Goal: Task Accomplishment & Management: Use online tool/utility

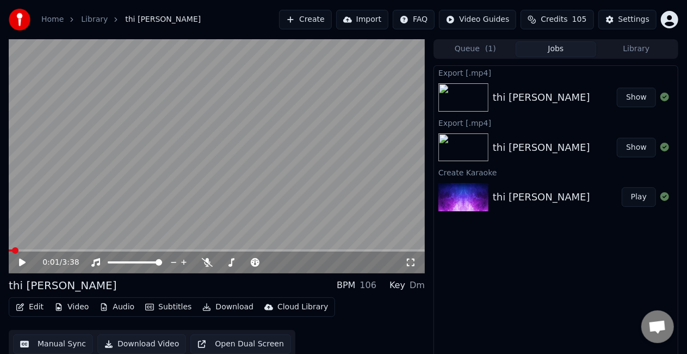
click at [320, 18] on button "Create" at bounding box center [305, 20] width 53 height 20
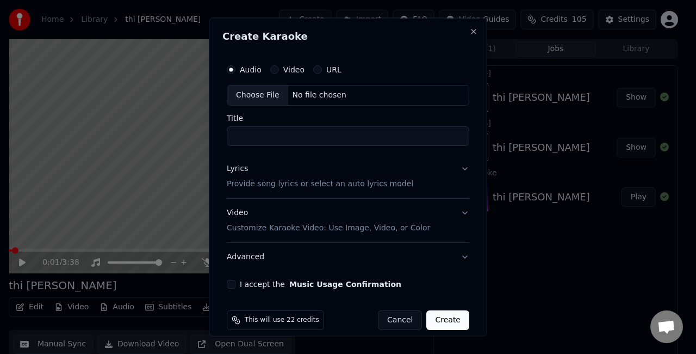
click at [272, 98] on div "Choose File" at bounding box center [257, 95] width 61 height 20
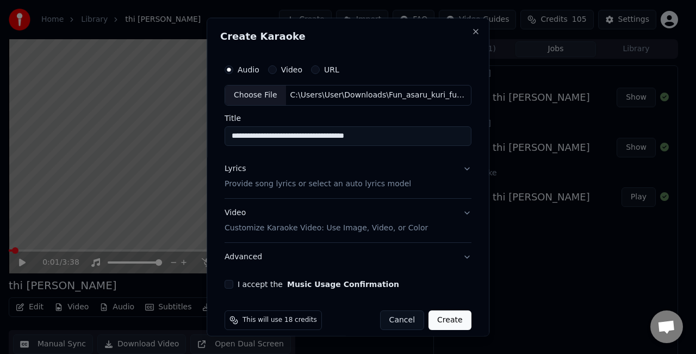
drag, startPoint x: 395, startPoint y: 134, endPoint x: 315, endPoint y: 134, distance: 79.9
click at [315, 134] on input "**********" at bounding box center [348, 136] width 247 height 20
type input "**********"
click at [454, 169] on button "Lyrics Provide song lyrics or select an auto lyrics model" at bounding box center [348, 176] width 247 height 44
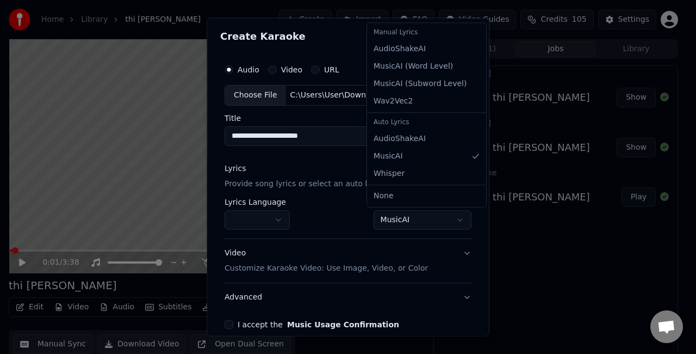
click at [424, 221] on body "**********" at bounding box center [343, 177] width 687 height 354
select select "**********"
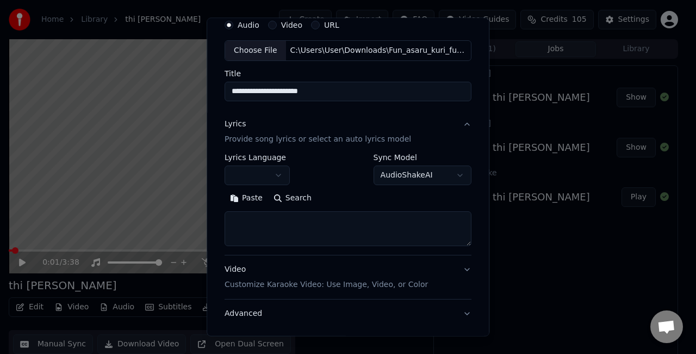
scroll to position [109, 0]
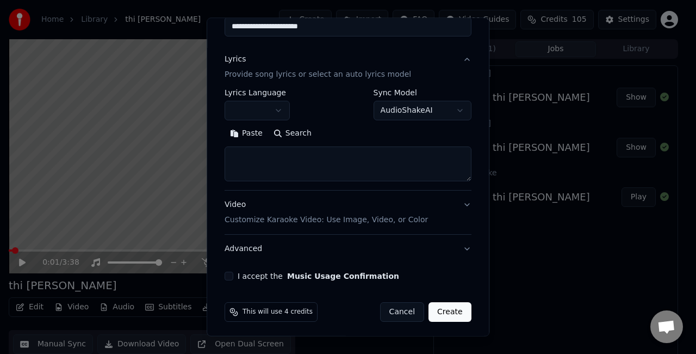
click at [307, 162] on textarea at bounding box center [348, 163] width 247 height 35
paste textarea "**********"
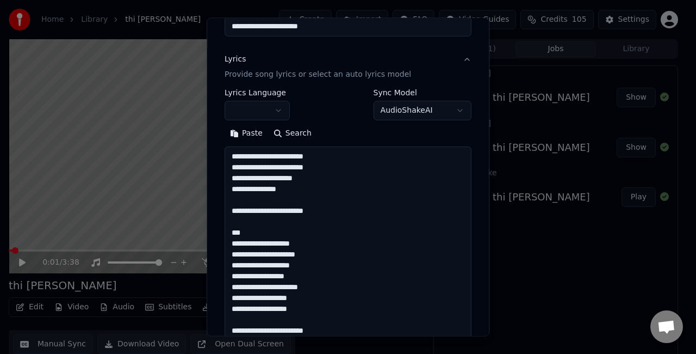
scroll to position [361, 0]
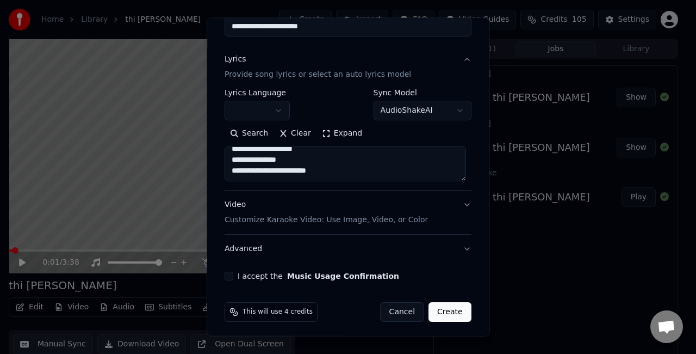
drag, startPoint x: 307, startPoint y: 162, endPoint x: 301, endPoint y: 183, distance: 21.4
click at [304, 171] on textarea "**********" at bounding box center [345, 163] width 241 height 35
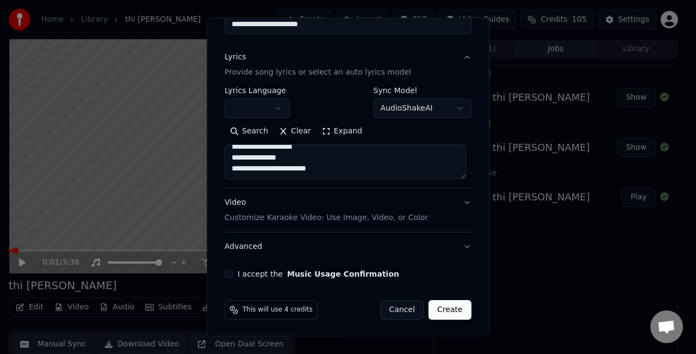
type textarea "**********"
click at [458, 207] on button "Video Customize Karaoke Video: Use Image, Video, or Color" at bounding box center [348, 210] width 247 height 44
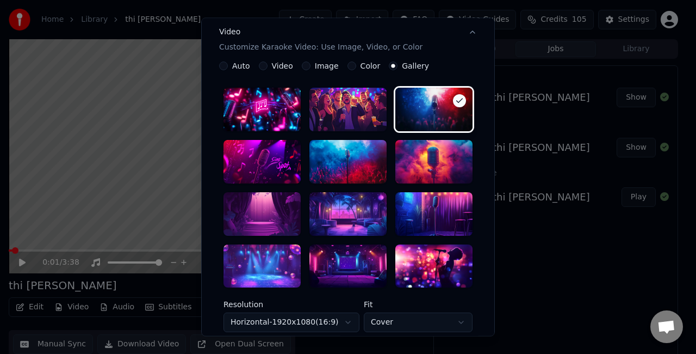
scroll to position [274, 0]
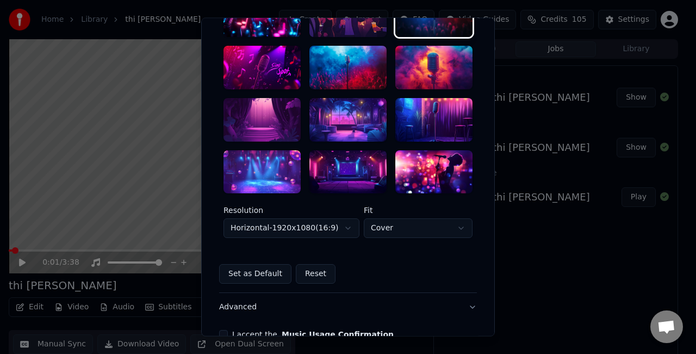
click at [262, 115] on div at bounding box center [262, 120] width 77 height 44
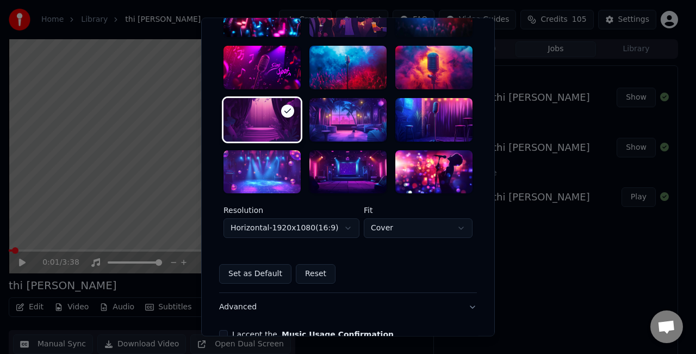
click at [326, 231] on body "**********" at bounding box center [343, 177] width 687 height 354
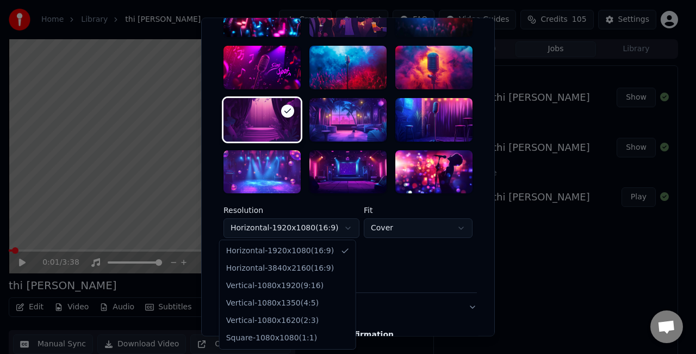
select select "*********"
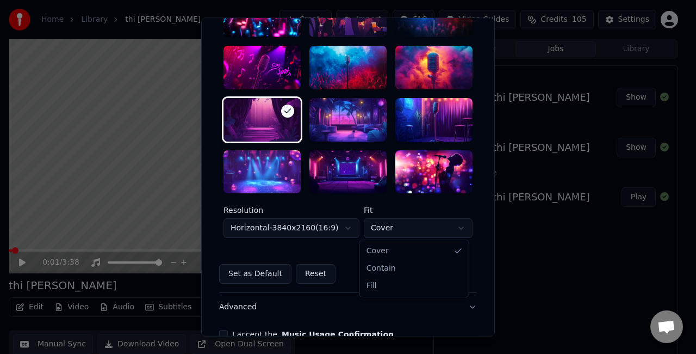
click at [394, 232] on body "**********" at bounding box center [343, 177] width 687 height 354
select select "****"
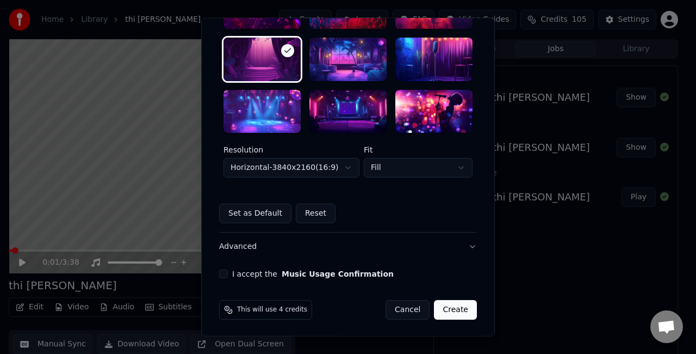
scroll to position [335, 0]
click at [219, 271] on button "I accept the Music Usage Confirmation" at bounding box center [223, 273] width 9 height 9
click at [450, 309] on button "Create" at bounding box center [455, 310] width 43 height 20
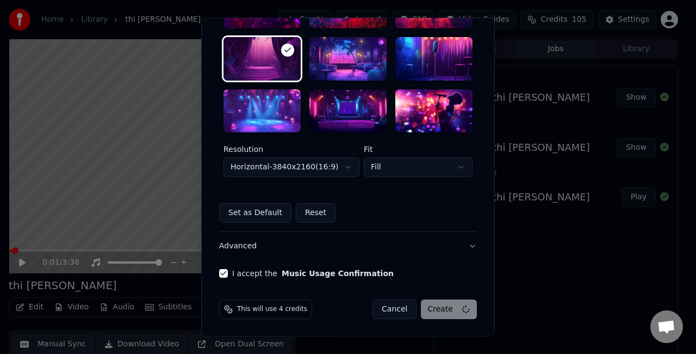
select select "*********"
select select "*****"
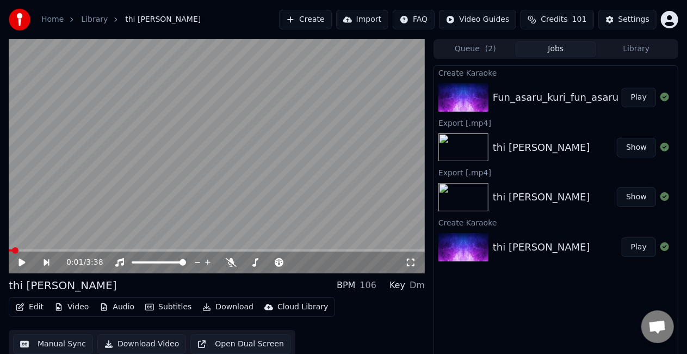
click at [640, 96] on button "Play" at bounding box center [639, 98] width 34 height 20
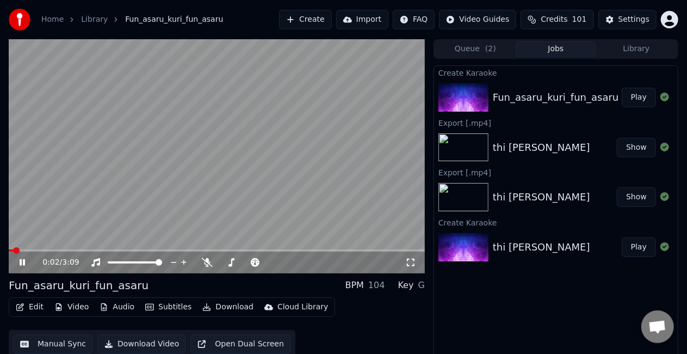
click at [22, 264] on icon at bounding box center [29, 262] width 25 height 9
click at [24, 261] on icon at bounding box center [22, 262] width 7 height 8
click at [34, 249] on span at bounding box center [217, 250] width 416 height 2
click at [48, 250] on span at bounding box center [217, 250] width 416 height 2
click at [39, 250] on span at bounding box center [24, 250] width 31 height 2
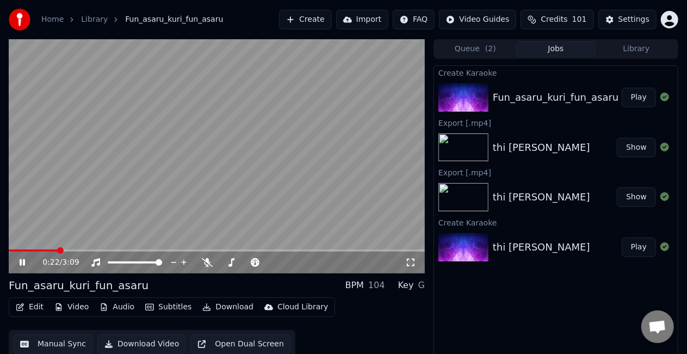
click at [42, 249] on video at bounding box center [217, 156] width 416 height 234
click at [39, 249] on span at bounding box center [33, 250] width 49 height 2
click at [72, 196] on video at bounding box center [217, 156] width 416 height 234
click at [188, 128] on video at bounding box center [217, 156] width 416 height 234
click at [174, 208] on video at bounding box center [217, 156] width 416 height 234
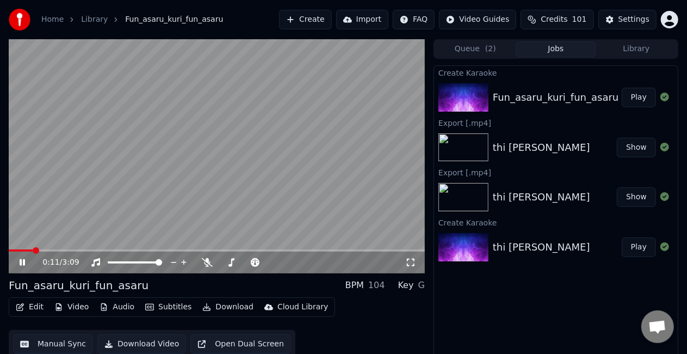
click at [33, 251] on span at bounding box center [21, 250] width 24 height 2
click at [23, 259] on icon at bounding box center [22, 262] width 5 height 7
click at [22, 250] on span at bounding box center [15, 250] width 13 height 2
click at [40, 213] on video at bounding box center [217, 156] width 416 height 234
click at [122, 250] on span at bounding box center [217, 250] width 416 height 2
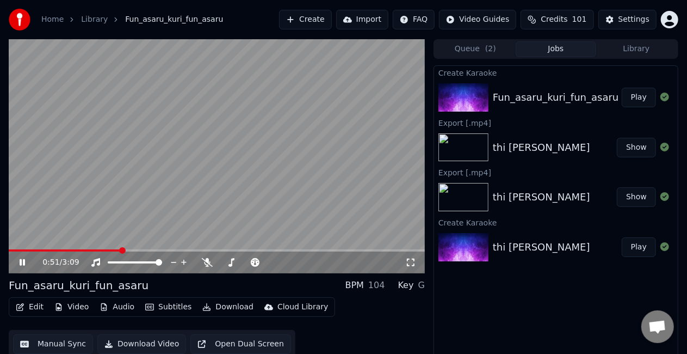
click at [134, 250] on span at bounding box center [217, 250] width 416 height 2
click at [145, 231] on video at bounding box center [217, 156] width 416 height 234
click at [58, 249] on span at bounding box center [73, 250] width 129 height 2
click at [101, 198] on video at bounding box center [217, 156] width 416 height 234
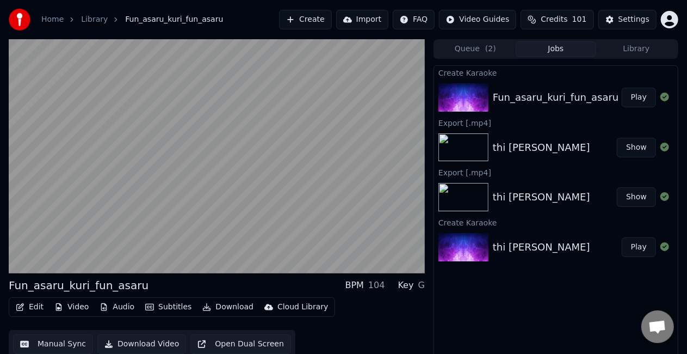
click at [48, 343] on button "Manual Sync" at bounding box center [53, 344] width 80 height 20
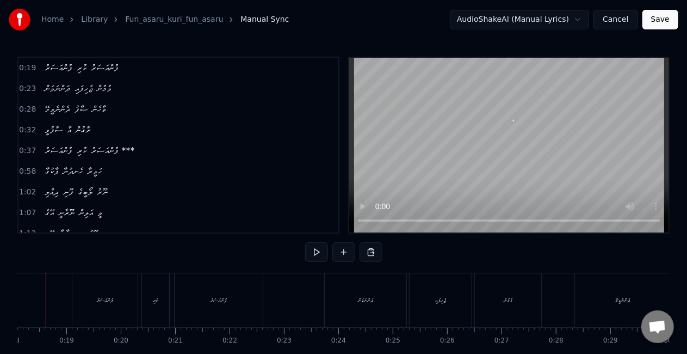
scroll to position [0, 958]
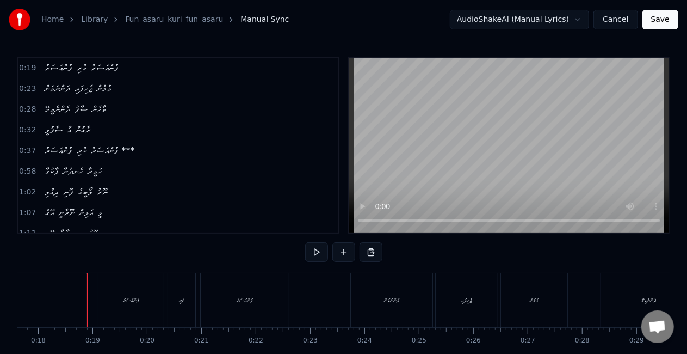
click at [112, 297] on div "ފުންއަސަރު" at bounding box center [130, 300] width 65 height 54
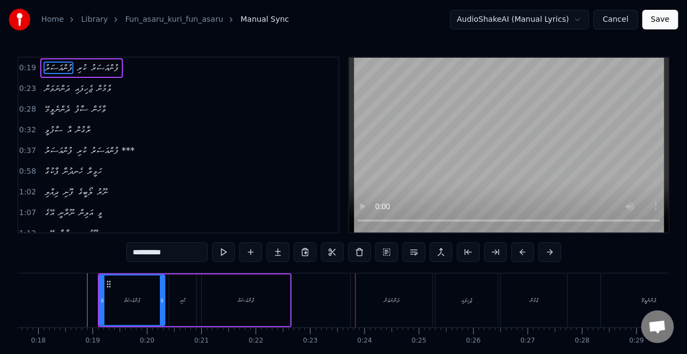
click at [281, 305] on div "ފުންއަސަރު" at bounding box center [246, 300] width 88 height 52
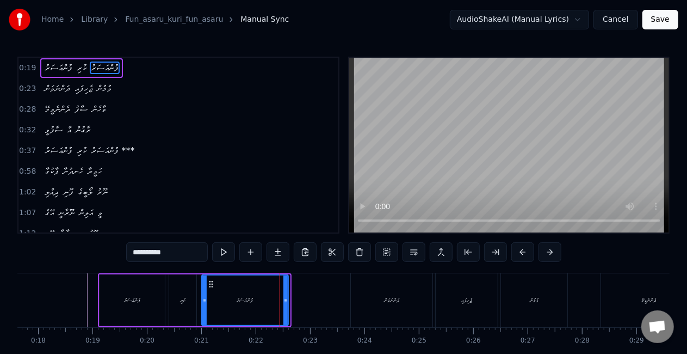
click at [283, 301] on div at bounding box center [285, 299] width 4 height 49
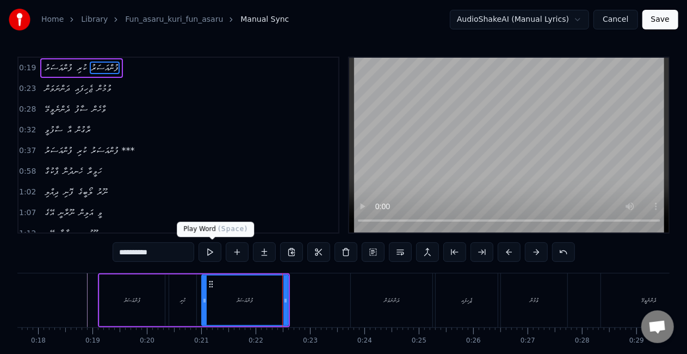
click at [212, 255] on button at bounding box center [210, 252] width 23 height 20
click at [119, 306] on div "ފުންއަސަރު" at bounding box center [132, 300] width 65 height 52
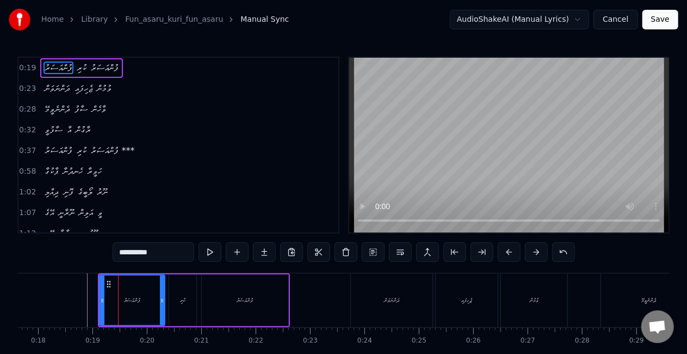
click at [373, 309] on div "ދަންނަވަން" at bounding box center [392, 300] width 82 height 54
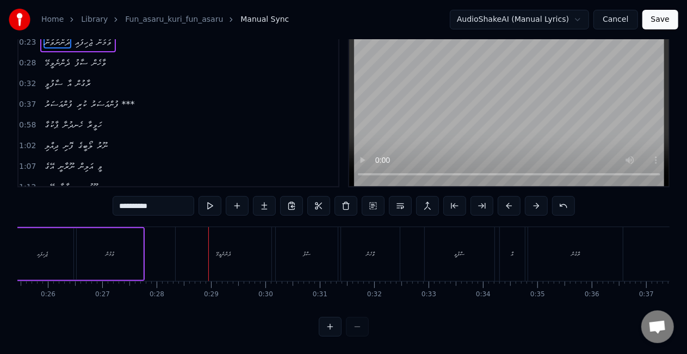
scroll to position [0, 1366]
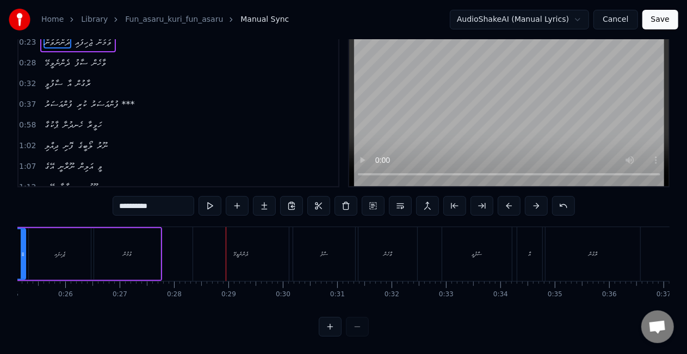
click at [71, 249] on div "ޖެހިފައި" at bounding box center [60, 254] width 62 height 52
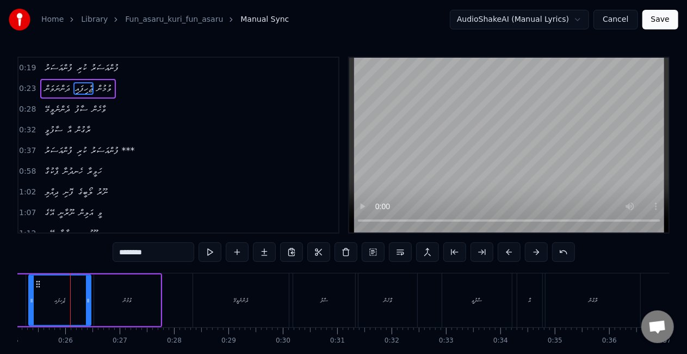
scroll to position [0, 1365]
drag, startPoint x: 132, startPoint y: 251, endPoint x: 119, endPoint y: 246, distance: 13.4
click at [119, 246] on input "********" at bounding box center [154, 252] width 82 height 20
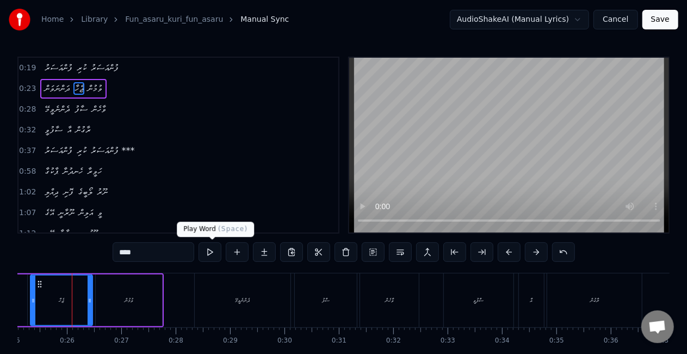
click at [213, 258] on button at bounding box center [210, 252] width 23 height 20
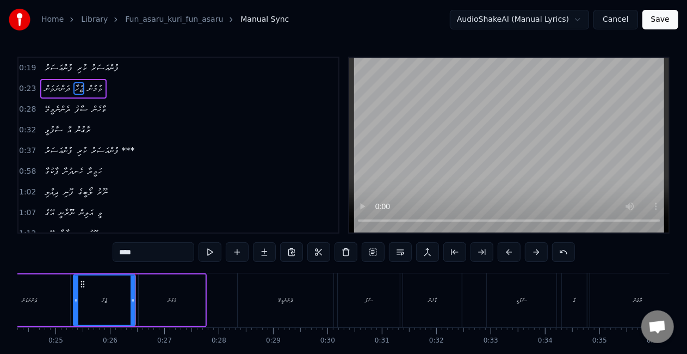
click at [215, 252] on button at bounding box center [210, 252] width 23 height 20
click at [255, 308] on div "ދެންނެވީމޭ" at bounding box center [286, 300] width 96 height 54
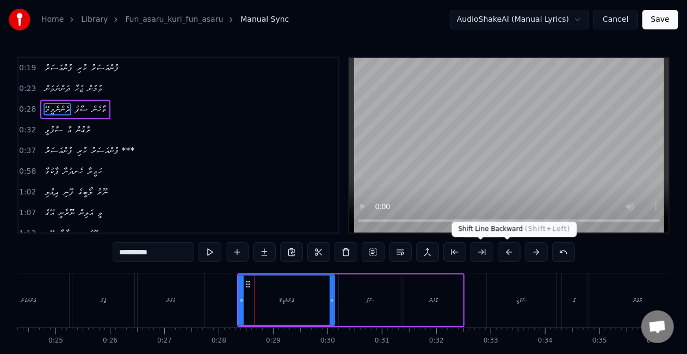
click at [510, 252] on button at bounding box center [509, 252] width 23 height 20
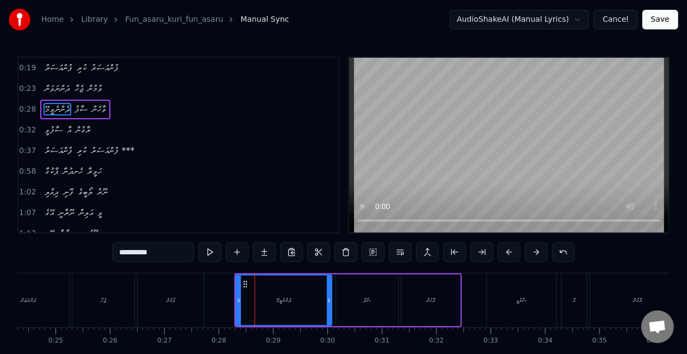
click at [510, 252] on button at bounding box center [509, 252] width 23 height 20
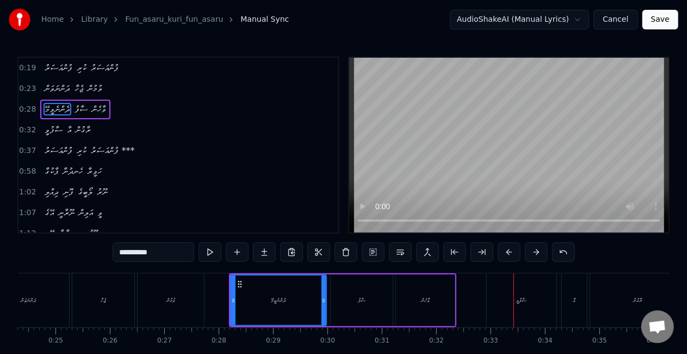
click at [494, 287] on div "ސާފުވީ" at bounding box center [522, 300] width 70 height 54
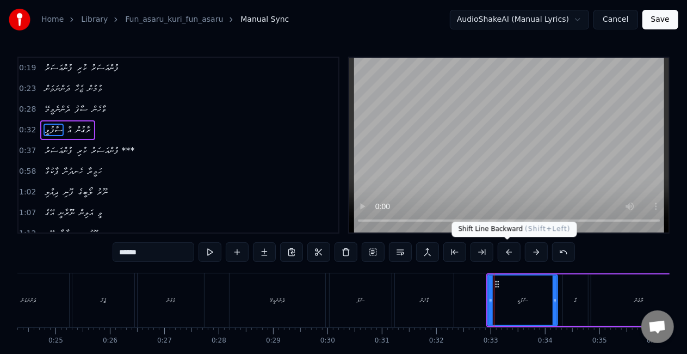
click at [507, 247] on button at bounding box center [509, 252] width 23 height 20
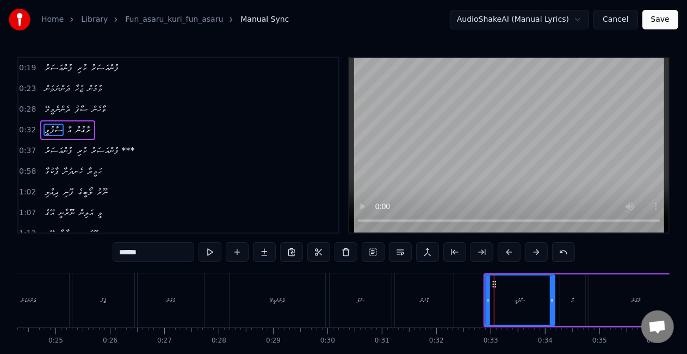
click at [507, 247] on button at bounding box center [509, 252] width 23 height 20
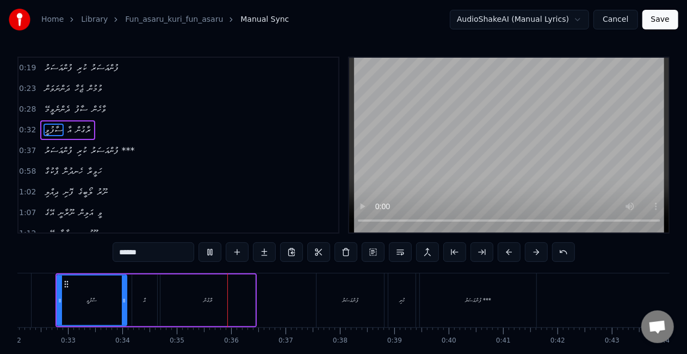
scroll to position [0, 1870]
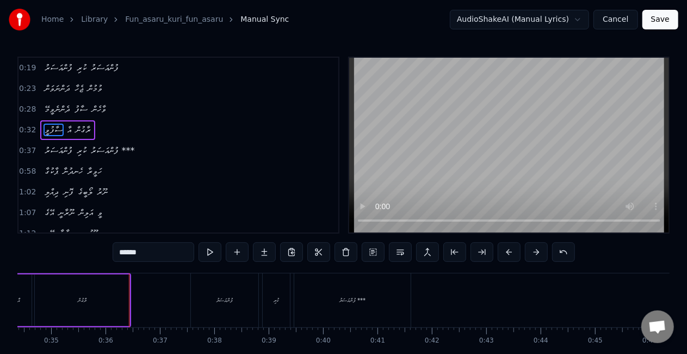
click at [94, 303] on div "ރާގުން" at bounding box center [82, 300] width 95 height 52
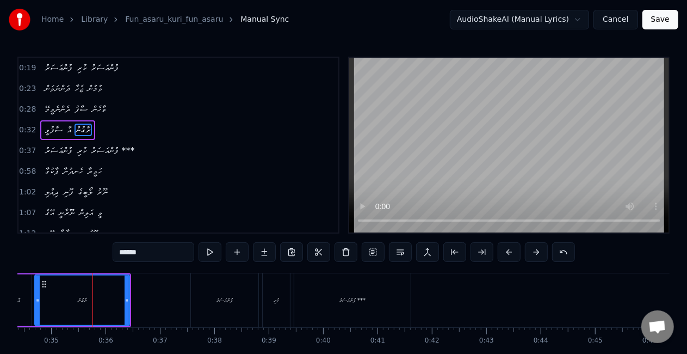
click at [127, 253] on input "******" at bounding box center [154, 252] width 82 height 20
click at [131, 253] on input "*****" at bounding box center [154, 252] width 82 height 20
click at [129, 251] on input "*****" at bounding box center [154, 252] width 82 height 20
click at [128, 249] on input "******" at bounding box center [154, 252] width 82 height 20
click at [128, 255] on input "*******" at bounding box center [154, 252] width 82 height 20
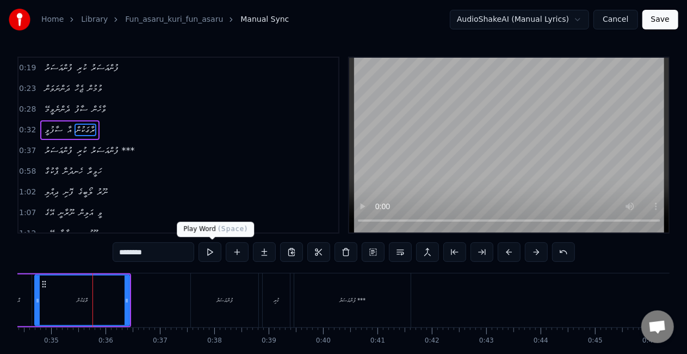
click at [212, 253] on button at bounding box center [210, 252] width 23 height 20
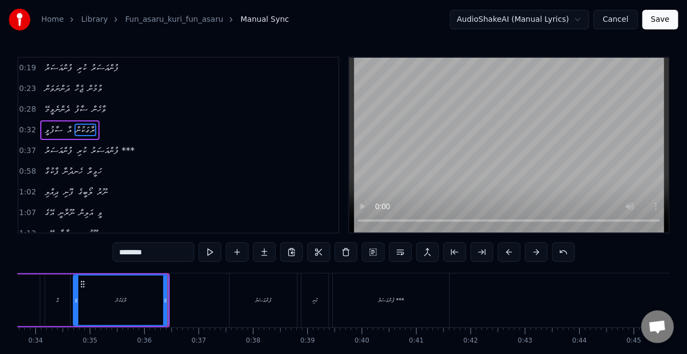
click at [243, 297] on div "ފުންއަސަރު" at bounding box center [263, 300] width 67 height 54
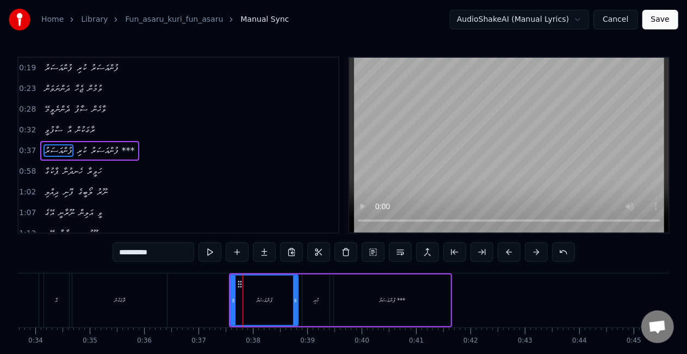
scroll to position [4, 0]
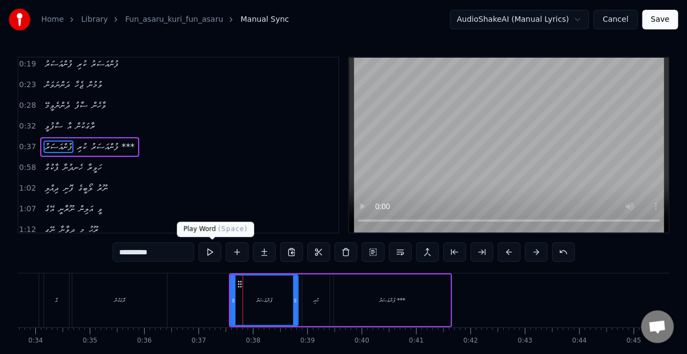
click at [207, 251] on button at bounding box center [210, 252] width 23 height 20
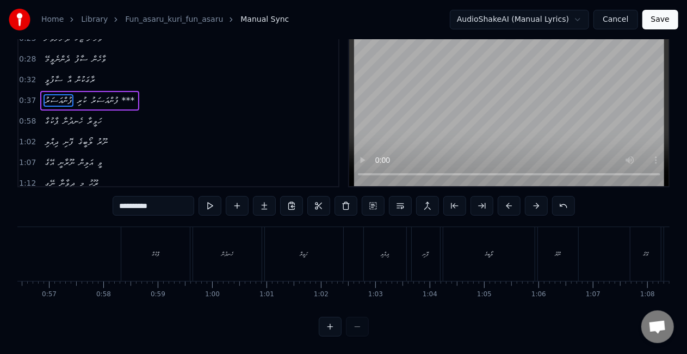
scroll to position [0, 3045]
click at [159, 256] on div "ޕާކުގާ" at bounding box center [179, 254] width 69 height 54
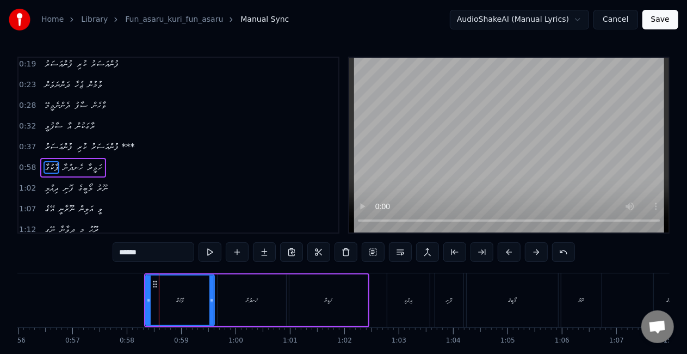
scroll to position [24, 0]
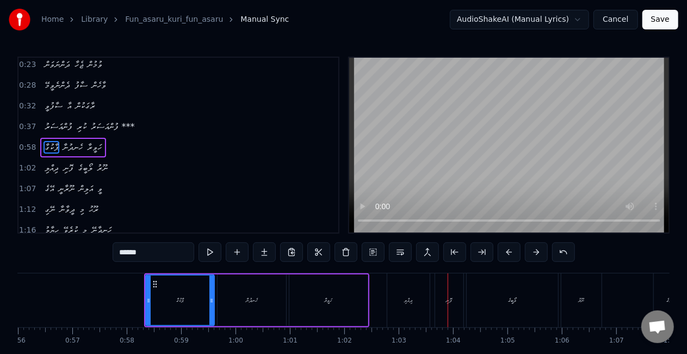
click at [412, 299] on div "ދިއްލި" at bounding box center [409, 300] width 8 height 8
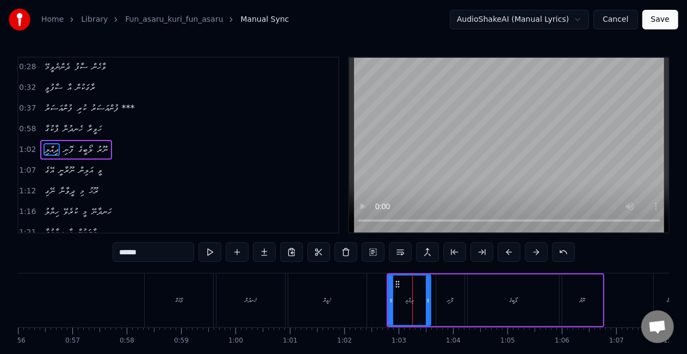
scroll to position [45, 0]
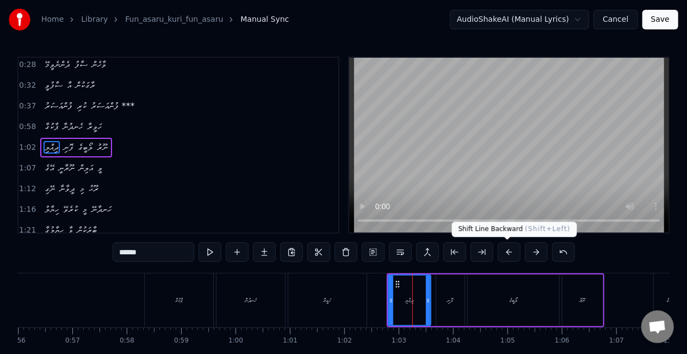
click at [508, 255] on button at bounding box center [509, 252] width 23 height 20
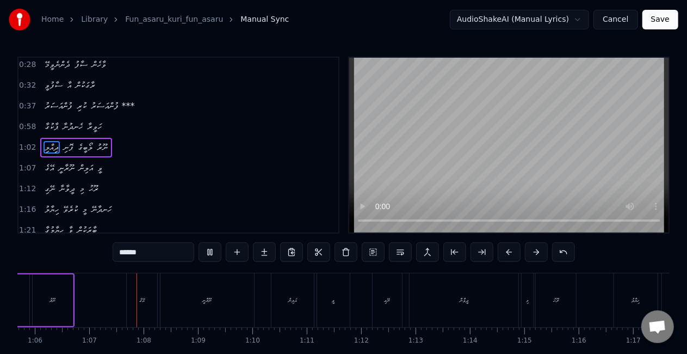
scroll to position [0, 3599]
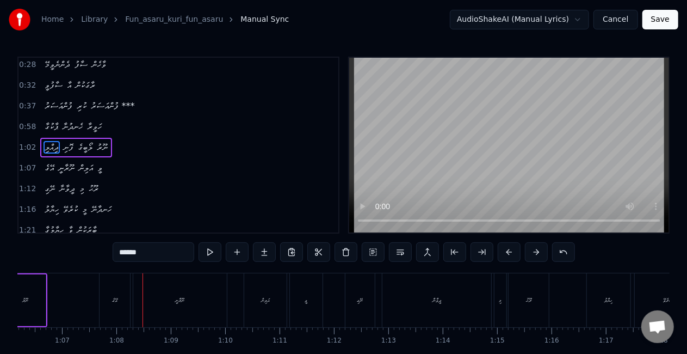
click at [109, 315] on div "އޭގެ" at bounding box center [115, 300] width 30 height 54
type input "****"
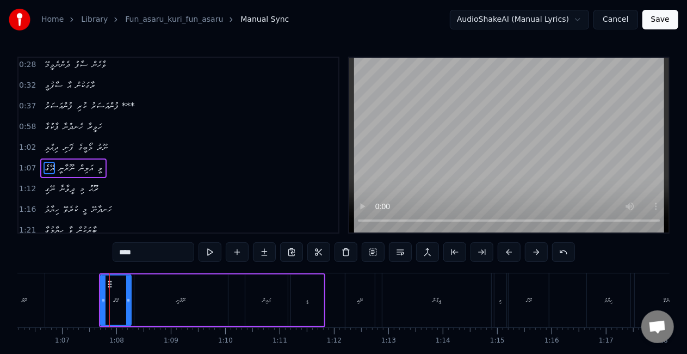
scroll to position [65, 0]
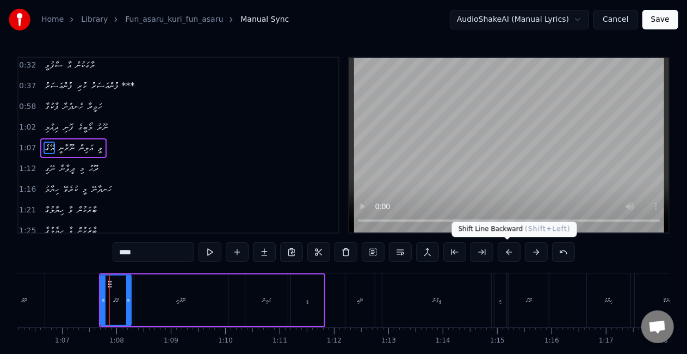
click at [511, 252] on button at bounding box center [509, 252] width 23 height 20
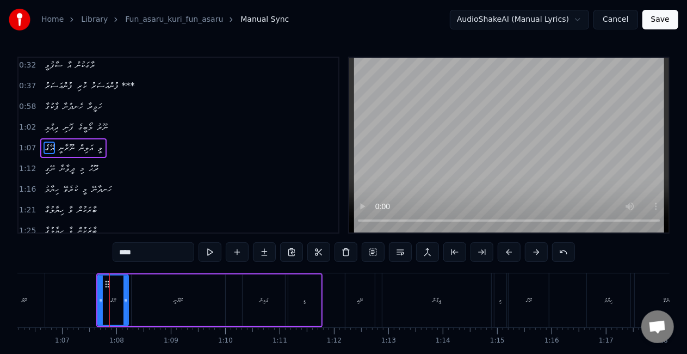
click at [511, 252] on button at bounding box center [509, 252] width 23 height 20
click at [228, 294] on div "އޭގެ ނޫރާނީ އަލިން ވީ" at bounding box center [207, 300] width 226 height 54
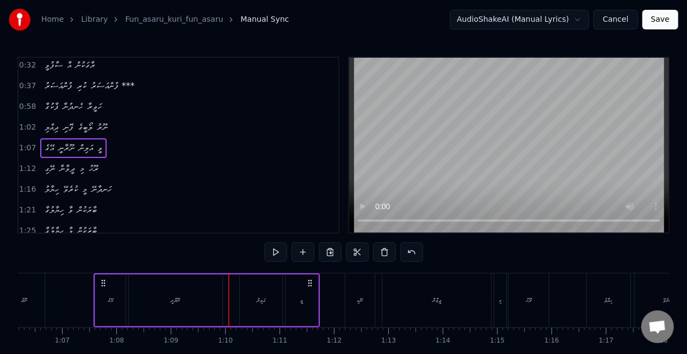
click at [150, 308] on div "ނޫރާނީ" at bounding box center [176, 300] width 94 height 52
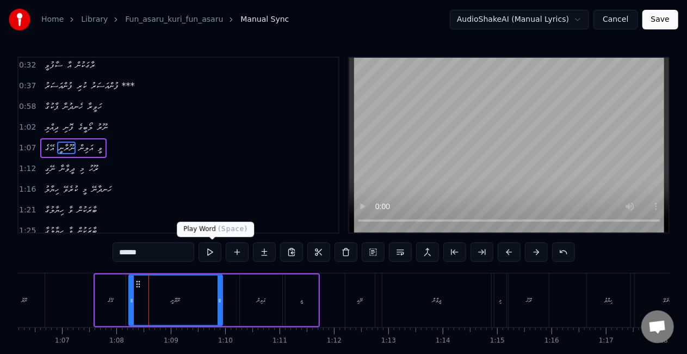
click at [200, 252] on div "******" at bounding box center [344, 252] width 462 height 20
click at [204, 252] on button at bounding box center [210, 252] width 23 height 20
click at [213, 251] on button at bounding box center [210, 252] width 23 height 20
click at [364, 294] on div "ނޭގި" at bounding box center [359, 300] width 29 height 54
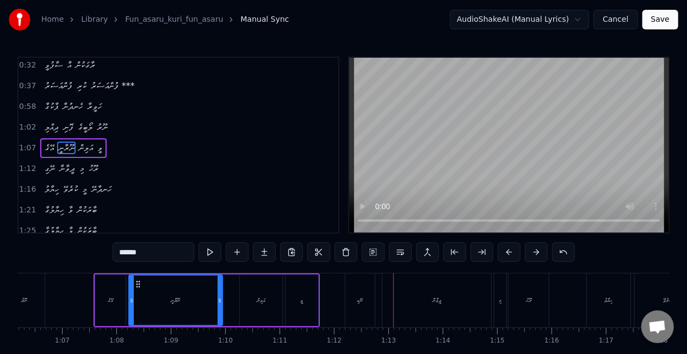
type input "****"
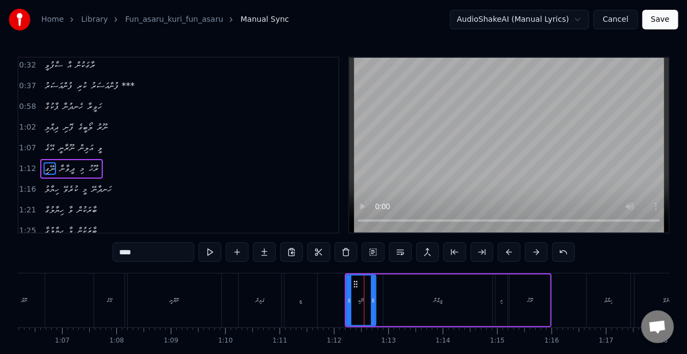
scroll to position [85, 0]
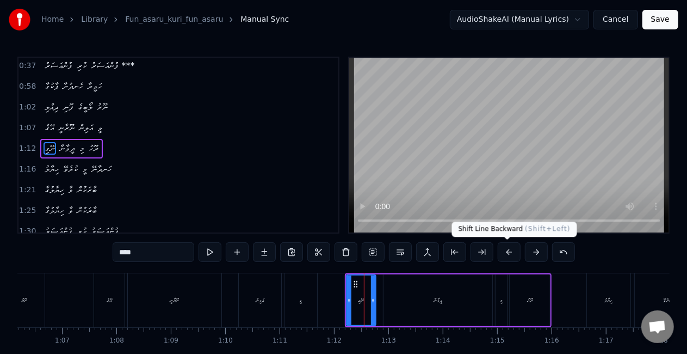
click at [507, 249] on button at bounding box center [509, 252] width 23 height 20
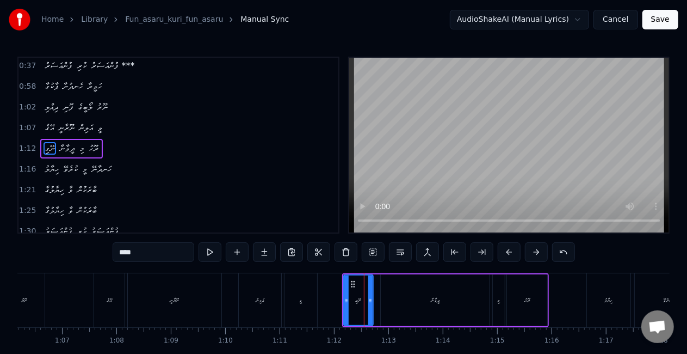
click at [507, 249] on button at bounding box center [509, 252] width 23 height 20
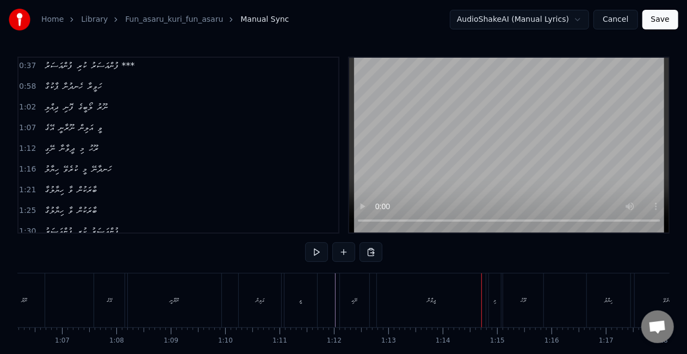
click at [412, 302] on div "ދީވާނާ" at bounding box center [431, 300] width 109 height 54
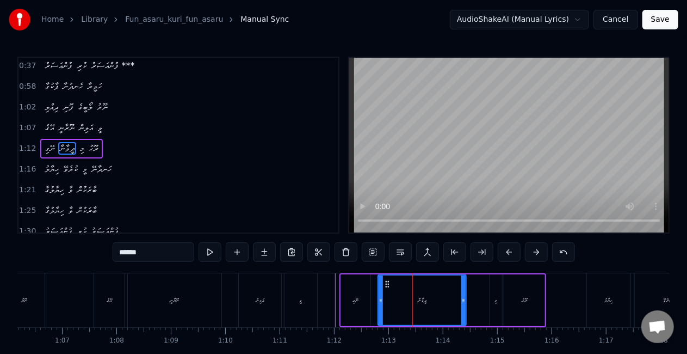
drag, startPoint x: 483, startPoint y: 301, endPoint x: 441, endPoint y: 294, distance: 42.5
click at [462, 299] on icon at bounding box center [463, 300] width 4 height 9
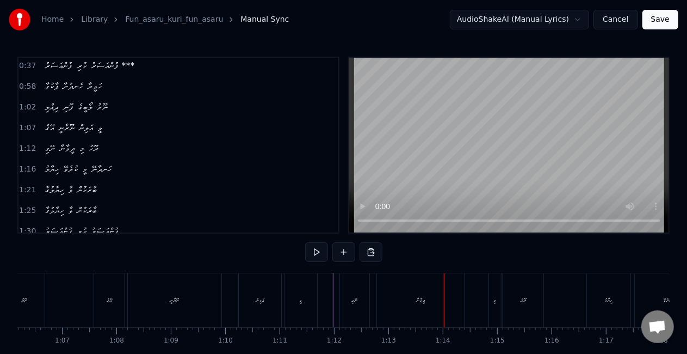
click at [388, 301] on div "ދީވާނާ" at bounding box center [421, 300] width 88 height 54
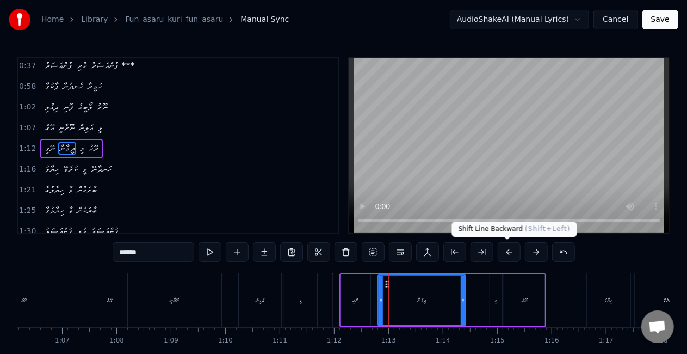
click at [508, 250] on button at bounding box center [509, 252] width 23 height 20
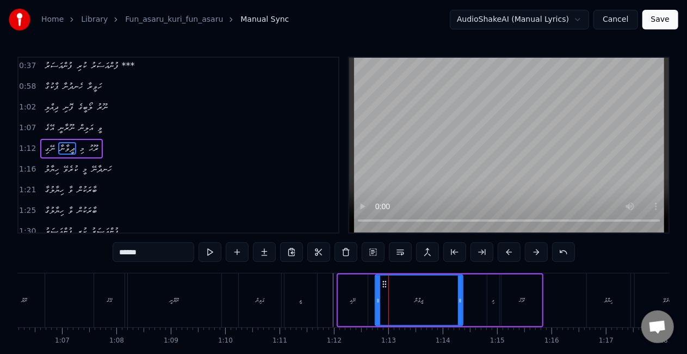
click at [508, 250] on button at bounding box center [509, 252] width 23 height 20
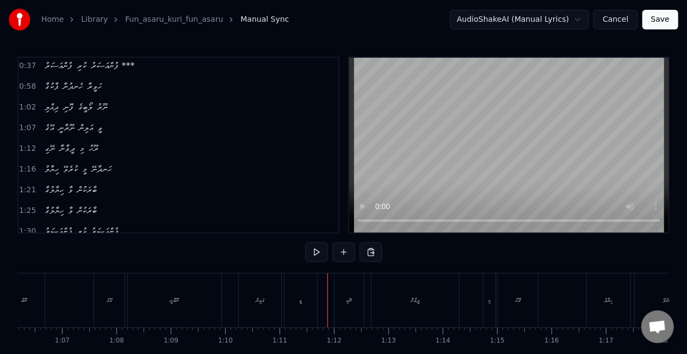
click at [404, 306] on div "ދީވާނާ" at bounding box center [415, 300] width 88 height 54
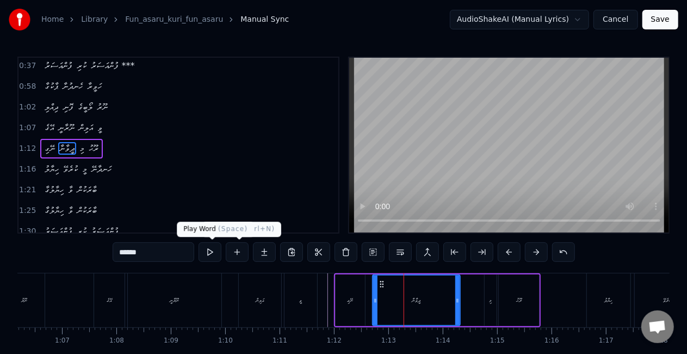
click at [213, 255] on button at bounding box center [210, 252] width 23 height 20
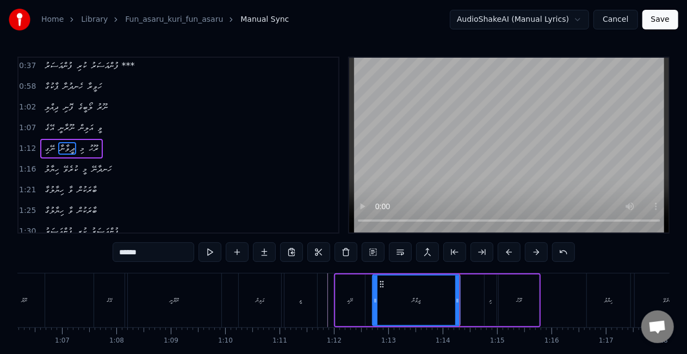
click at [334, 283] on div "ނޭގި ދީވާނާ މި ރޫޙު" at bounding box center [437, 300] width 207 height 54
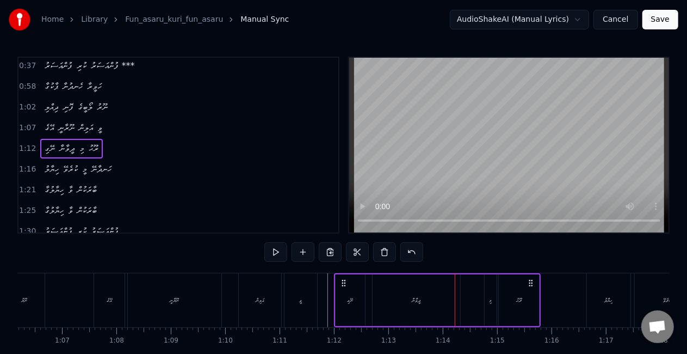
click at [341, 296] on div "ނޭގި" at bounding box center [350, 300] width 29 height 52
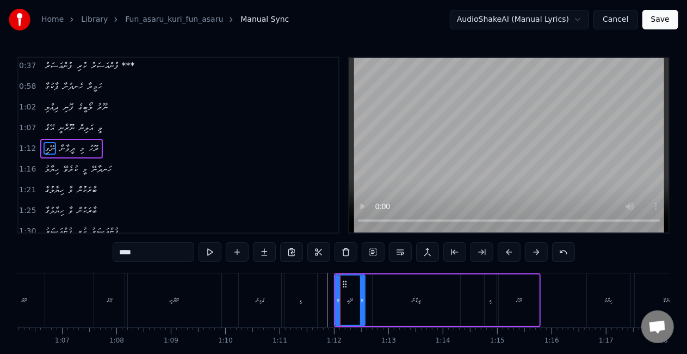
click at [382, 297] on div "ދީވާނާ" at bounding box center [417, 300] width 88 height 52
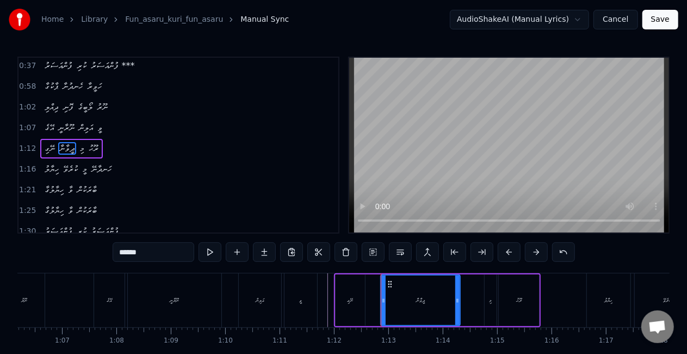
drag, startPoint x: 376, startPoint y: 302, endPoint x: 385, endPoint y: 305, distance: 8.6
click at [385, 305] on div at bounding box center [383, 299] width 4 height 49
click at [209, 250] on button at bounding box center [210, 252] width 23 height 20
click at [386, 302] on icon at bounding box center [385, 300] width 4 height 9
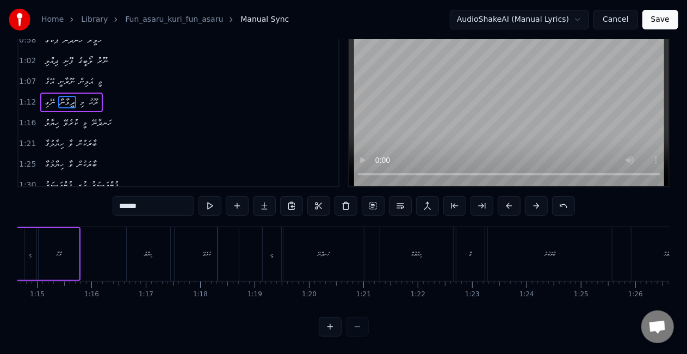
scroll to position [0, 3965]
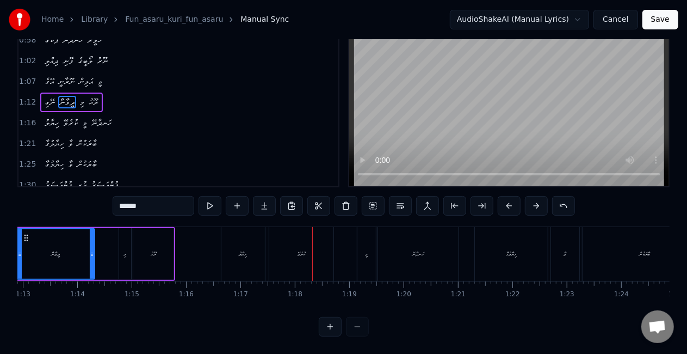
click at [228, 249] on div "ހިޔާލު" at bounding box center [243, 254] width 44 height 54
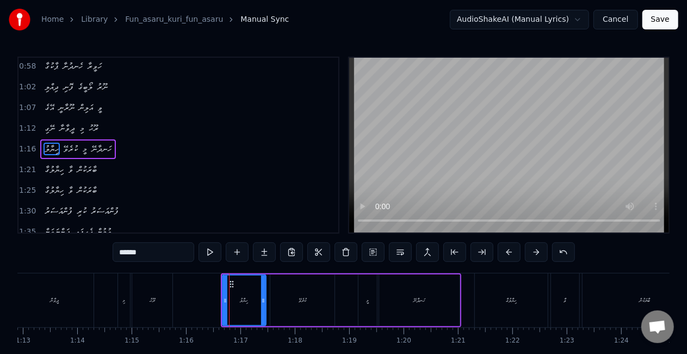
scroll to position [106, 0]
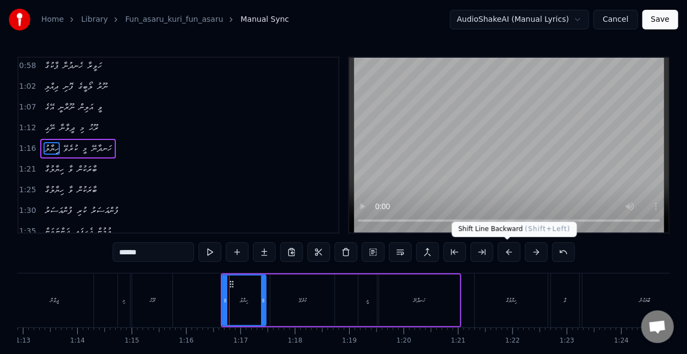
click at [507, 250] on button at bounding box center [509, 252] width 23 height 20
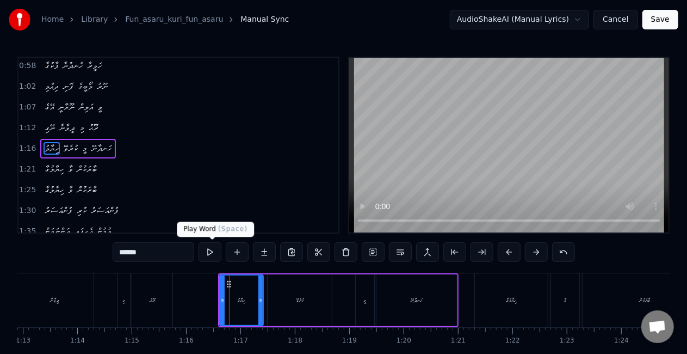
click at [209, 249] on button at bounding box center [210, 252] width 23 height 20
click at [299, 306] on div "ކުރެވޭ" at bounding box center [300, 300] width 64 height 52
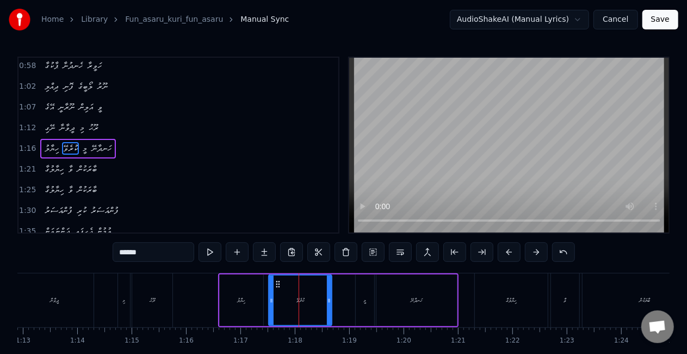
click at [272, 302] on icon at bounding box center [271, 300] width 4 height 9
click at [233, 300] on div "ހިޔާލު" at bounding box center [242, 300] width 44 height 52
type input "******"
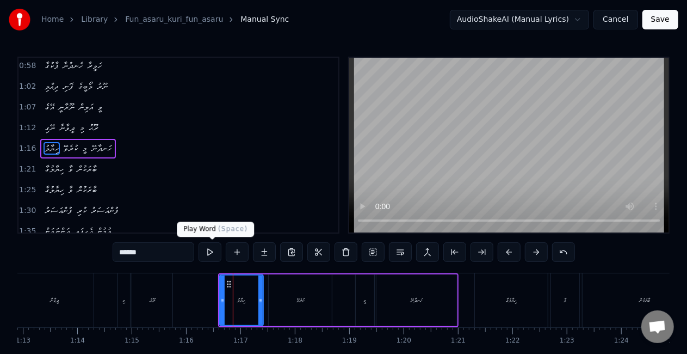
click at [214, 251] on button at bounding box center [210, 252] width 23 height 20
click at [213, 246] on button at bounding box center [210, 252] width 23 height 20
click at [210, 253] on button at bounding box center [210, 252] width 23 height 20
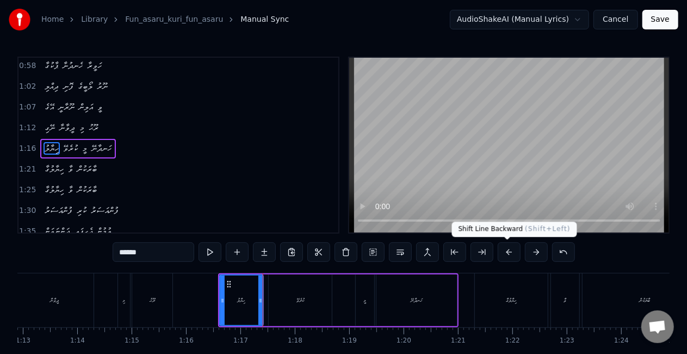
click at [506, 249] on button at bounding box center [509, 252] width 23 height 20
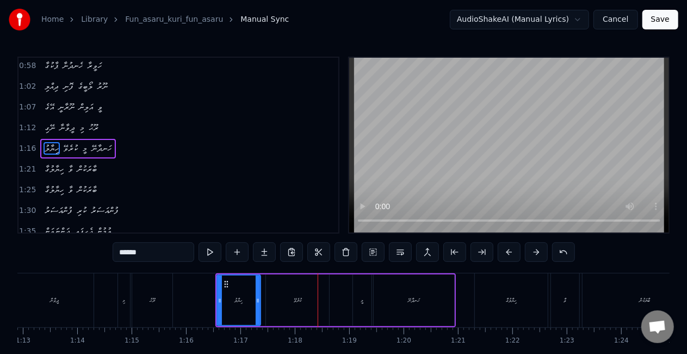
click at [215, 287] on div "ހިޔާލު ކުރެވޭ މީ ހަނދާނޭ" at bounding box center [335, 300] width 240 height 54
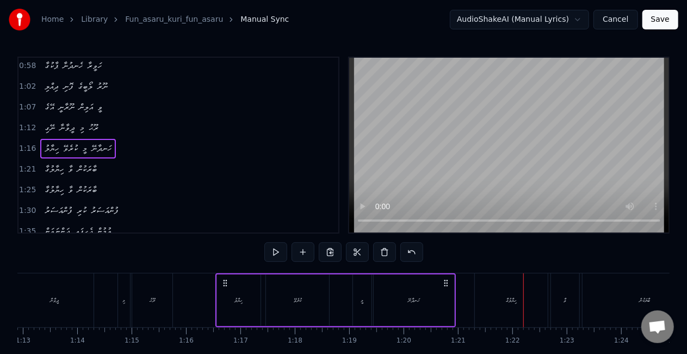
click at [491, 308] on div "ހިޔާލުގާ" at bounding box center [511, 300] width 73 height 54
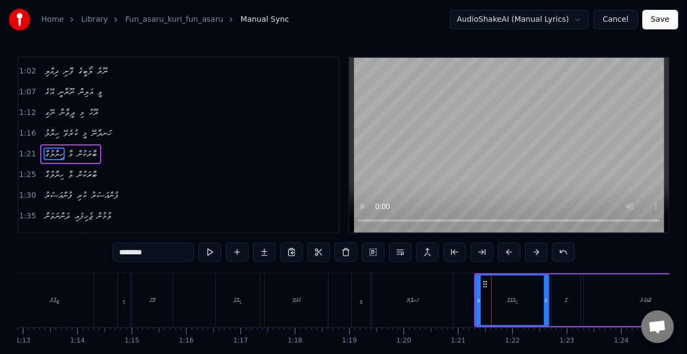
scroll to position [126, 0]
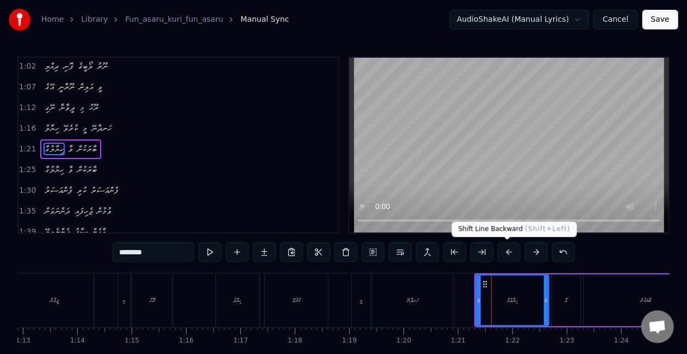
click at [505, 244] on button at bounding box center [509, 252] width 23 height 20
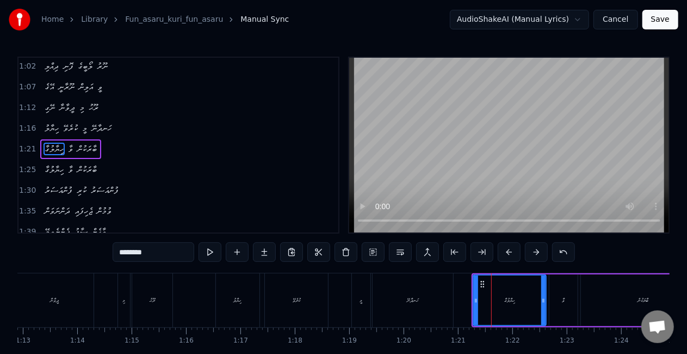
click at [509, 249] on button at bounding box center [509, 252] width 23 height 20
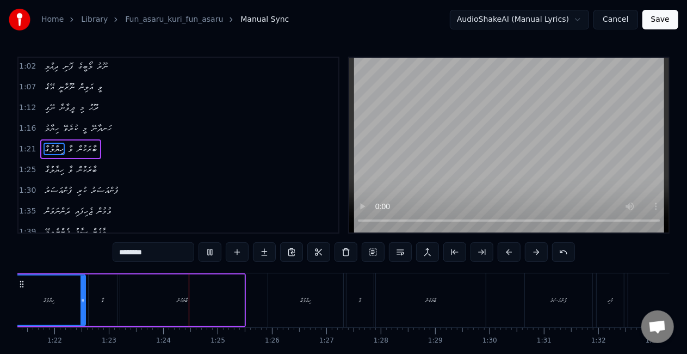
scroll to position [0, 4510]
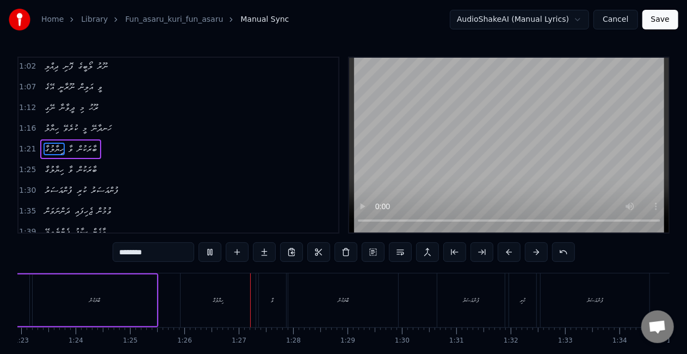
click at [218, 306] on div "ހިޔާލުގާ" at bounding box center [218, 300] width 75 height 54
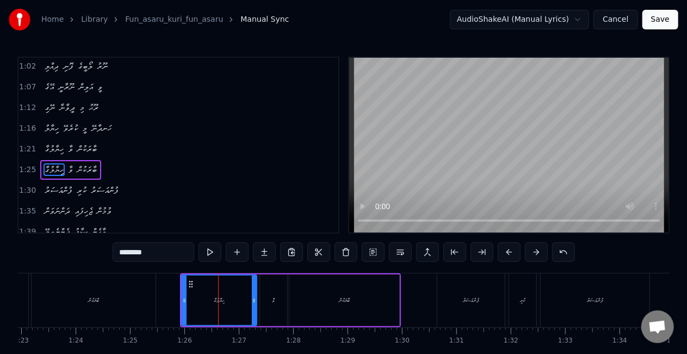
scroll to position [146, 0]
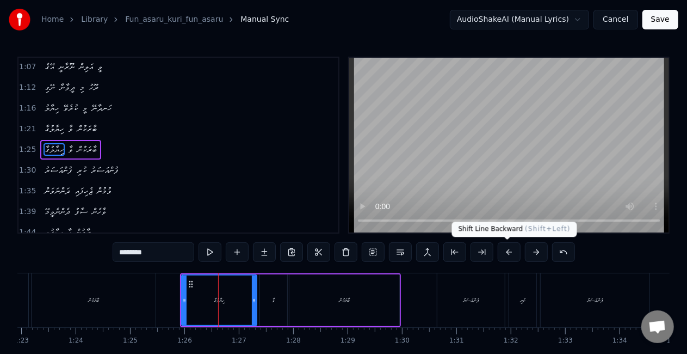
click at [501, 249] on button at bounding box center [509, 252] width 23 height 20
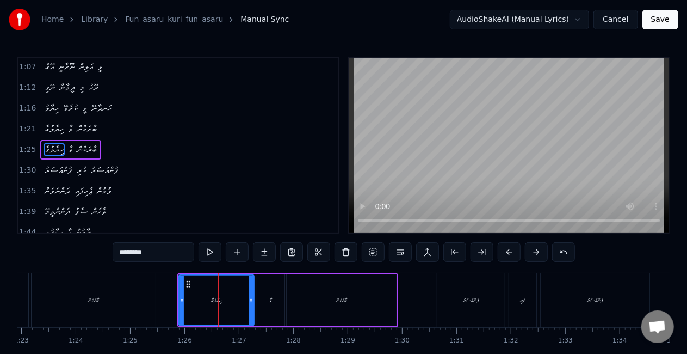
click at [501, 249] on button at bounding box center [509, 252] width 23 height 20
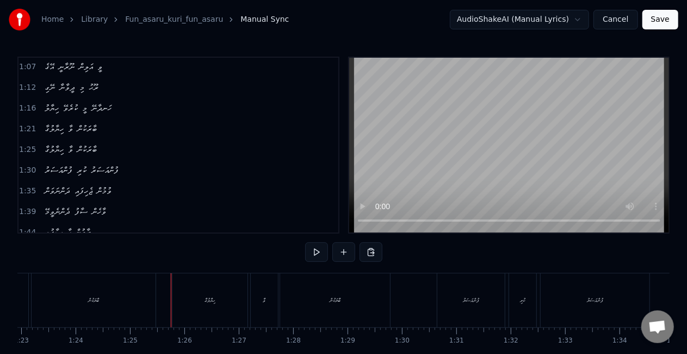
click at [163, 287] on div at bounding box center [659, 300] width 10305 height 54
click at [473, 308] on div "ފުންއަސަރު" at bounding box center [470, 300] width 67 height 54
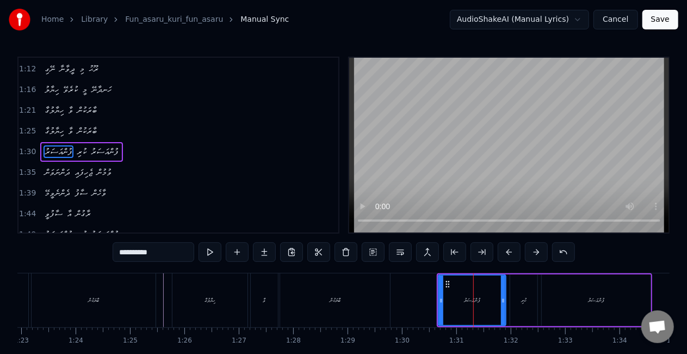
scroll to position [166, 0]
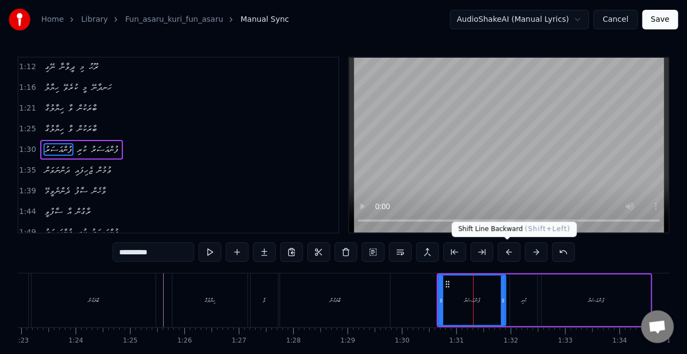
click at [501, 254] on button at bounding box center [509, 252] width 23 height 20
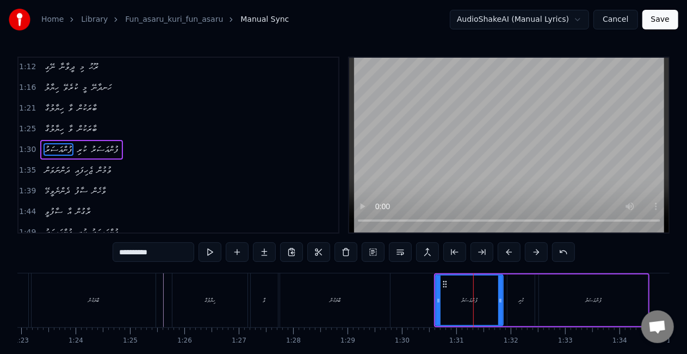
click at [218, 300] on div "ހިޔާލުގާ" at bounding box center [209, 300] width 75 height 54
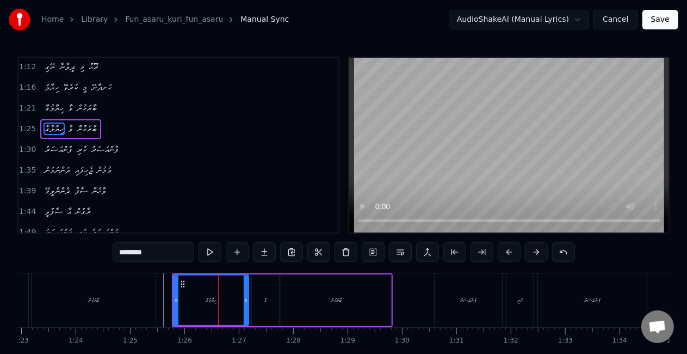
scroll to position [146, 0]
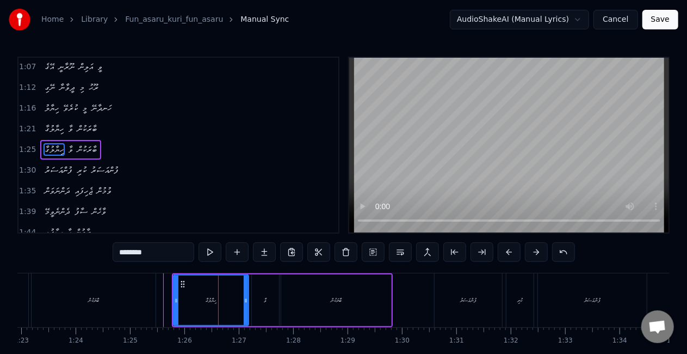
click at [138, 253] on input "********" at bounding box center [154, 252] width 82 height 20
type input "*"
type input "********"
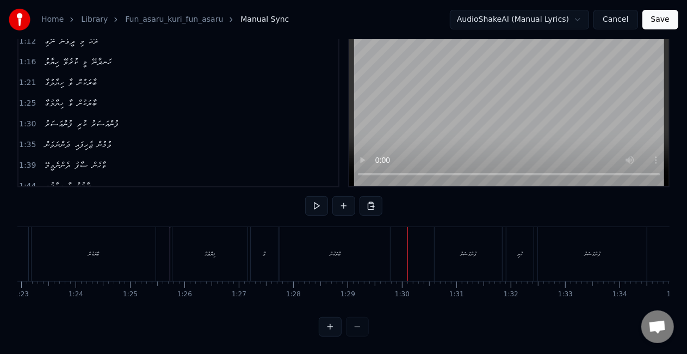
scroll to position [0, 4180]
click at [535, 250] on div "ޚިޔާލުގާ" at bounding box center [540, 254] width 10 height 8
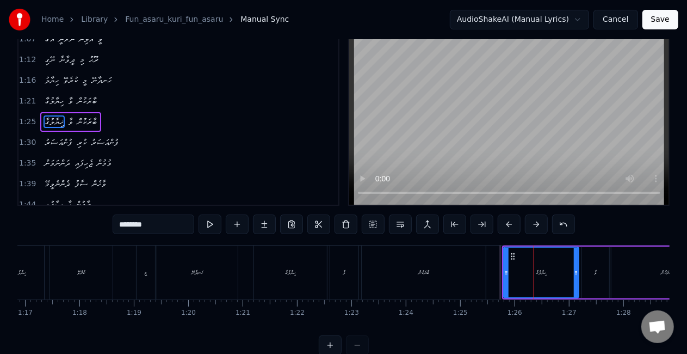
scroll to position [0, 0]
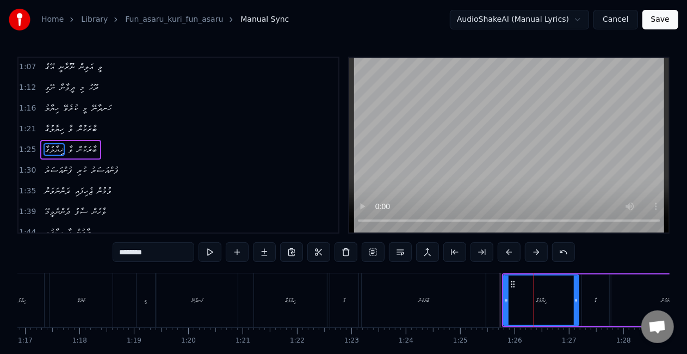
drag, startPoint x: 145, startPoint y: 253, endPoint x: 115, endPoint y: 249, distance: 29.7
click at [115, 249] on input "********" at bounding box center [154, 252] width 82 height 20
click at [28, 303] on div "ހިޔާލު" at bounding box center [23, 300] width 44 height 54
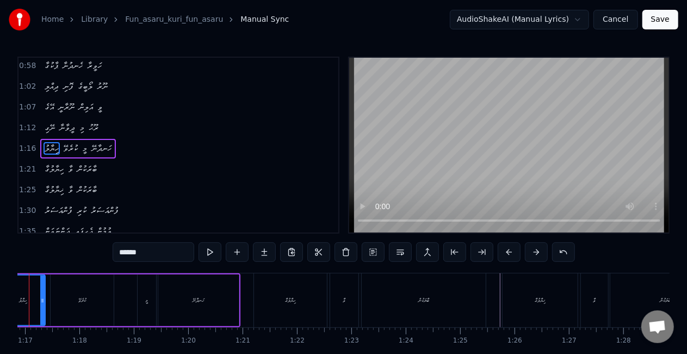
scroll to position [0, 4137]
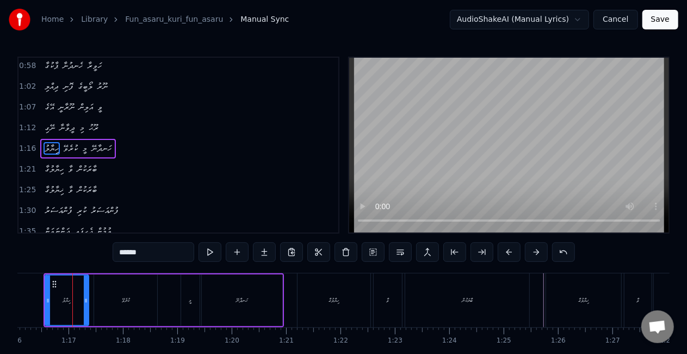
drag, startPoint x: 136, startPoint y: 251, endPoint x: 121, endPoint y: 250, distance: 14.7
click at [121, 250] on input "******" at bounding box center [154, 252] width 82 height 20
paste input "**"
click at [122, 253] on input "********" at bounding box center [154, 252] width 82 height 20
click at [208, 248] on button at bounding box center [210, 252] width 23 height 20
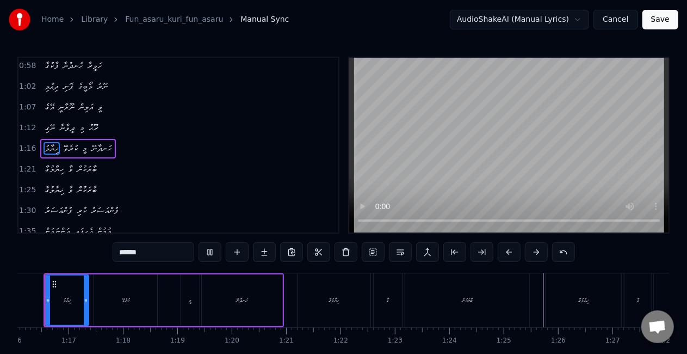
scroll to position [0, 4108]
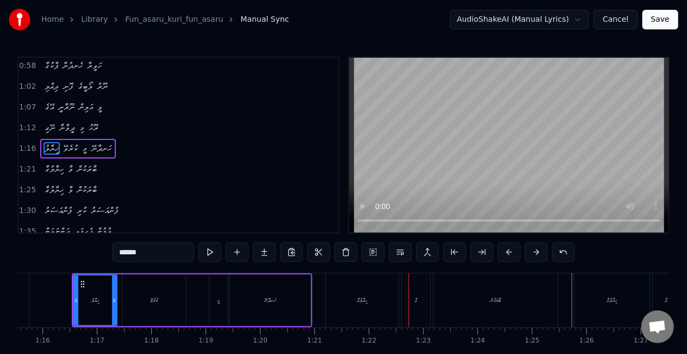
click at [361, 297] on div "ހިޔާލުގާ" at bounding box center [362, 300] width 11 height 8
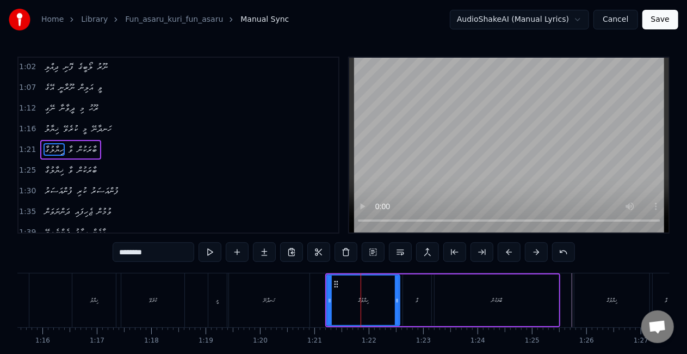
scroll to position [126, 0]
drag, startPoint x: 146, startPoint y: 250, endPoint x: 101, endPoint y: 251, distance: 45.7
click at [101, 251] on div "0:19 ފުންއަސަރު ކުރި ފުންއަސަރު 0:23 ދަންނަވަން ޖެހާ ވުމުން 0:28 ދެންނެވީމޭ ސާފ…" at bounding box center [343, 220] width 652 height 326
paste input "text"
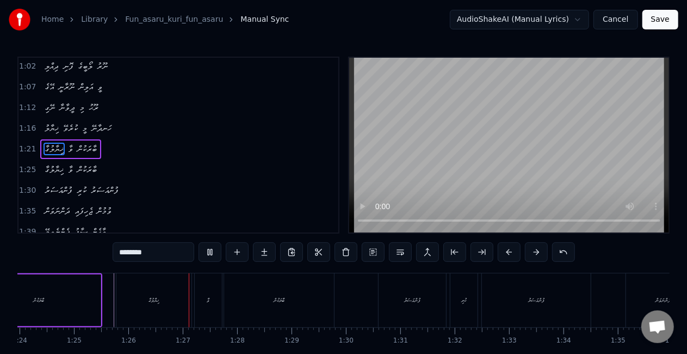
scroll to position [0, 4654]
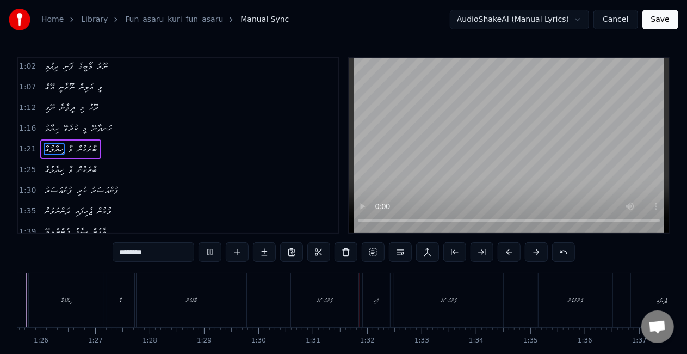
click at [323, 289] on div "ފުންއަސަރު" at bounding box center [324, 300] width 67 height 54
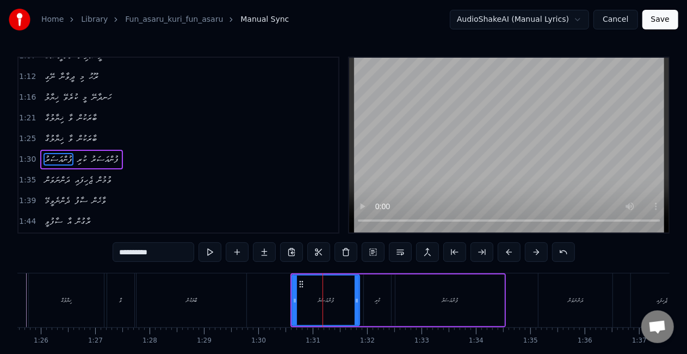
scroll to position [166, 0]
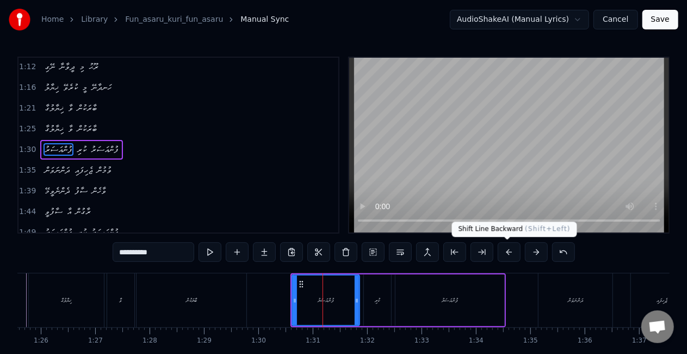
click at [508, 251] on button at bounding box center [509, 252] width 23 height 20
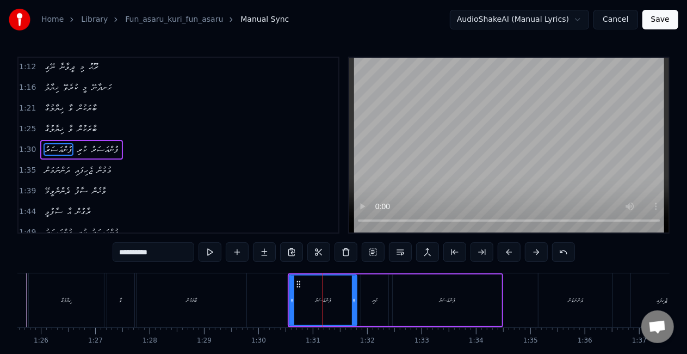
click at [508, 251] on button at bounding box center [509, 252] width 23 height 20
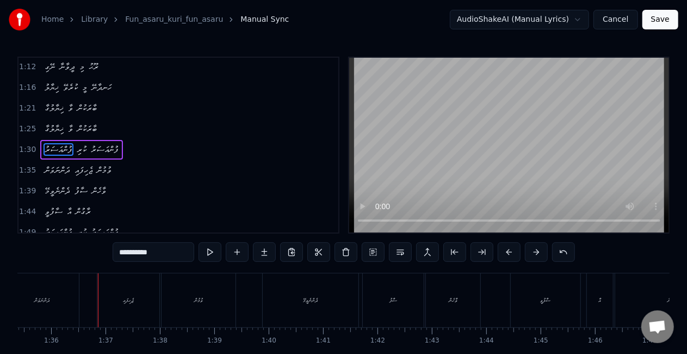
scroll to position [0, 5205]
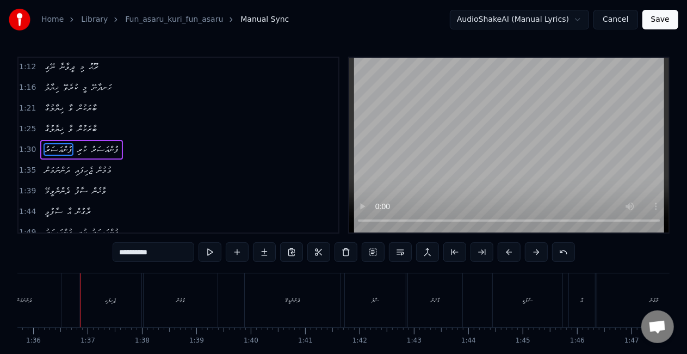
click at [22, 312] on div "ދަންނަވަން" at bounding box center [24, 300] width 74 height 54
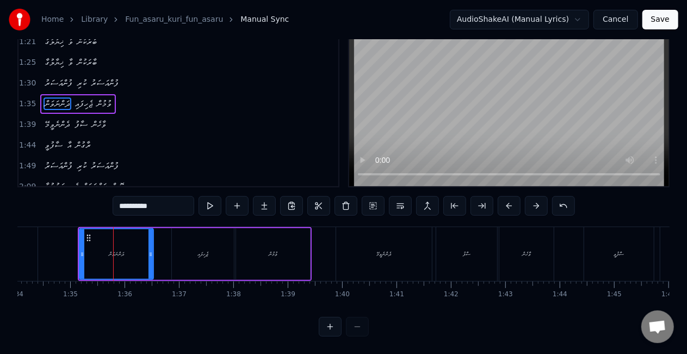
scroll to position [0, 5090]
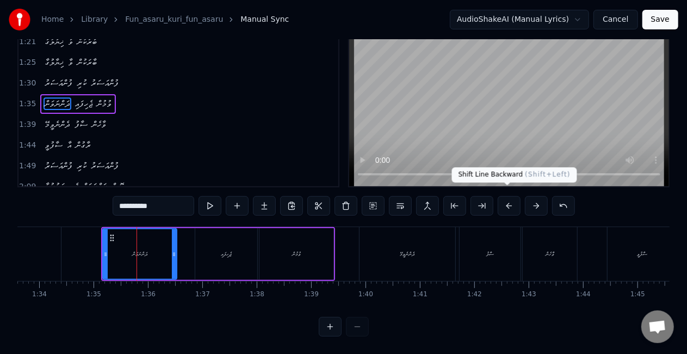
click at [505, 196] on button at bounding box center [509, 206] width 23 height 20
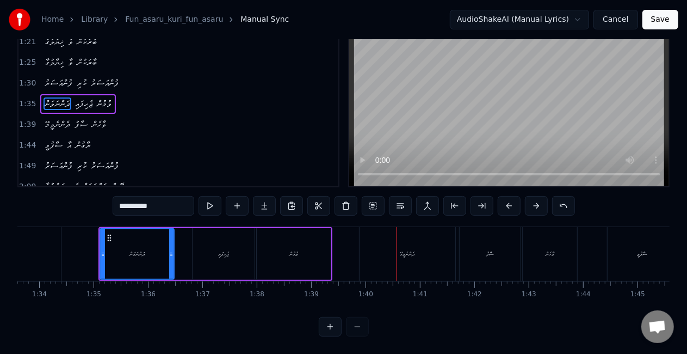
click at [382, 244] on div "ދެންނެވީމޭ" at bounding box center [407, 254] width 96 height 54
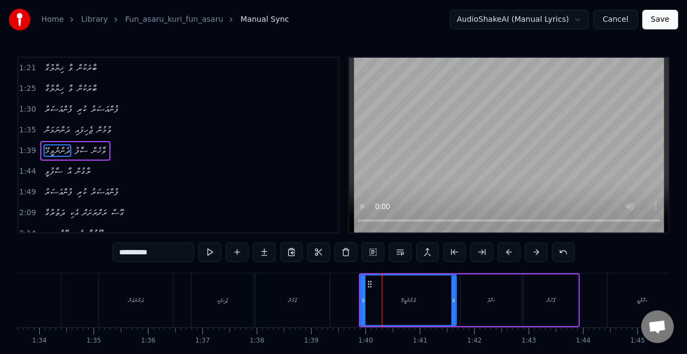
scroll to position [207, 0]
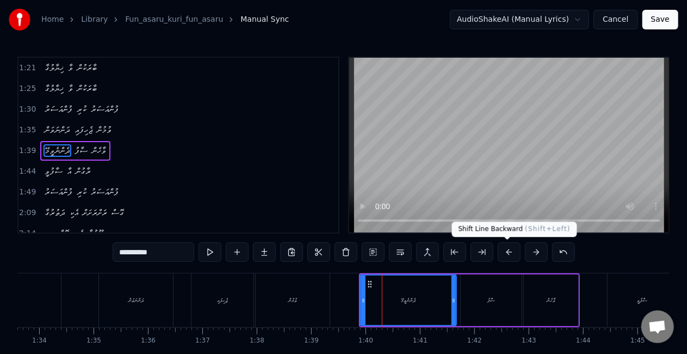
click at [508, 255] on button at bounding box center [509, 252] width 23 height 20
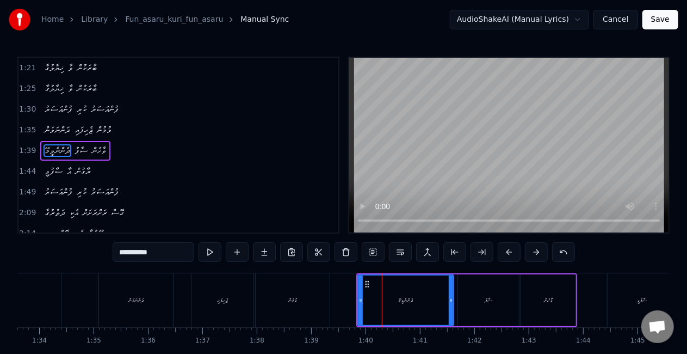
click at [508, 255] on button at bounding box center [509, 252] width 23 height 20
click at [469, 300] on div "ސާފު" at bounding box center [485, 300] width 61 height 52
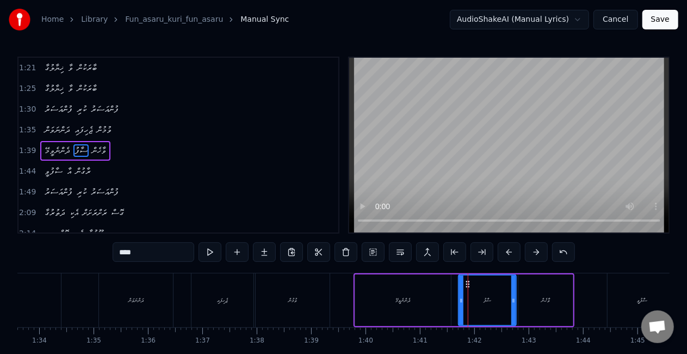
click at [461, 303] on icon at bounding box center [461, 300] width 4 height 9
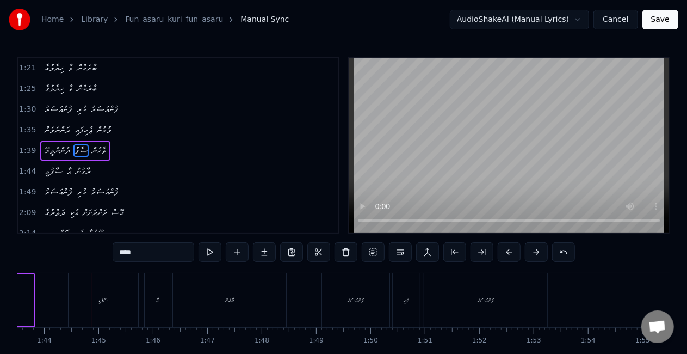
scroll to position [0, 5635]
click at [79, 316] on div "ސާފުވީ" at bounding box center [98, 300] width 70 height 54
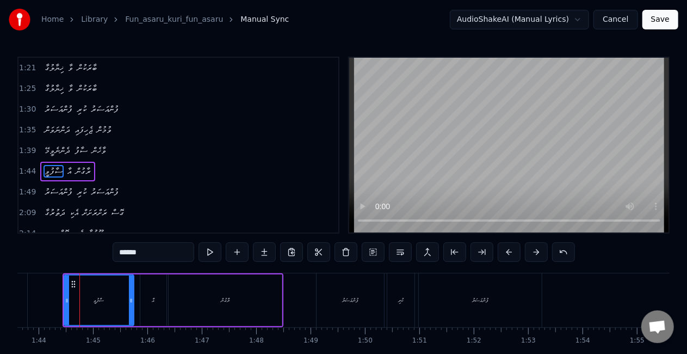
scroll to position [227, 0]
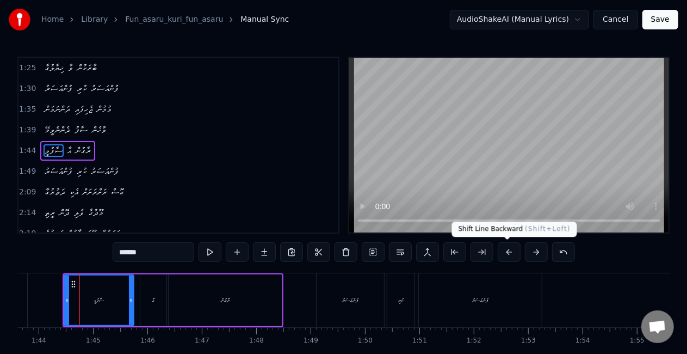
click at [506, 247] on button at bounding box center [509, 252] width 23 height 20
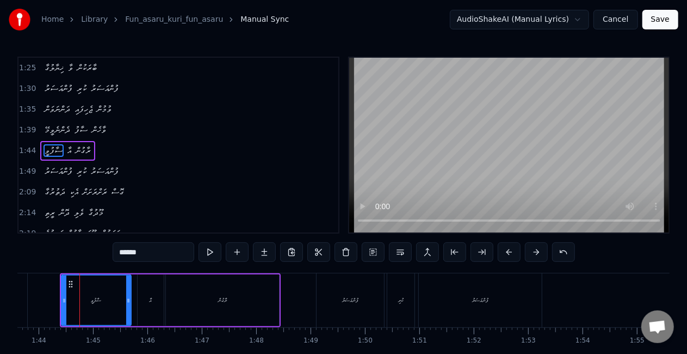
click at [506, 247] on button at bounding box center [509, 252] width 23 height 20
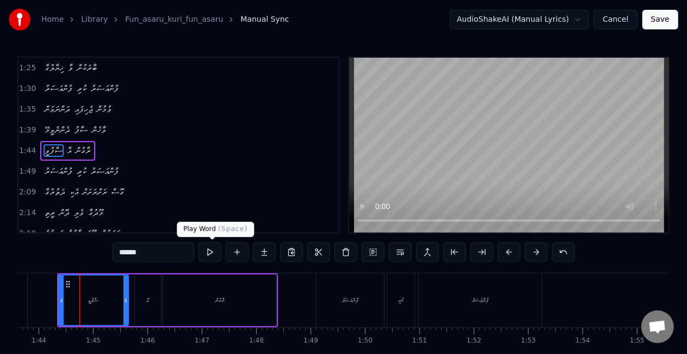
click at [209, 252] on button at bounding box center [210, 252] width 23 height 20
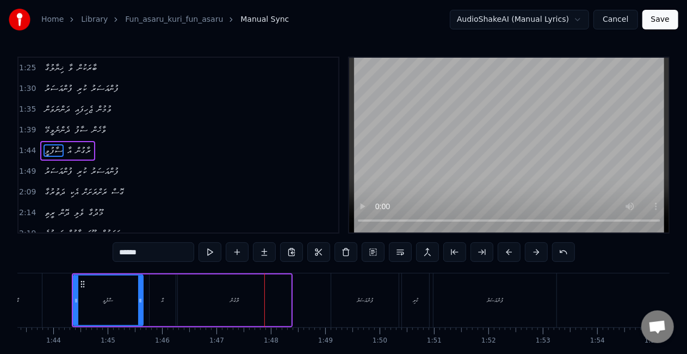
click at [244, 308] on div "ރާގުން" at bounding box center [234, 300] width 113 height 52
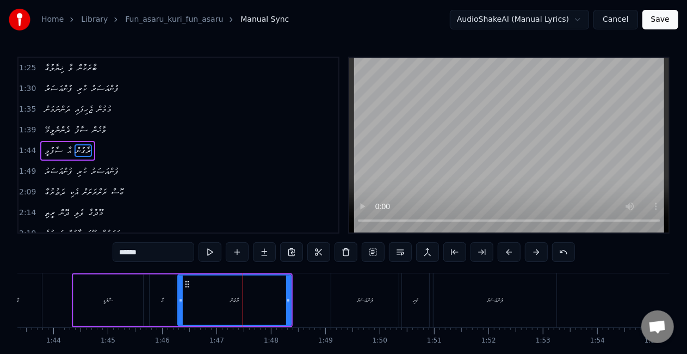
click at [132, 253] on input "******" at bounding box center [154, 252] width 82 height 20
click at [130, 253] on input "******" at bounding box center [154, 252] width 82 height 20
click at [128, 250] on input "*****" at bounding box center [154, 252] width 82 height 20
click at [129, 252] on input "******" at bounding box center [154, 252] width 82 height 20
drag, startPoint x: 164, startPoint y: 255, endPoint x: 42, endPoint y: 246, distance: 122.1
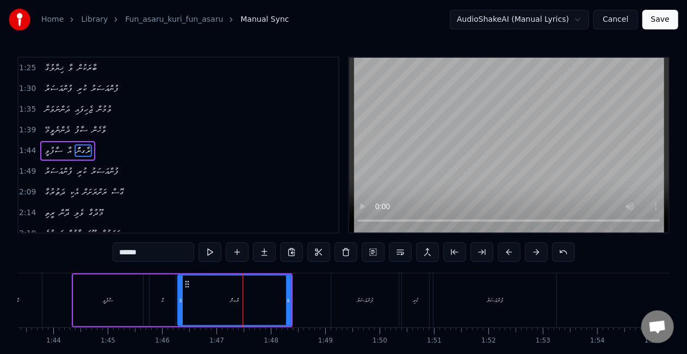
click at [42, 246] on div "0:19 ފުންއަސަރު ކުރި ފުންއަސަރު 0:23 ދަންނަވަން ޖެހާ ވުމުން 0:28 ދެންނެވީމޭ ސާފ…" at bounding box center [343, 220] width 652 height 326
click at [208, 255] on button at bounding box center [210, 252] width 23 height 20
drag, startPoint x: 287, startPoint y: 299, endPoint x: 276, endPoint y: 295, distance: 11.4
click at [276, 297] on icon at bounding box center [278, 300] width 4 height 9
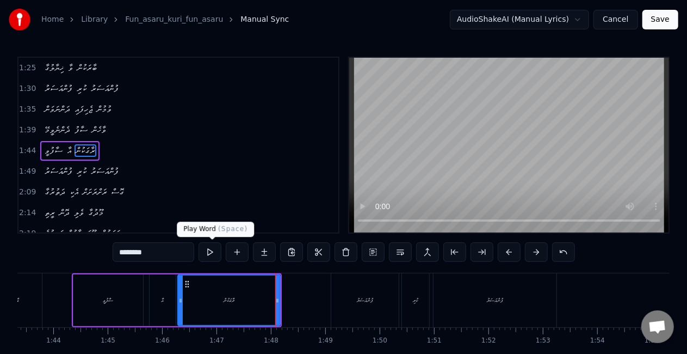
click at [207, 252] on button at bounding box center [210, 252] width 23 height 20
click at [357, 320] on div "ފުންއަސަރު" at bounding box center [364, 300] width 67 height 54
type input "**********"
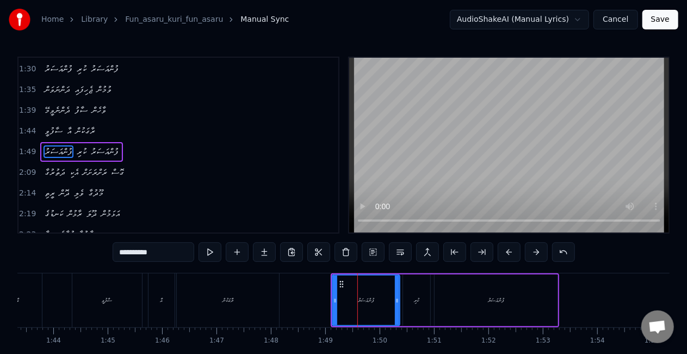
scroll to position [247, 0]
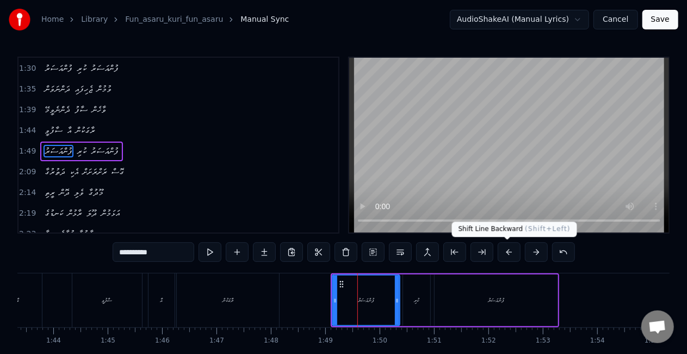
click at [511, 254] on button at bounding box center [509, 252] width 23 height 20
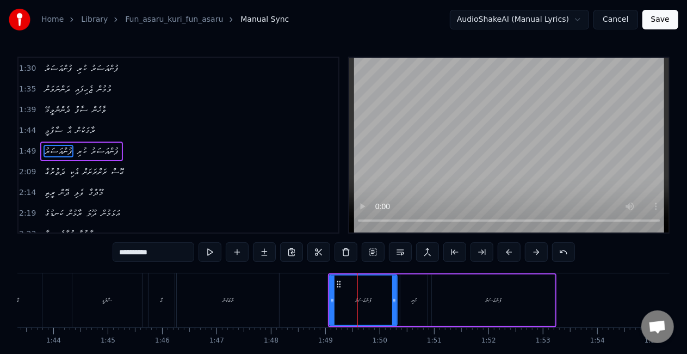
click at [508, 249] on button at bounding box center [509, 252] width 23 height 20
click at [534, 302] on div "ފުންއަސަރު" at bounding box center [490, 300] width 123 height 52
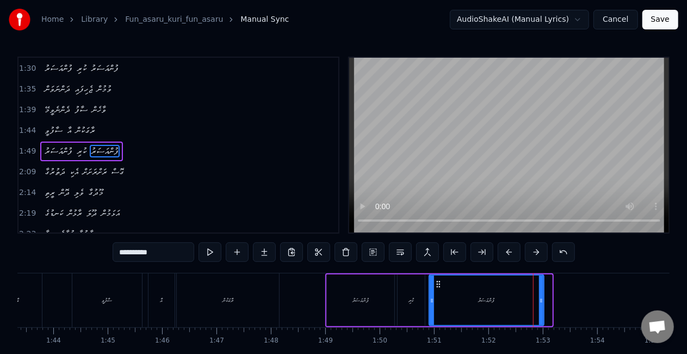
click at [539, 296] on icon at bounding box center [541, 300] width 4 height 9
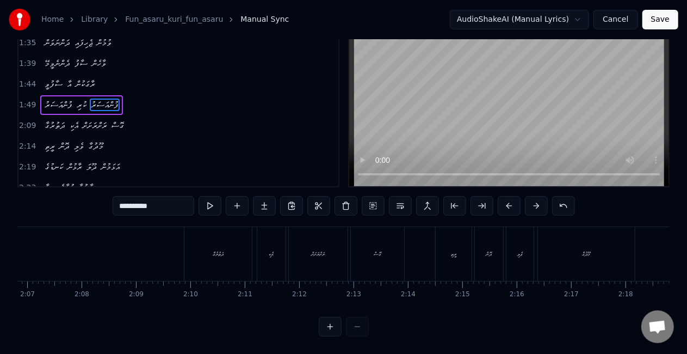
scroll to position [0, 6720]
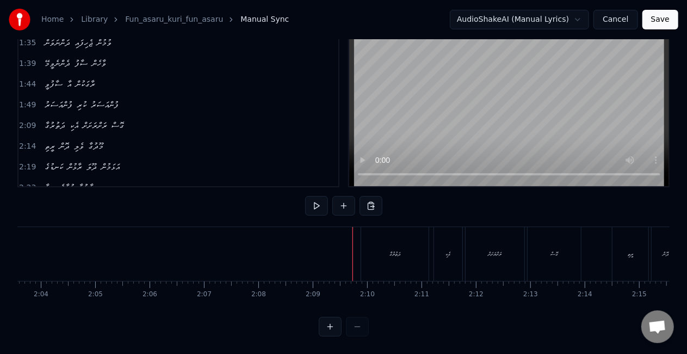
click at [363, 241] on div "ދަތުރުގާ" at bounding box center [394, 254] width 67 height 54
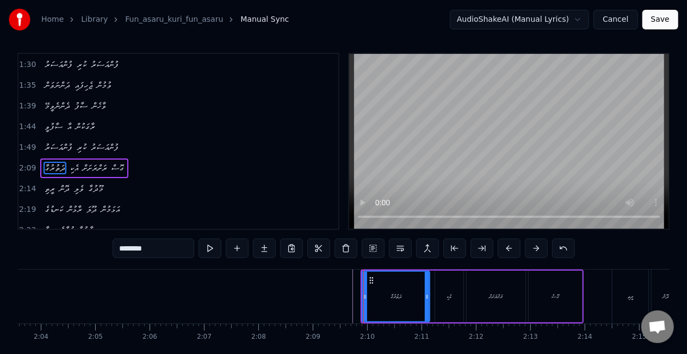
scroll to position [268, 0]
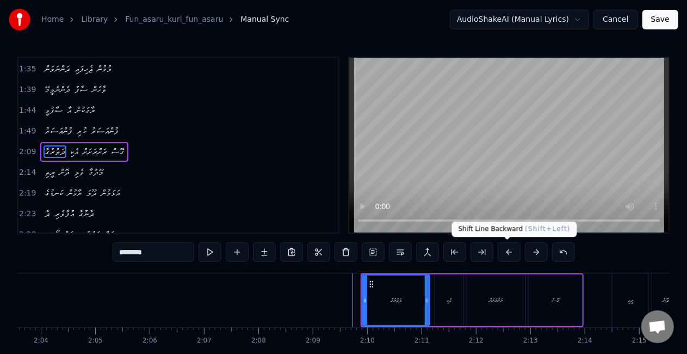
click at [501, 249] on button at bounding box center [509, 252] width 23 height 20
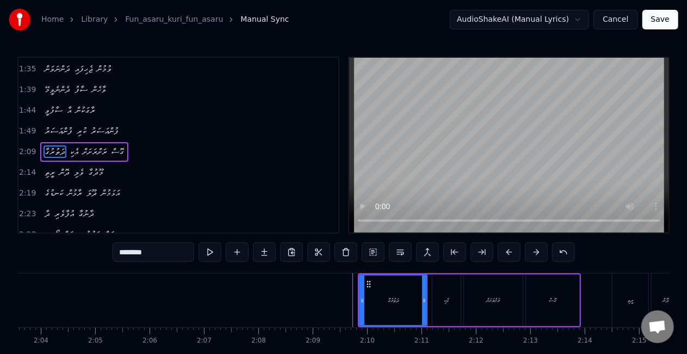
click at [501, 249] on button at bounding box center [509, 252] width 23 height 20
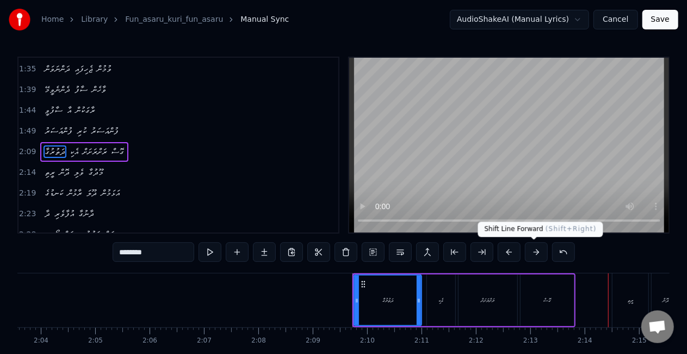
click at [537, 252] on button at bounding box center [536, 252] width 23 height 20
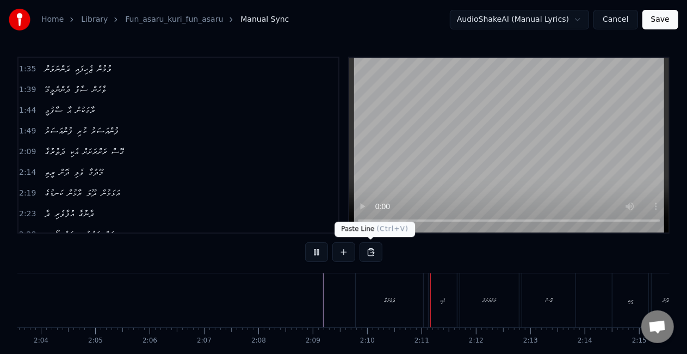
click at [375, 290] on div "ދަތުރުގާ" at bounding box center [389, 300] width 67 height 54
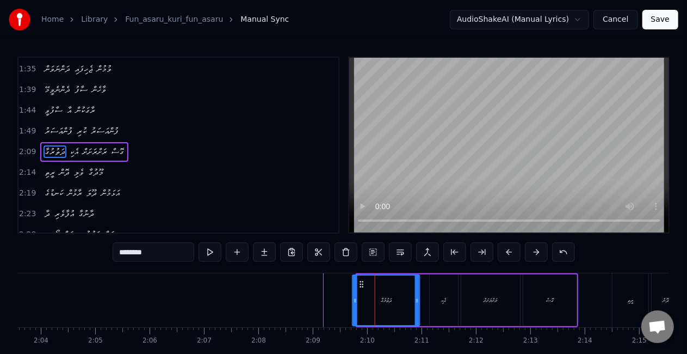
click at [363, 284] on icon at bounding box center [361, 284] width 9 height 9
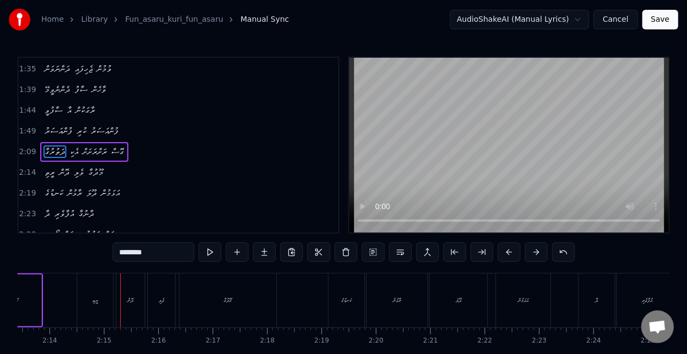
scroll to position [0, 7266]
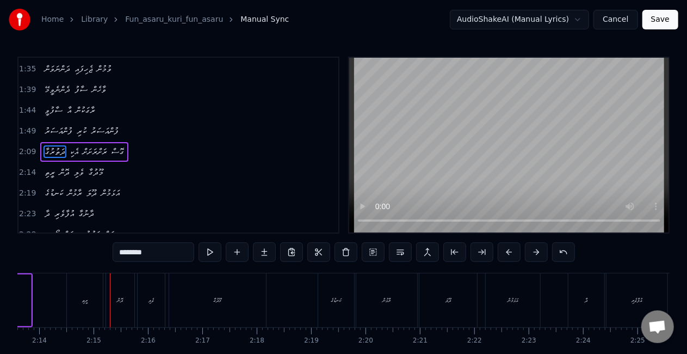
click at [74, 307] on div "ރީތި" at bounding box center [85, 300] width 36 height 54
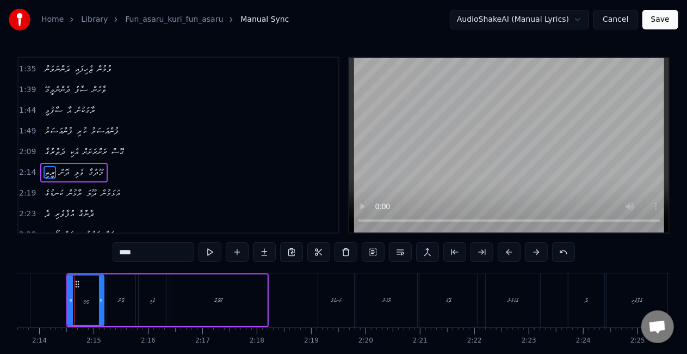
scroll to position [288, 0]
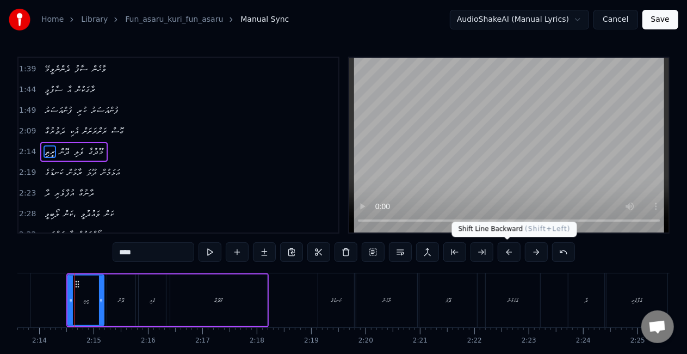
click at [499, 249] on button at bounding box center [509, 252] width 23 height 20
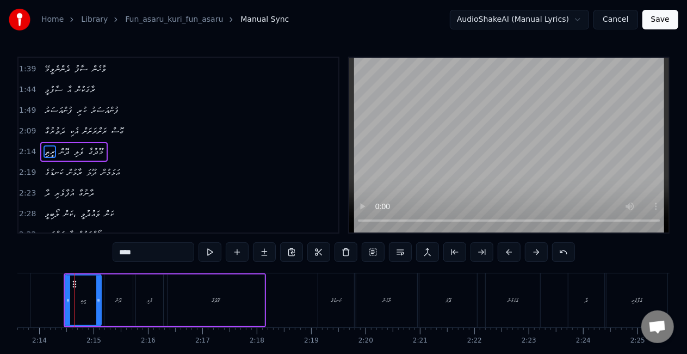
click at [499, 249] on button at bounding box center [509, 252] width 23 height 20
click at [339, 293] on div "ކަނޑުގެ" at bounding box center [336, 300] width 36 height 54
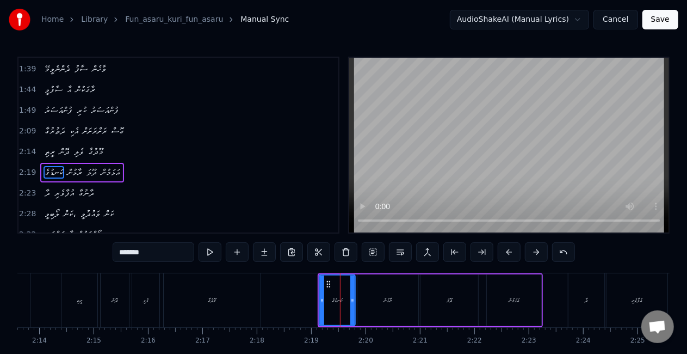
scroll to position [308, 0]
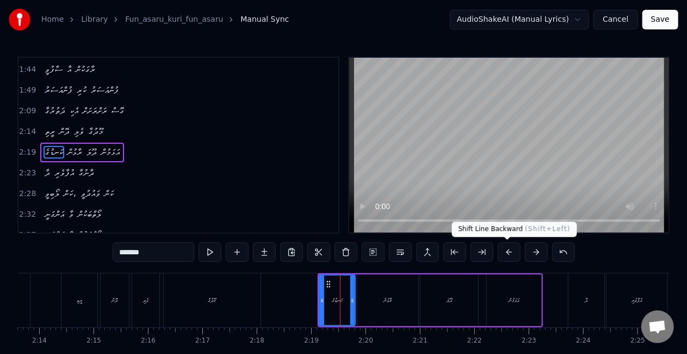
click at [511, 248] on button at bounding box center [509, 252] width 23 height 20
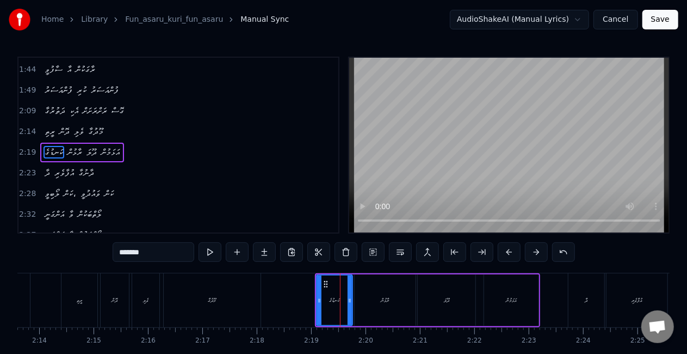
click at [503, 250] on button at bounding box center [509, 252] width 23 height 20
click at [579, 303] on div "ދާ" at bounding box center [586, 300] width 36 height 54
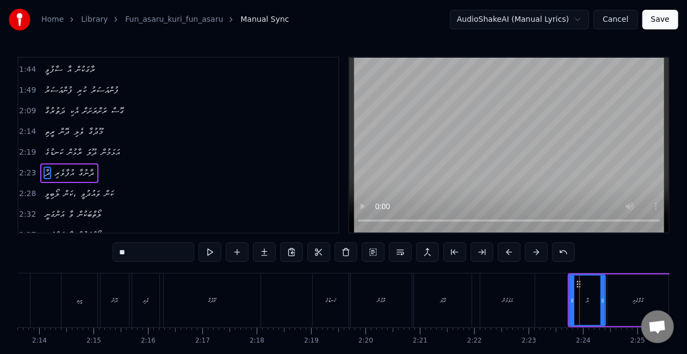
scroll to position [328, 0]
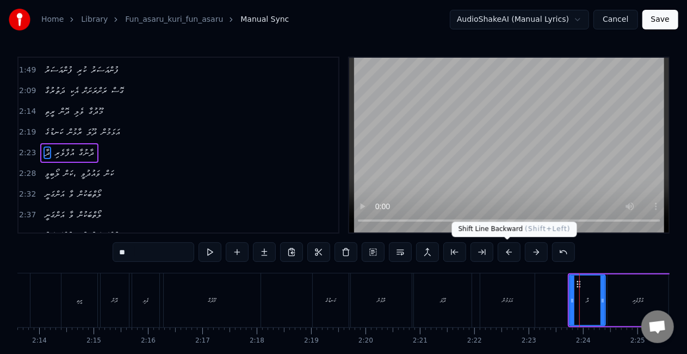
click at [507, 253] on button at bounding box center [509, 252] width 23 height 20
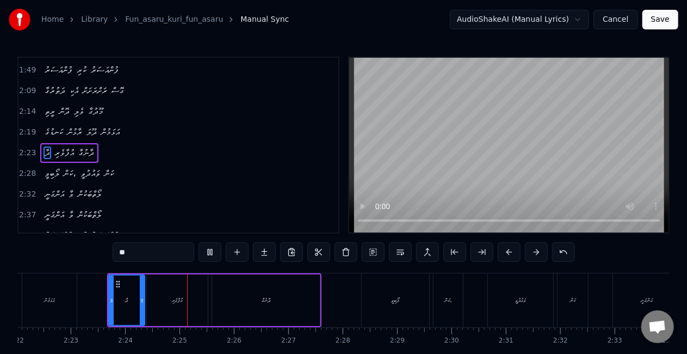
scroll to position [0, 7812]
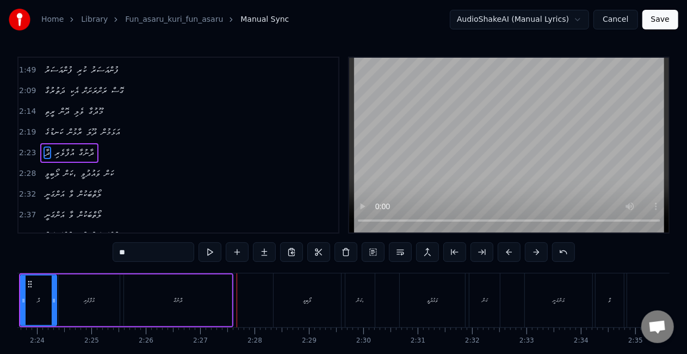
click at [223, 307] on div "ދާނުގާ" at bounding box center [178, 300] width 108 height 52
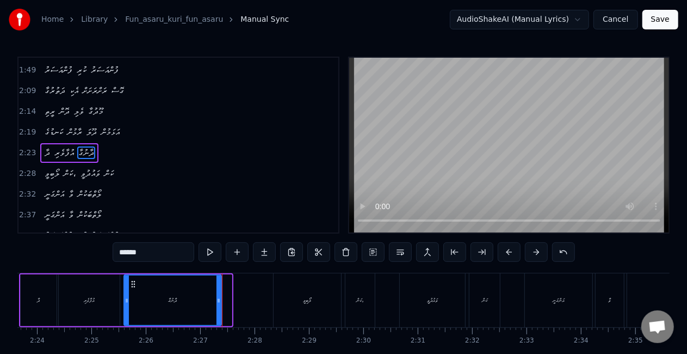
drag, startPoint x: 229, startPoint y: 313, endPoint x: 219, endPoint y: 309, distance: 11.0
click at [219, 309] on div at bounding box center [218, 299] width 4 height 49
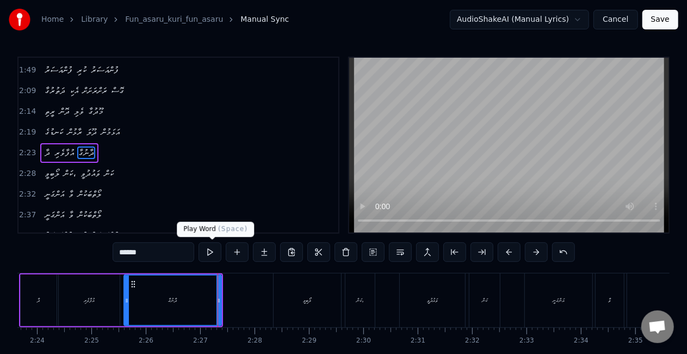
click at [214, 255] on button at bounding box center [210, 252] width 23 height 20
click at [213, 251] on button at bounding box center [210, 252] width 23 height 20
click at [308, 292] on div "ލޯބިވީ" at bounding box center [307, 300] width 67 height 54
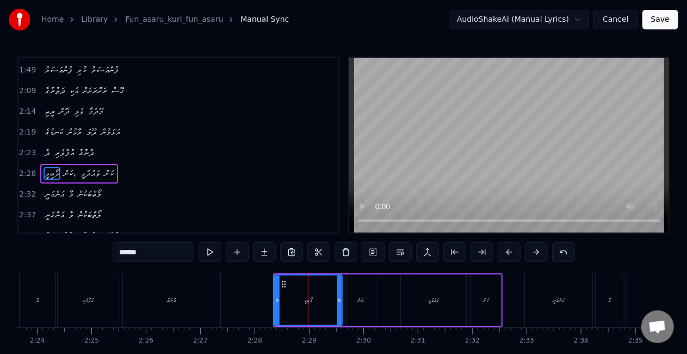
scroll to position [349, 0]
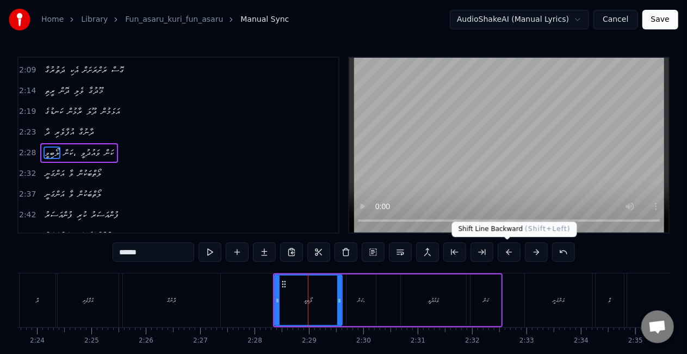
click at [506, 252] on button at bounding box center [509, 252] width 23 height 20
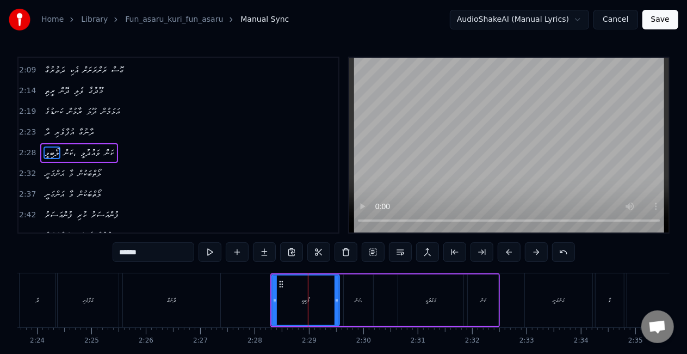
click at [506, 252] on button at bounding box center [509, 252] width 23 height 20
click at [537, 302] on div "އަންގަނީ" at bounding box center [558, 300] width 67 height 54
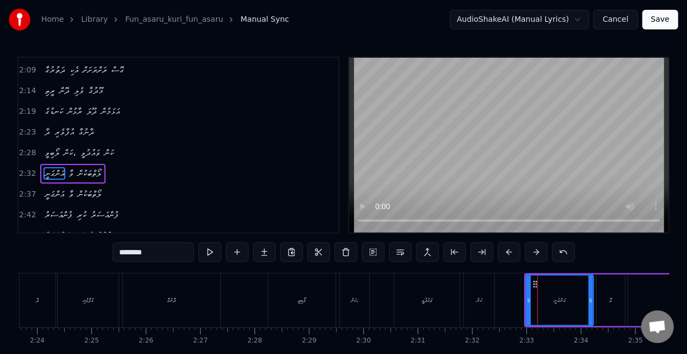
scroll to position [369, 0]
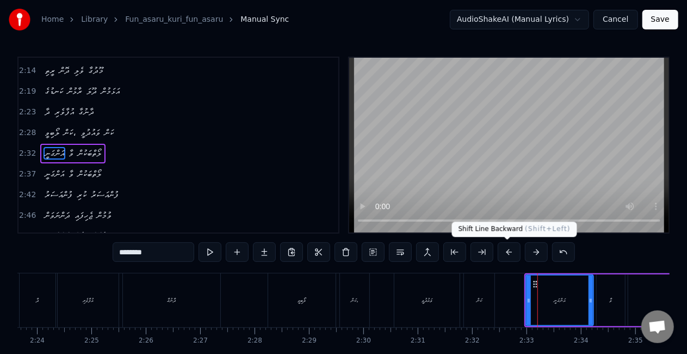
click at [508, 251] on button at bounding box center [509, 252] width 23 height 20
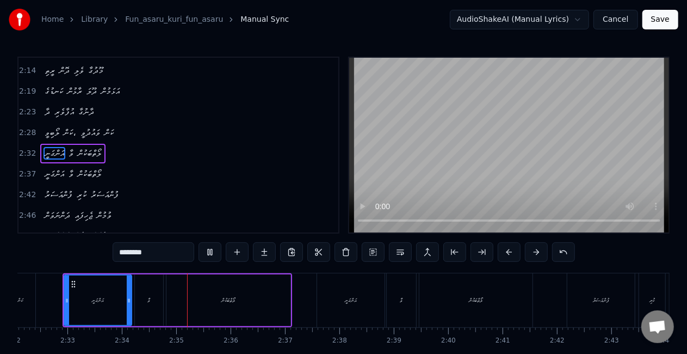
scroll to position [0, 8360]
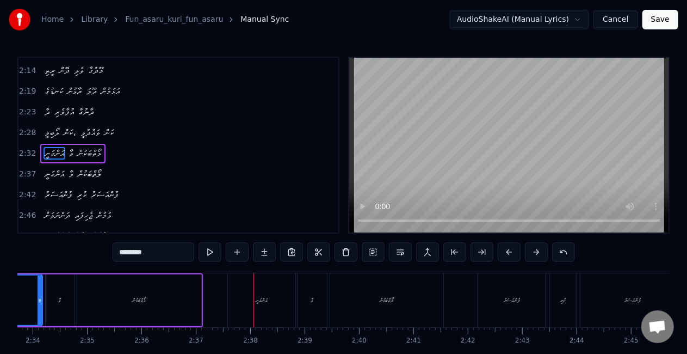
click at [65, 298] on div "ވާ" at bounding box center [60, 300] width 28 height 52
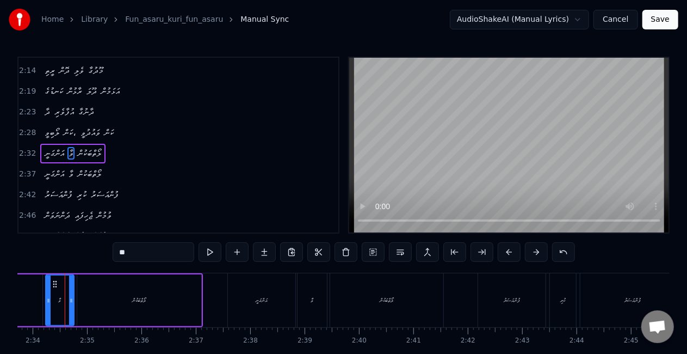
scroll to position [0, 8352]
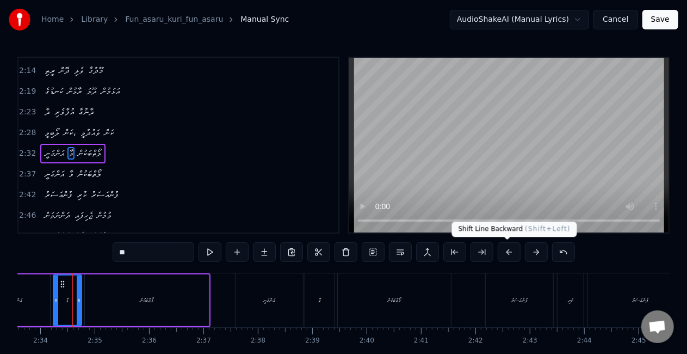
click at [503, 255] on button at bounding box center [509, 252] width 23 height 20
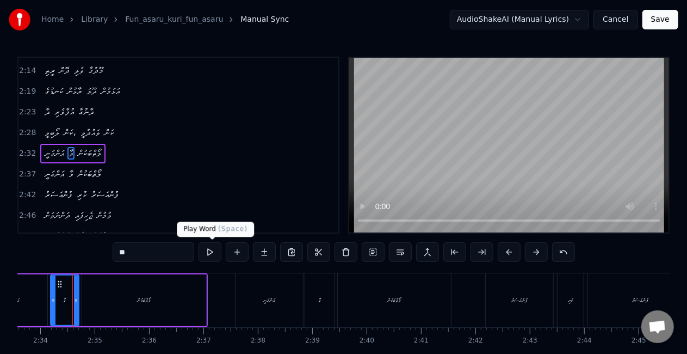
click at [210, 252] on button at bounding box center [210, 252] width 23 height 20
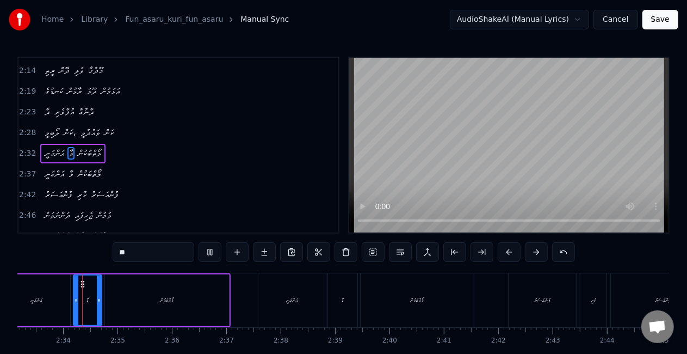
click at [210, 252] on button at bounding box center [210, 252] width 23 height 20
click at [209, 251] on button at bounding box center [210, 252] width 23 height 20
click at [261, 287] on div "އަންގަނީ" at bounding box center [291, 300] width 67 height 54
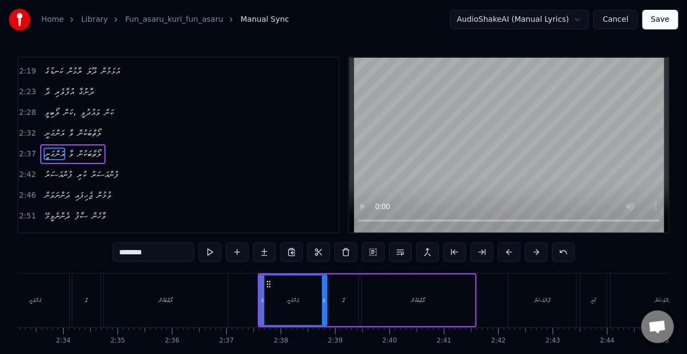
scroll to position [389, 0]
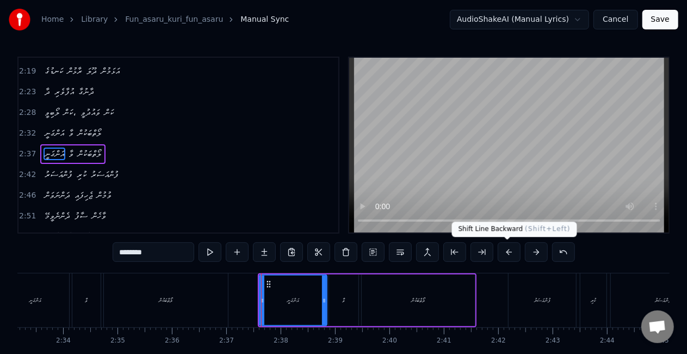
click at [510, 247] on button at bounding box center [509, 252] width 23 height 20
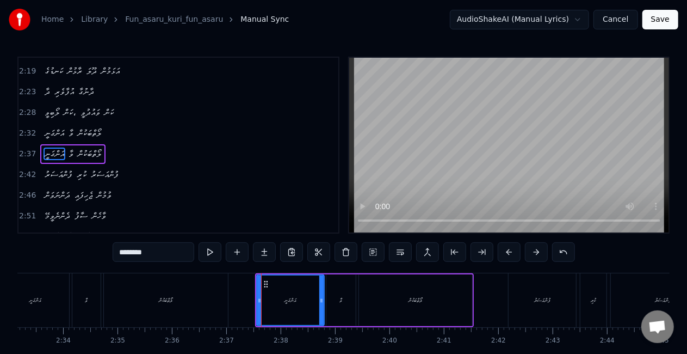
click at [510, 247] on button at bounding box center [509, 252] width 23 height 20
click at [413, 295] on div "ލޯތްބަކުން" at bounding box center [412, 300] width 113 height 52
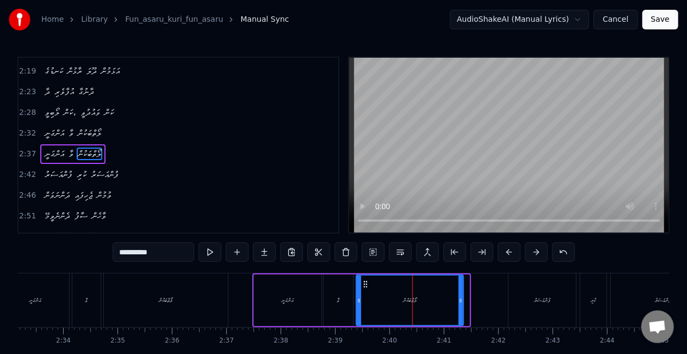
drag, startPoint x: 467, startPoint y: 301, endPoint x: 460, endPoint y: 299, distance: 6.9
click at [460, 299] on icon at bounding box center [460, 300] width 4 height 9
click at [531, 293] on div "ފުންއަސަރު" at bounding box center [542, 300] width 67 height 54
type input "**********"
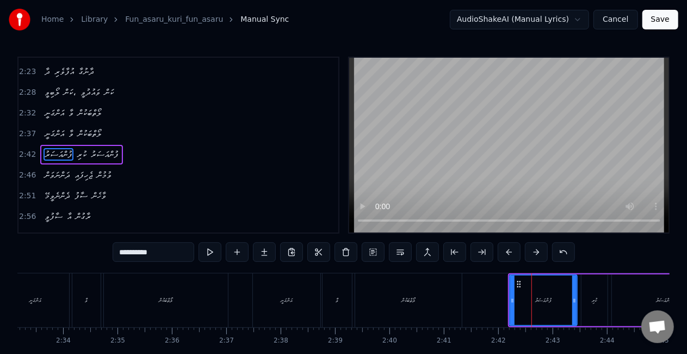
scroll to position [410, 0]
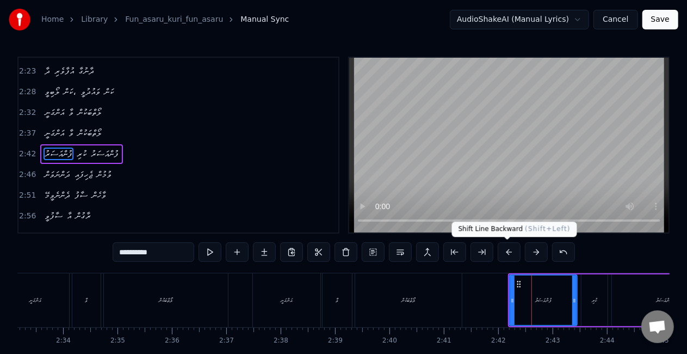
click at [506, 249] on button at bounding box center [509, 252] width 23 height 20
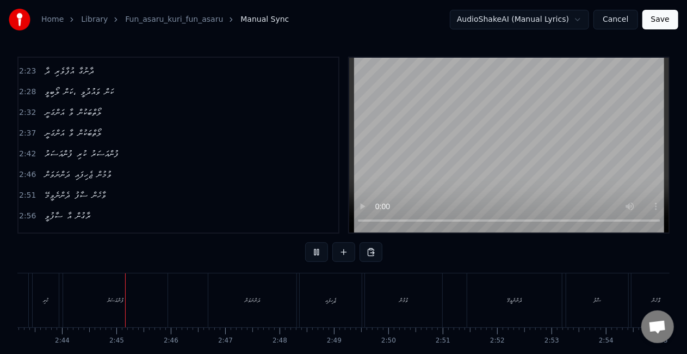
scroll to position [0, 8888]
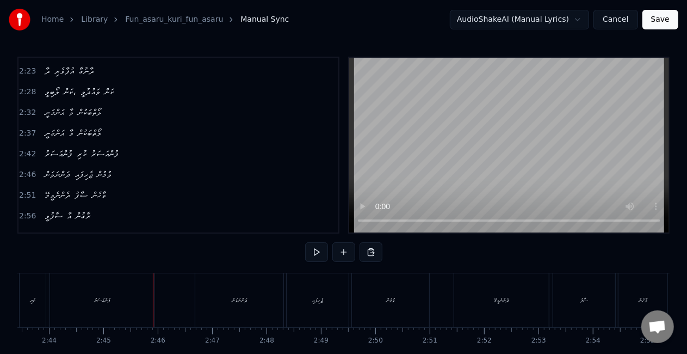
click at [135, 312] on div "ފުންއަސަރު" at bounding box center [102, 300] width 104 height 54
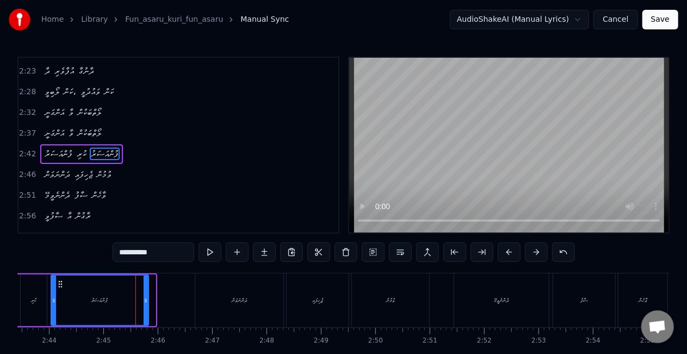
drag, startPoint x: 151, startPoint y: 312, endPoint x: 144, endPoint y: 306, distance: 8.9
click at [144, 306] on div at bounding box center [146, 299] width 4 height 49
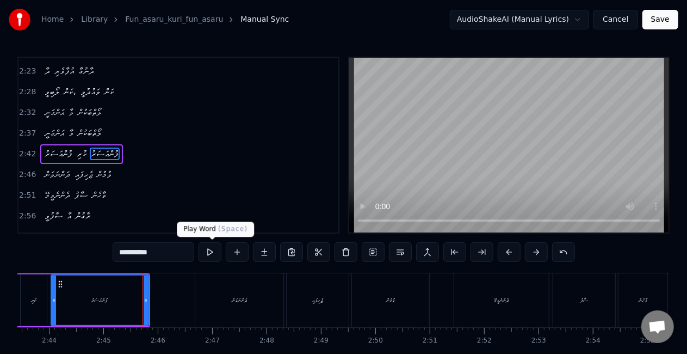
click at [207, 250] on button at bounding box center [210, 252] width 23 height 20
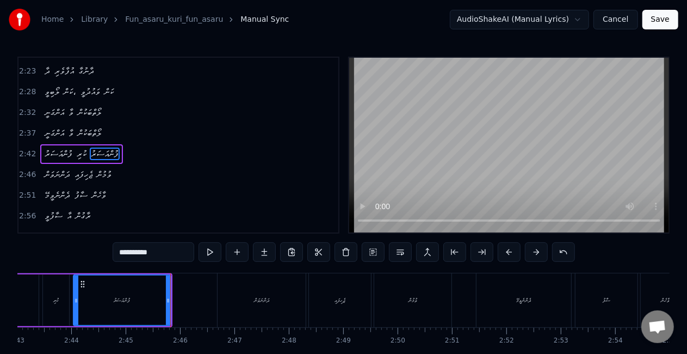
click at [243, 294] on div "ދަންނަވަން" at bounding box center [262, 300] width 88 height 54
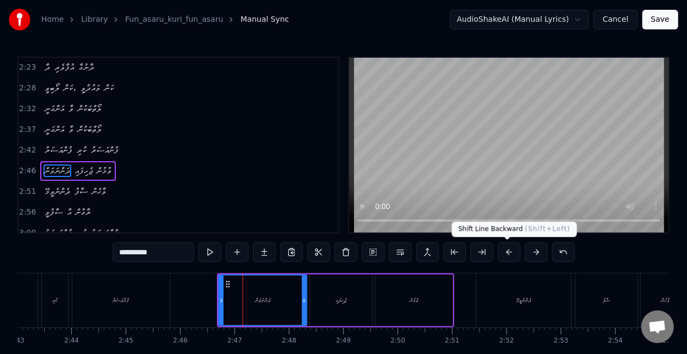
click at [510, 252] on button at bounding box center [509, 252] width 23 height 20
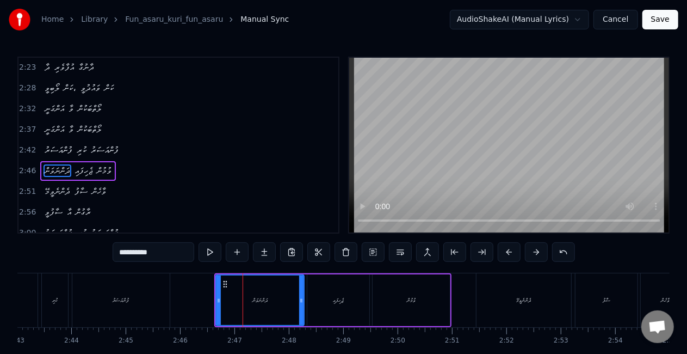
click at [510, 252] on button at bounding box center [509, 252] width 23 height 20
click at [486, 294] on div "ދެންނެވީމޭ" at bounding box center [523, 300] width 95 height 54
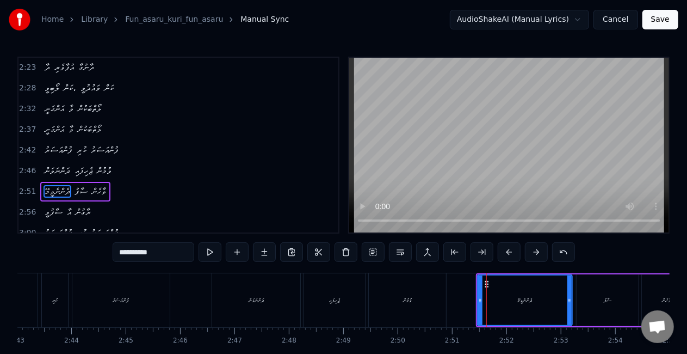
scroll to position [4, 0]
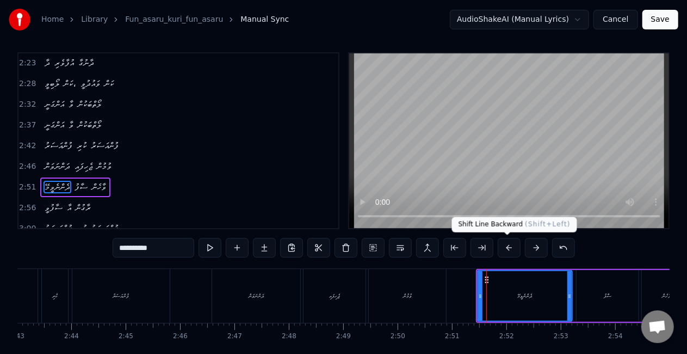
click at [510, 248] on button at bounding box center [509, 248] width 23 height 20
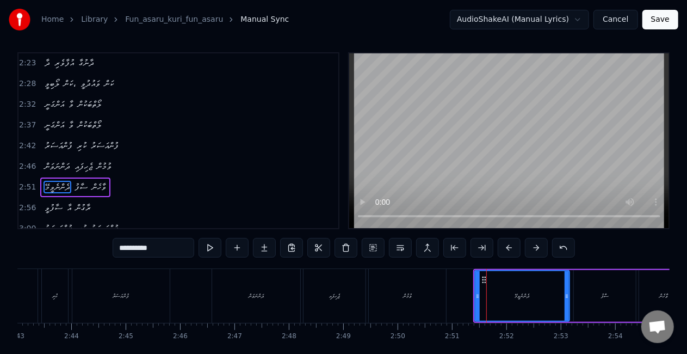
click at [510, 248] on button at bounding box center [509, 248] width 23 height 20
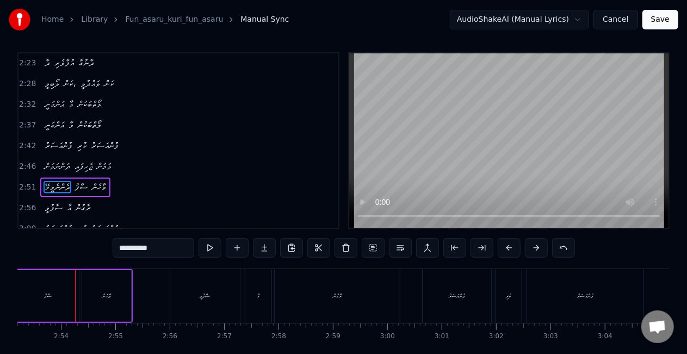
scroll to position [0, 9423]
click at [54, 301] on div "ސާފު" at bounding box center [45, 296] width 62 height 52
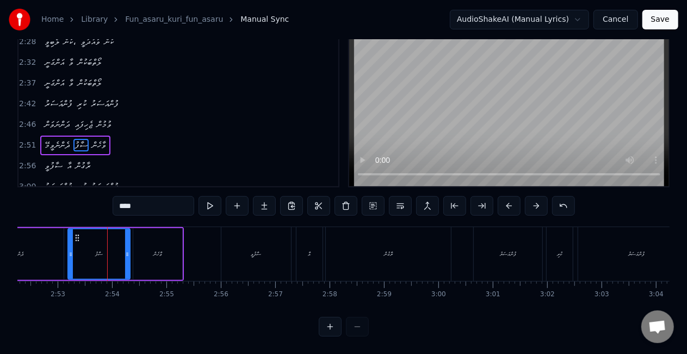
scroll to position [0, 9356]
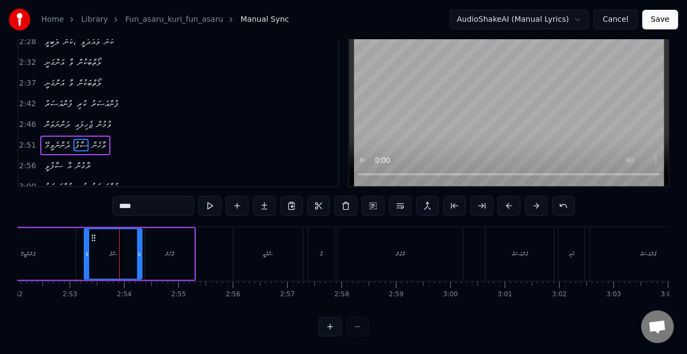
click at [85, 256] on div at bounding box center [87, 253] width 4 height 49
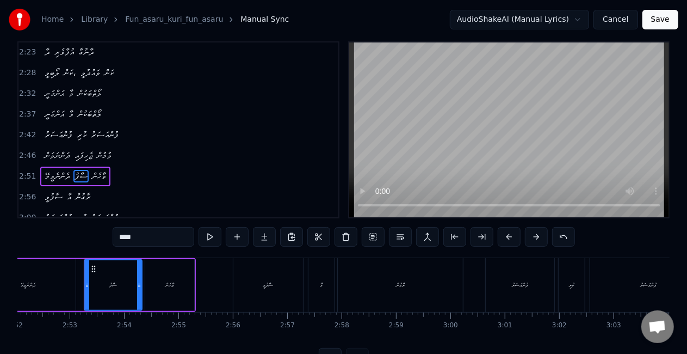
scroll to position [4, 0]
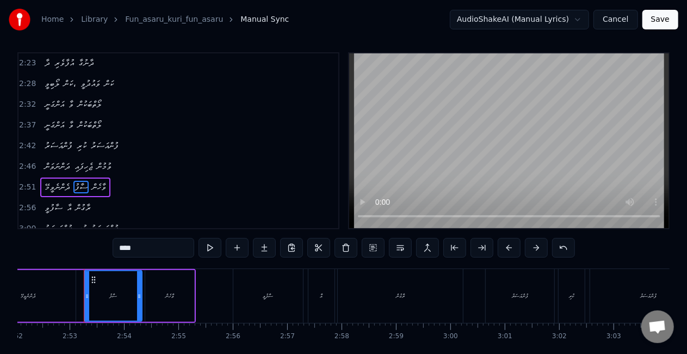
click at [65, 287] on div "ދެންނެވީމޭ" at bounding box center [28, 296] width 95 height 52
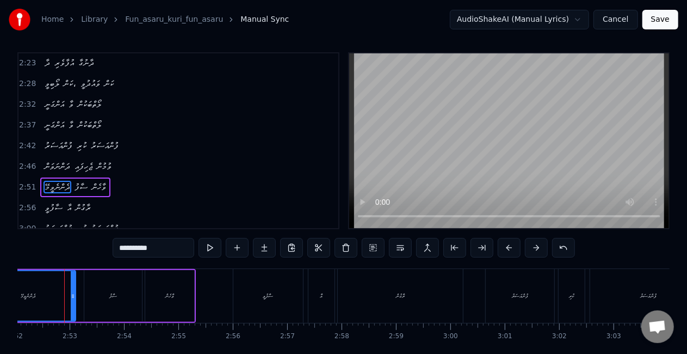
scroll to position [0, 9349]
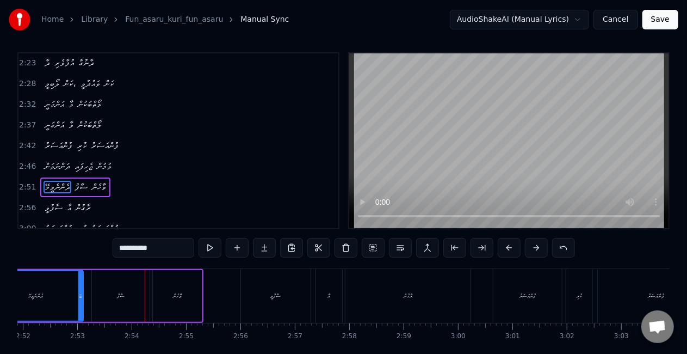
click at [110, 302] on div "ސާފު" at bounding box center [121, 296] width 58 height 52
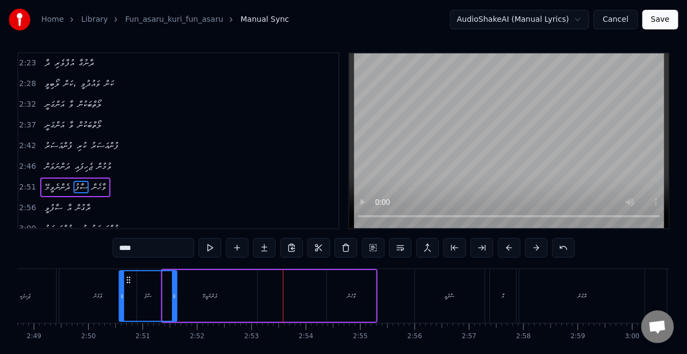
scroll to position [0, 9168]
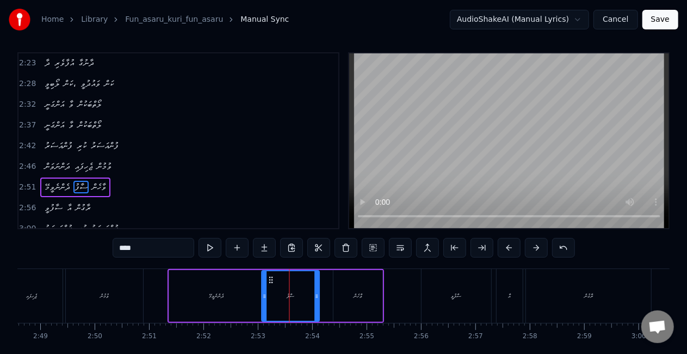
drag, startPoint x: 98, startPoint y: 282, endPoint x: 268, endPoint y: 280, distance: 169.7
click at [268, 280] on icon at bounding box center [271, 279] width 9 height 9
click at [215, 246] on button at bounding box center [210, 248] width 23 height 20
click at [460, 289] on div "ސާފުވީ" at bounding box center [456, 296] width 70 height 54
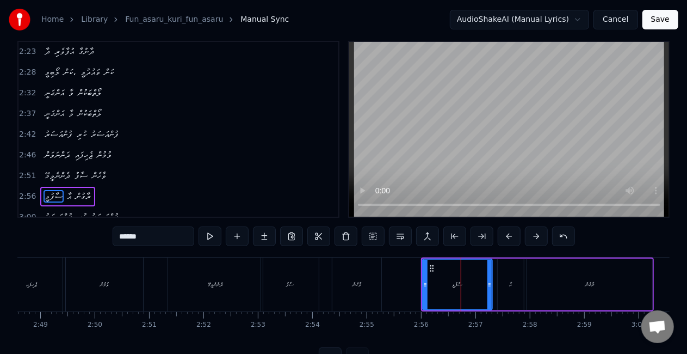
scroll to position [25, 0]
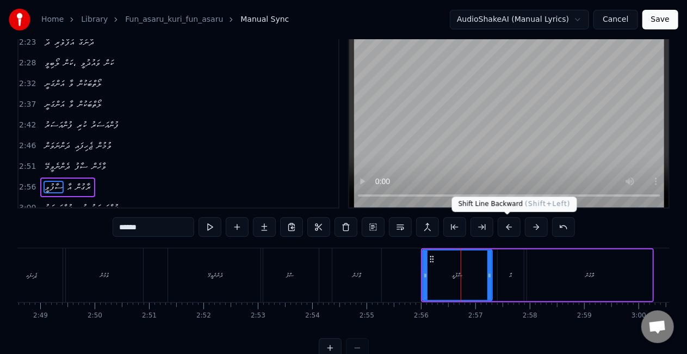
click at [504, 228] on button at bounding box center [509, 227] width 23 height 20
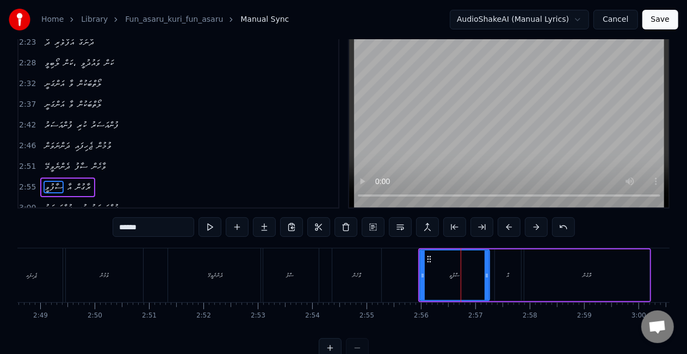
click at [504, 228] on button at bounding box center [509, 227] width 23 height 20
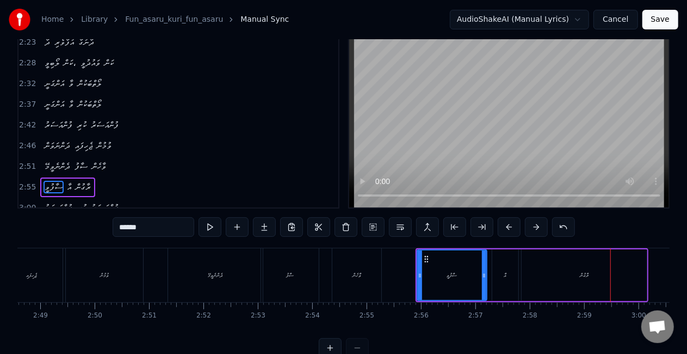
click at [557, 274] on div "ރާގުން" at bounding box center [584, 275] width 125 height 52
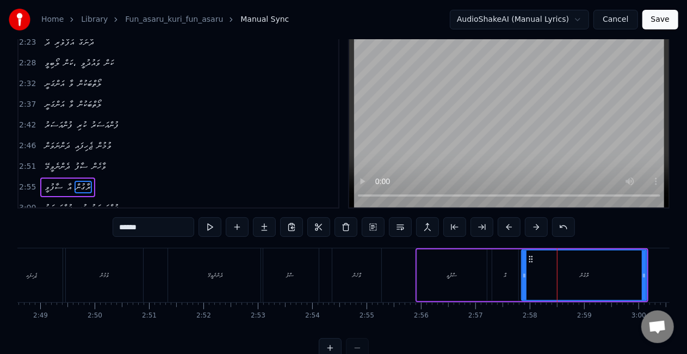
click at [127, 226] on input "******" at bounding box center [154, 227] width 82 height 20
click at [129, 231] on input "*****" at bounding box center [154, 227] width 82 height 20
click at [129, 228] on input "******" at bounding box center [154, 227] width 82 height 20
click at [129, 228] on input "*******" at bounding box center [154, 227] width 82 height 20
click at [216, 226] on button at bounding box center [210, 227] width 23 height 20
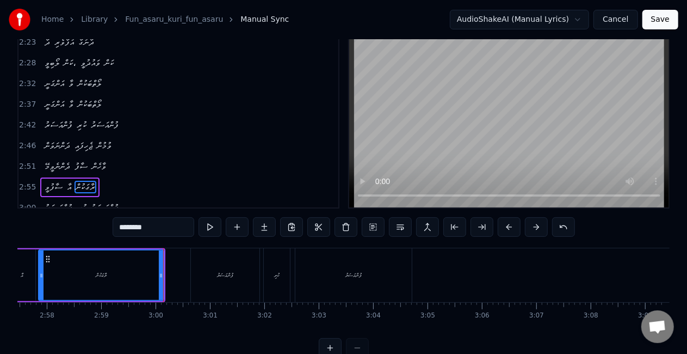
scroll to position [0, 9653]
click at [196, 268] on div "ފުންއަސަރު" at bounding box center [223, 275] width 69 height 54
type input "**********"
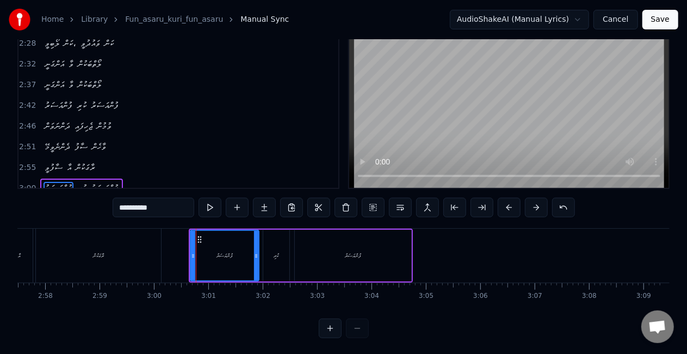
scroll to position [45, 0]
click at [509, 208] on button at bounding box center [509, 207] width 23 height 20
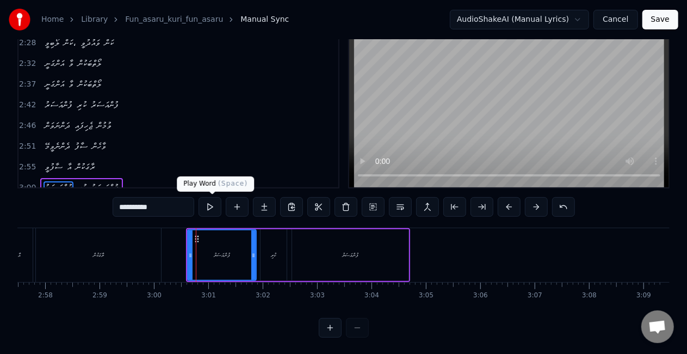
click at [215, 203] on button at bounding box center [210, 207] width 23 height 20
click at [663, 23] on button "Save" at bounding box center [660, 20] width 36 height 20
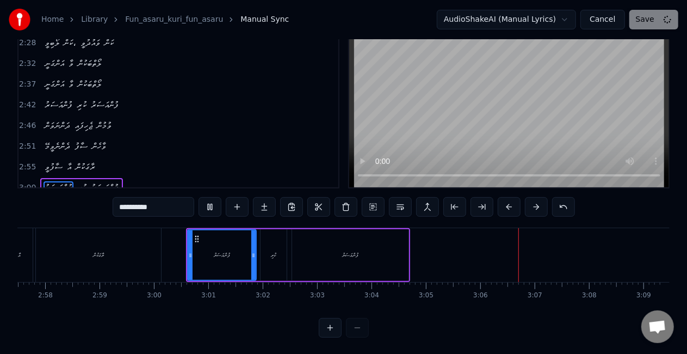
scroll to position [12, 0]
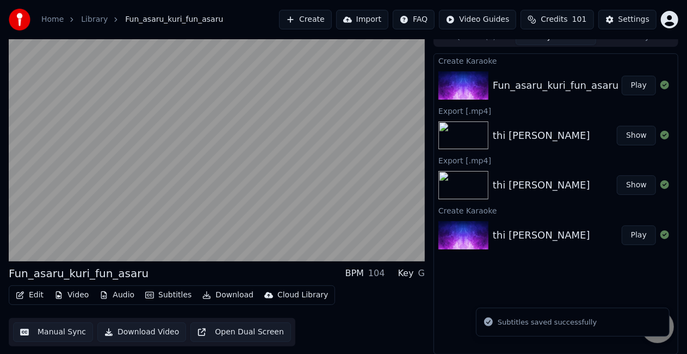
click at [640, 82] on button "Play" at bounding box center [639, 86] width 34 height 20
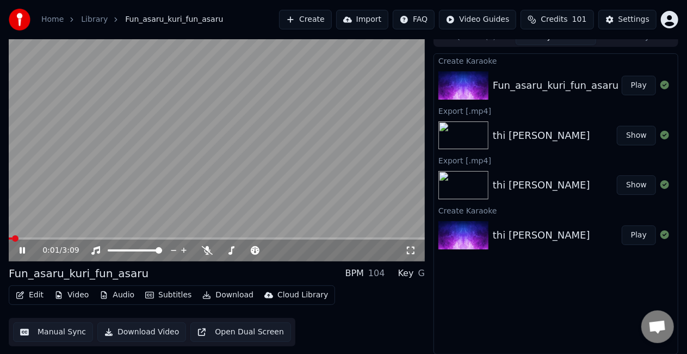
click at [23, 239] on div "0:01 / 3:09" at bounding box center [217, 250] width 416 height 22
click at [29, 234] on video at bounding box center [217, 144] width 416 height 234
click at [26, 234] on video at bounding box center [217, 144] width 416 height 234
click at [26, 237] on span at bounding box center [217, 238] width 416 height 2
click at [40, 237] on span at bounding box center [217, 238] width 416 height 2
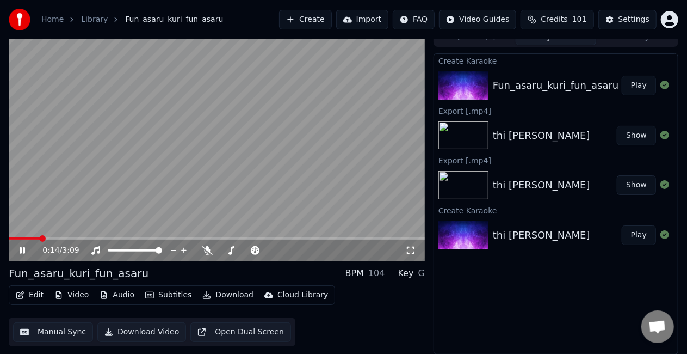
click at [64, 216] on video at bounding box center [217, 144] width 416 height 234
click at [85, 206] on video at bounding box center [217, 144] width 416 height 234
click at [36, 325] on button "Manual Sync" at bounding box center [53, 332] width 80 height 20
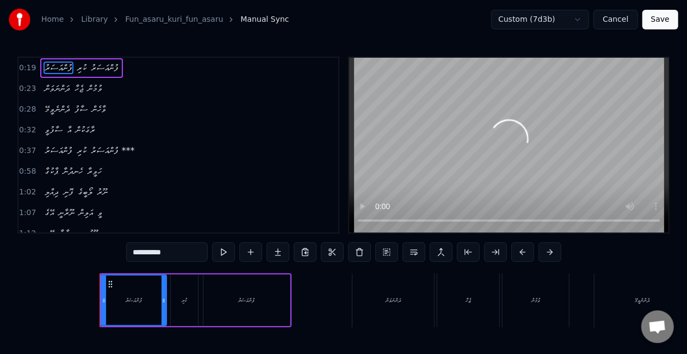
scroll to position [0, 984]
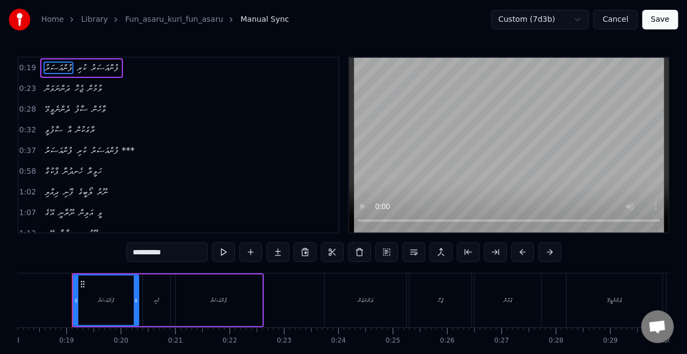
click at [336, 301] on div "ދަންނަވަން" at bounding box center [366, 300] width 82 height 54
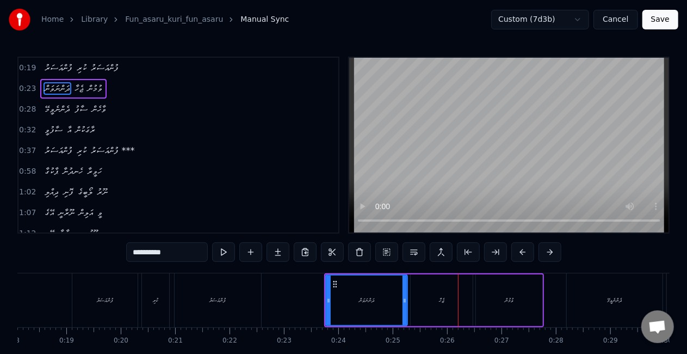
click at [432, 303] on div "ޖެހާ" at bounding box center [442, 300] width 62 height 52
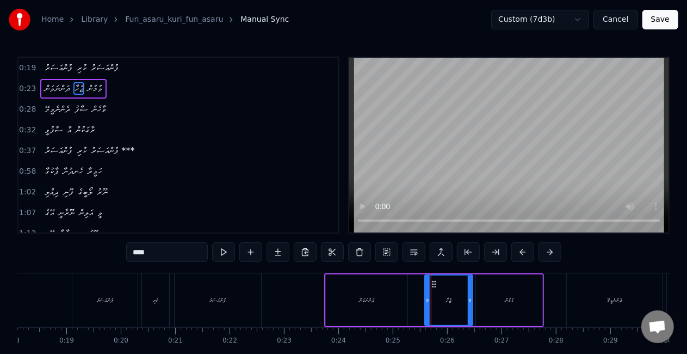
drag, startPoint x: 414, startPoint y: 301, endPoint x: 429, endPoint y: 302, distance: 14.2
click at [429, 302] on icon at bounding box center [427, 300] width 4 height 9
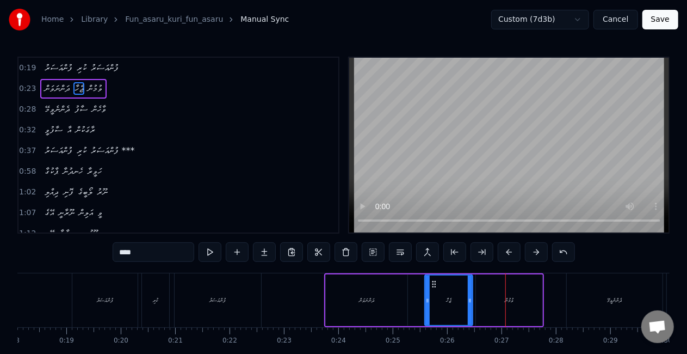
click at [433, 311] on div "ޖެހާ" at bounding box center [448, 299] width 47 height 49
click at [122, 248] on input "****" at bounding box center [154, 252] width 82 height 20
type input "*******"
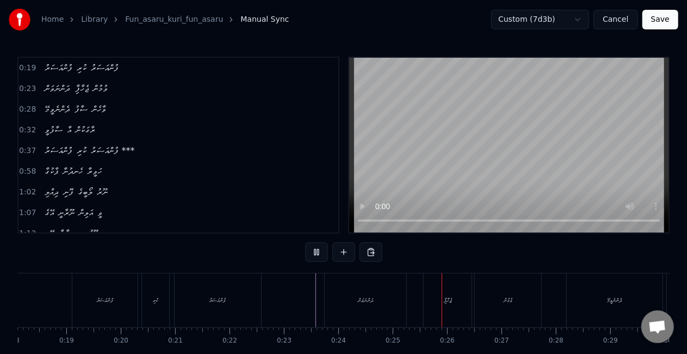
click at [340, 302] on div "ދަންނަވަން" at bounding box center [366, 300] width 82 height 54
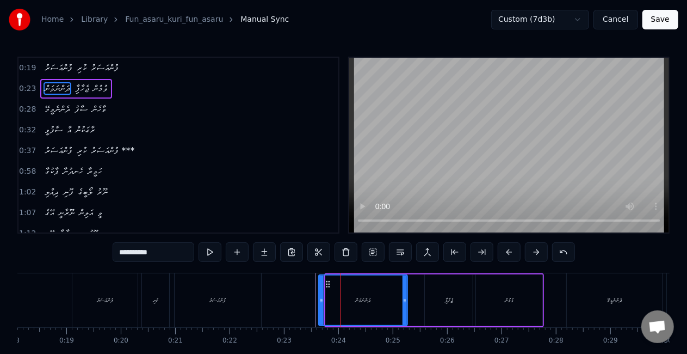
drag, startPoint x: 330, startPoint y: 289, endPoint x: 323, endPoint y: 288, distance: 7.1
click at [323, 288] on div at bounding box center [321, 299] width 4 height 49
click at [371, 292] on div "ދަންނަވަން" at bounding box center [363, 299] width 88 height 49
click at [430, 305] on div "ިޖެހާފާ" at bounding box center [449, 300] width 48 height 52
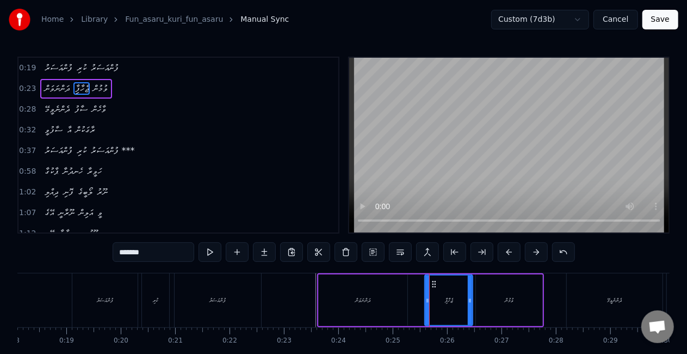
click at [349, 308] on div "ދަންނަވަން" at bounding box center [363, 300] width 89 height 52
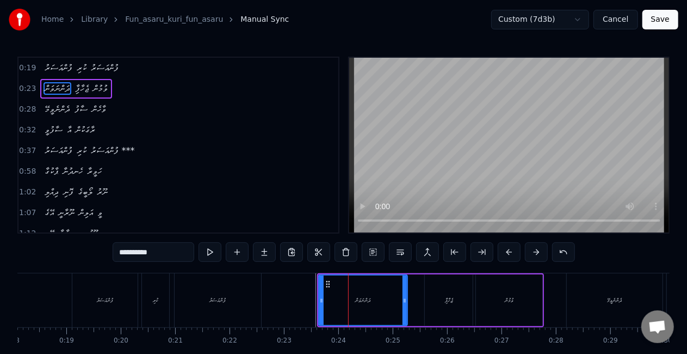
click at [454, 303] on div "ިޖެހާފާ" at bounding box center [449, 300] width 48 height 52
type input "*******"
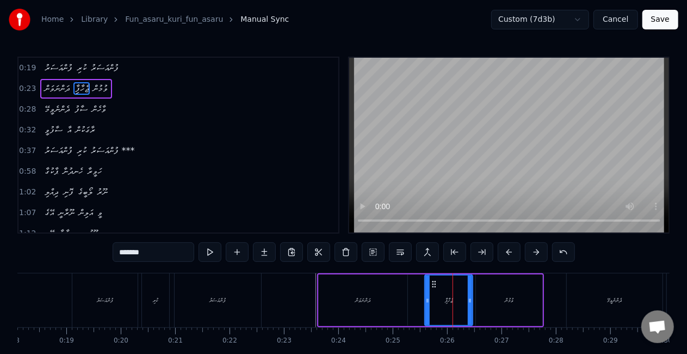
drag, startPoint x: 131, startPoint y: 257, endPoint x: 139, endPoint y: 250, distance: 11.6
click at [133, 255] on input "*******" at bounding box center [154, 252] width 82 height 20
drag, startPoint x: 146, startPoint y: 251, endPoint x: 110, endPoint y: 251, distance: 36.4
click at [110, 251] on div "0:19 ފުންއަސަރު ކުރި ފުންއަސަރު 0:23 ދަންނަވަން ިޖެހާފާ ވުމުން 0:28 ދެންނެވީމޭ …" at bounding box center [343, 220] width 652 height 326
type input "******"
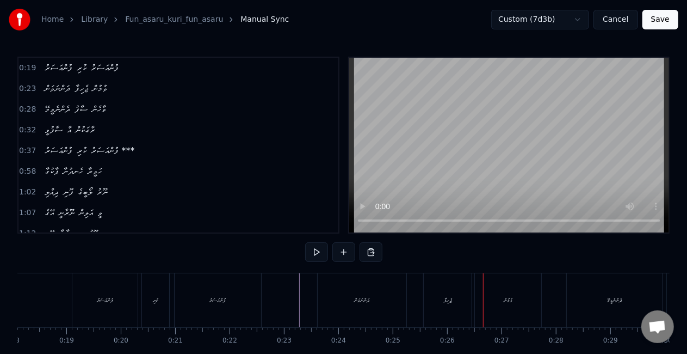
click at [455, 295] on div "ޖެހިފާ" at bounding box center [448, 300] width 48 height 54
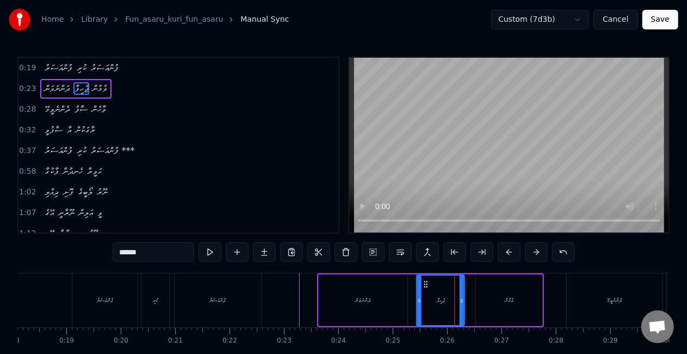
drag, startPoint x: 437, startPoint y: 283, endPoint x: 429, endPoint y: 281, distance: 8.4
click at [429, 281] on icon at bounding box center [425, 284] width 9 height 9
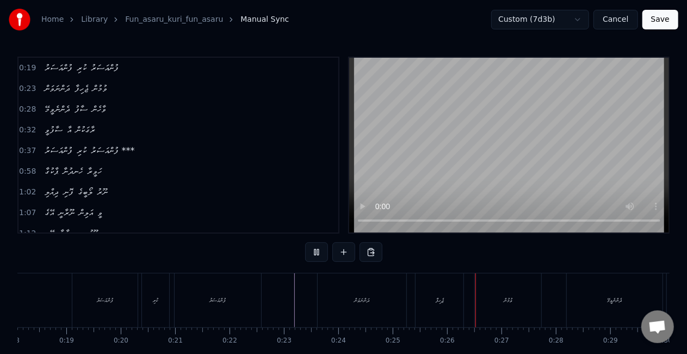
click at [363, 286] on div "ދަންނަވަން" at bounding box center [362, 300] width 89 height 54
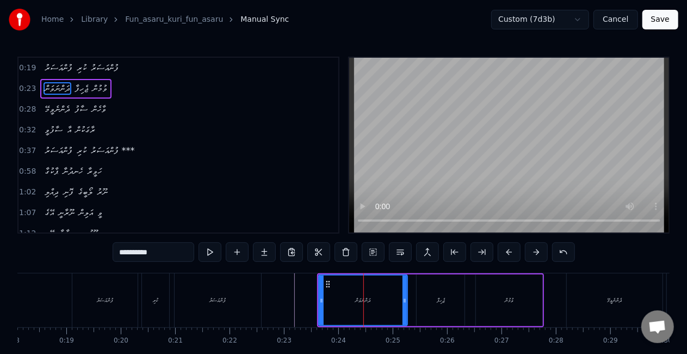
drag, startPoint x: 402, startPoint y: 303, endPoint x: 393, endPoint y: 302, distance: 8.8
click at [393, 302] on div "ދަންނަވަން" at bounding box center [363, 299] width 88 height 49
drag, startPoint x: 404, startPoint y: 301, endPoint x: 396, endPoint y: 301, distance: 7.6
click at [396, 301] on icon at bounding box center [397, 300] width 4 height 9
click at [438, 299] on div "ޖެހިފާ" at bounding box center [441, 300] width 8 height 8
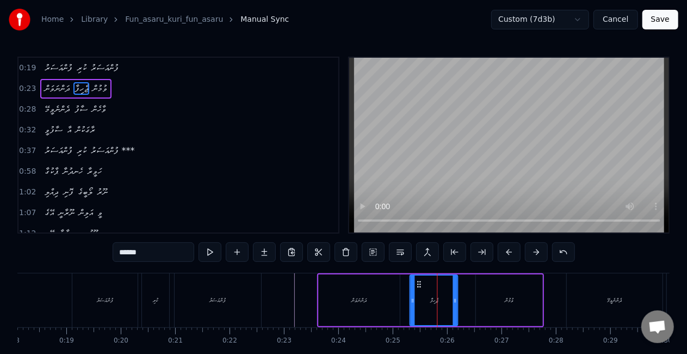
drag, startPoint x: 427, startPoint y: 282, endPoint x: 421, endPoint y: 282, distance: 6.5
click at [421, 282] on icon at bounding box center [419, 284] width 9 height 9
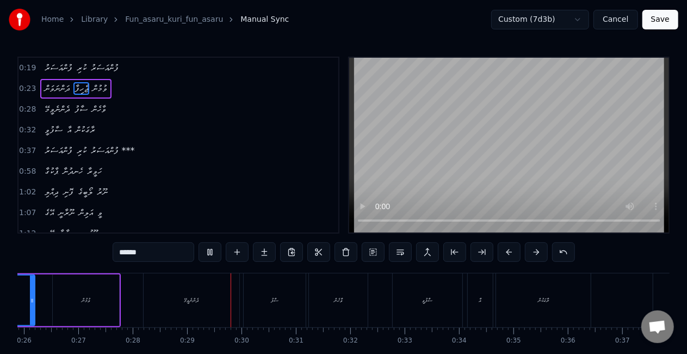
scroll to position [0, 1535]
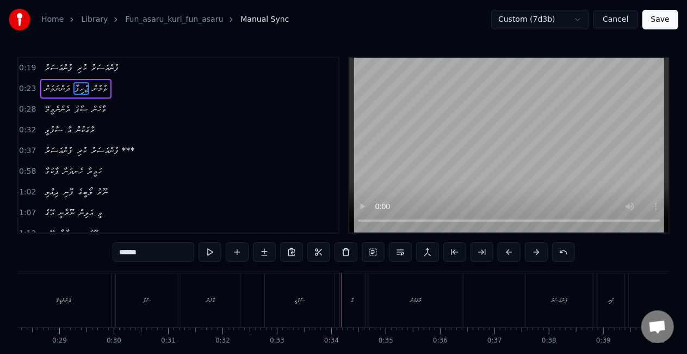
click at [303, 300] on div "ސާފުވީ" at bounding box center [300, 300] width 10 height 8
type input "******"
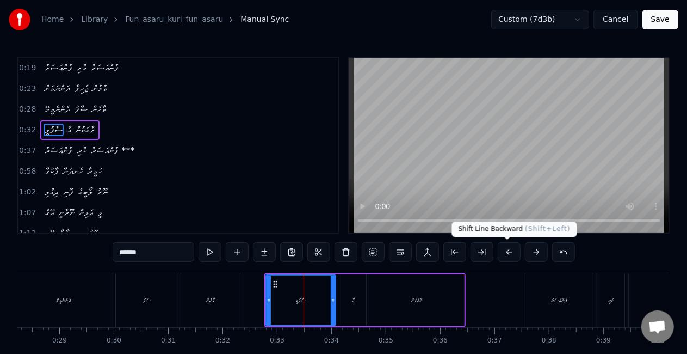
click at [507, 256] on button at bounding box center [509, 252] width 23 height 20
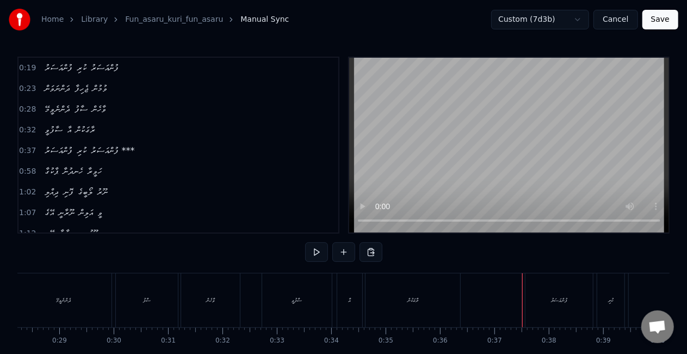
click at [529, 300] on div "ފުންއަސަރު" at bounding box center [558, 300] width 67 height 54
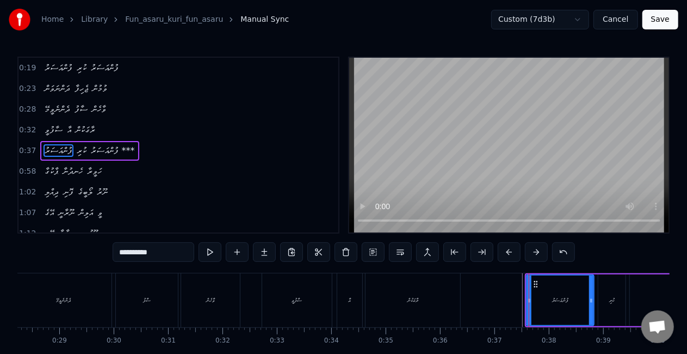
scroll to position [4, 0]
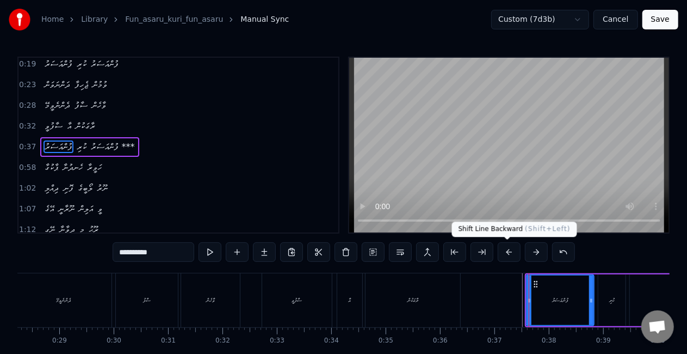
click at [513, 255] on button at bounding box center [509, 252] width 23 height 20
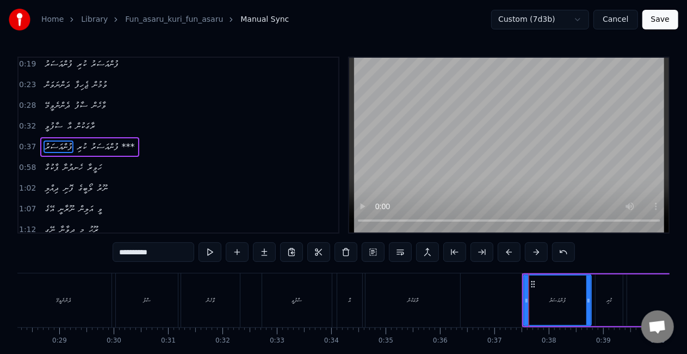
click at [513, 255] on button at bounding box center [509, 252] width 23 height 20
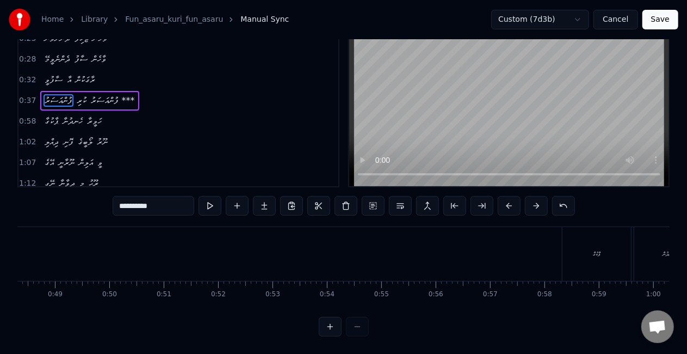
scroll to position [0, 2928]
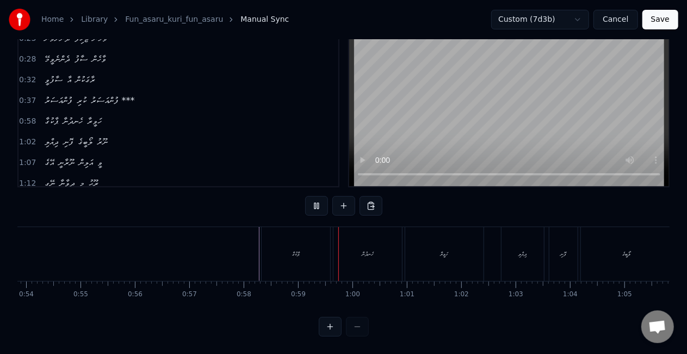
click at [291, 237] on div "ޕާކުގާ" at bounding box center [296, 254] width 69 height 54
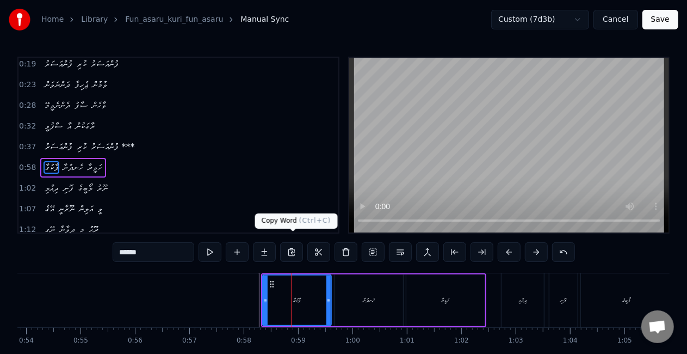
scroll to position [24, 0]
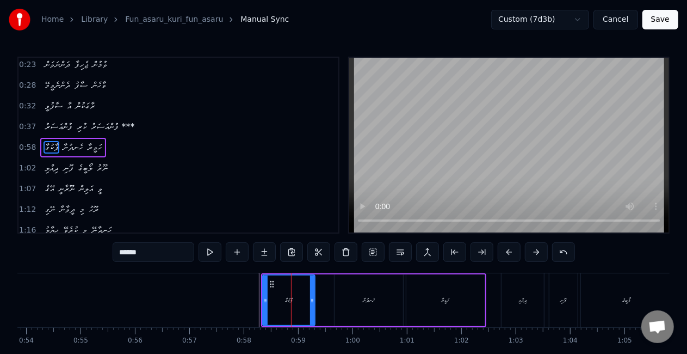
drag, startPoint x: 327, startPoint y: 302, endPoint x: 313, endPoint y: 288, distance: 20.4
click at [311, 301] on icon at bounding box center [312, 300] width 4 height 9
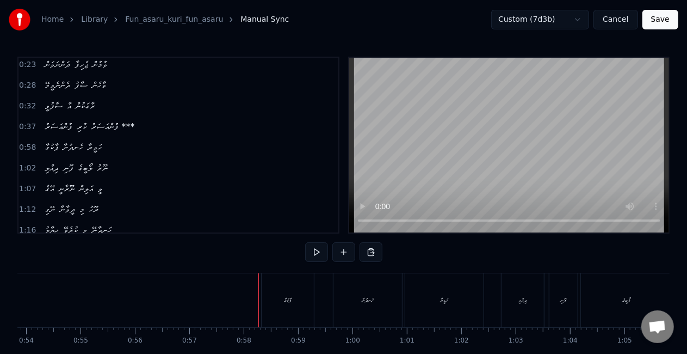
drag, startPoint x: 277, startPoint y: 296, endPoint x: 272, endPoint y: 295, distance: 5.5
click at [272, 295] on div "ޕާކުގާ" at bounding box center [288, 300] width 52 height 54
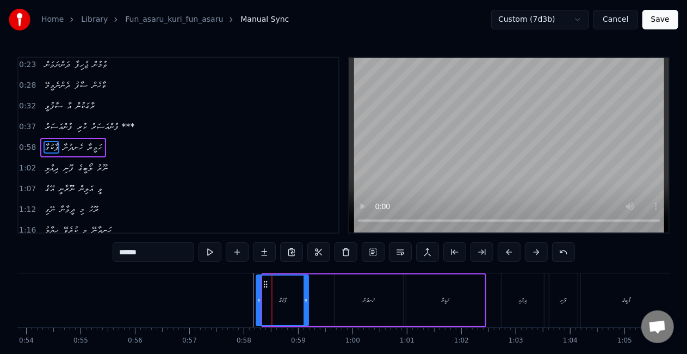
drag, startPoint x: 269, startPoint y: 287, endPoint x: 262, endPoint y: 284, distance: 7.3
click at [262, 284] on icon at bounding box center [266, 284] width 9 height 9
click at [354, 299] on div "ހެނދުނާ" at bounding box center [368, 300] width 69 height 52
type input "*******"
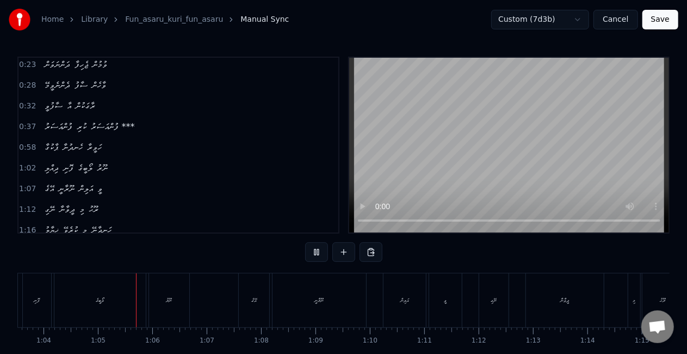
scroll to position [0, 3482]
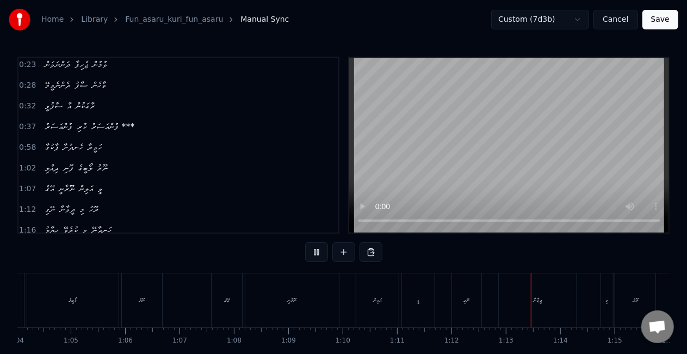
click at [674, 16] on button "Save" at bounding box center [660, 20] width 36 height 20
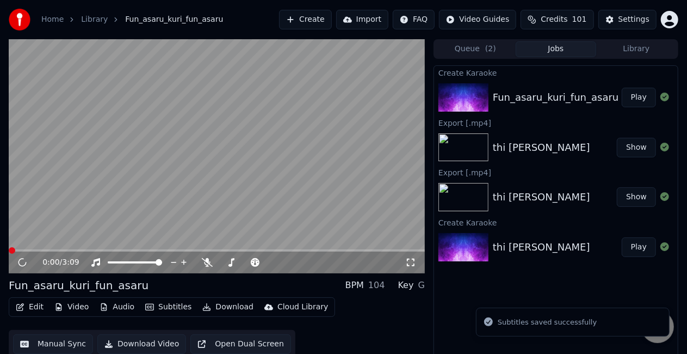
click at [554, 99] on div "Fun_asaru_kuri_fun_asaru" at bounding box center [556, 97] width 126 height 15
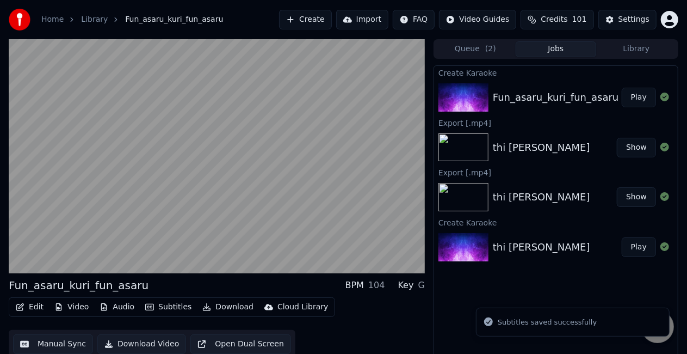
click at [639, 97] on button "Play" at bounding box center [639, 98] width 34 height 20
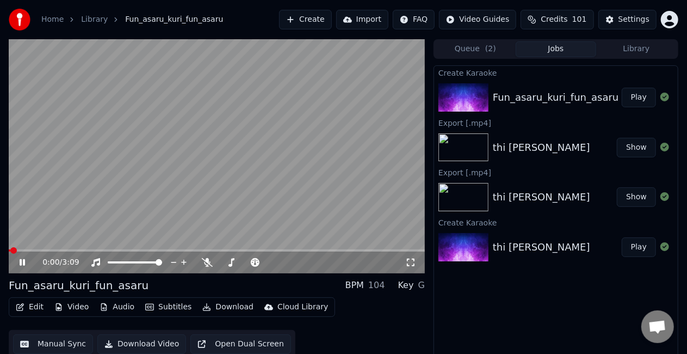
click at [39, 253] on div "0:00 / 3:09" at bounding box center [217, 262] width 416 height 22
click at [39, 251] on span at bounding box center [217, 250] width 416 height 2
click at [60, 249] on span at bounding box center [217, 250] width 416 height 2
click at [100, 221] on video at bounding box center [217, 156] width 416 height 234
click at [107, 216] on video at bounding box center [217, 156] width 416 height 234
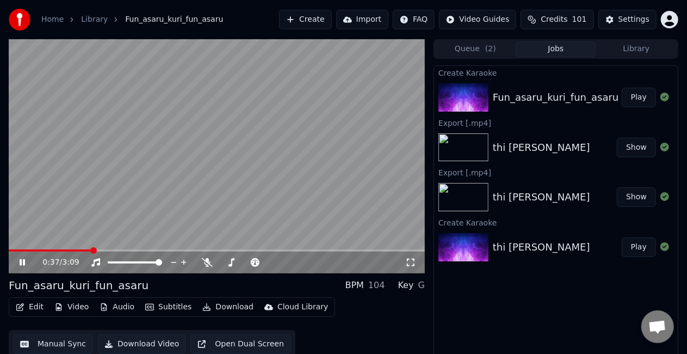
click at [210, 173] on video at bounding box center [217, 156] width 416 height 234
click at [116, 251] on span at bounding box center [217, 250] width 416 height 2
click at [173, 219] on video at bounding box center [217, 156] width 416 height 234
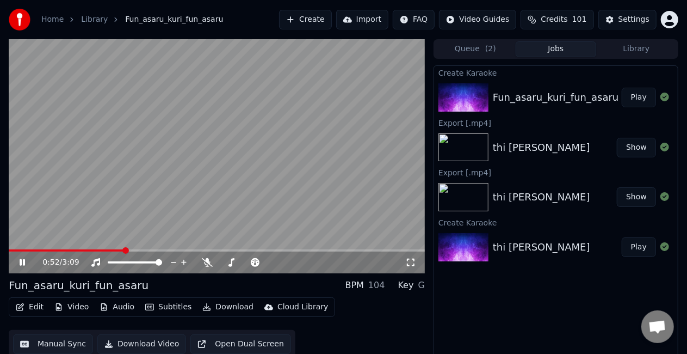
click at [131, 250] on span at bounding box center [217, 250] width 416 height 2
click at [151, 226] on video at bounding box center [217, 156] width 416 height 234
click at [156, 220] on video at bounding box center [217, 156] width 416 height 234
click at [174, 214] on video at bounding box center [217, 156] width 416 height 234
click at [184, 191] on video at bounding box center [217, 156] width 416 height 234
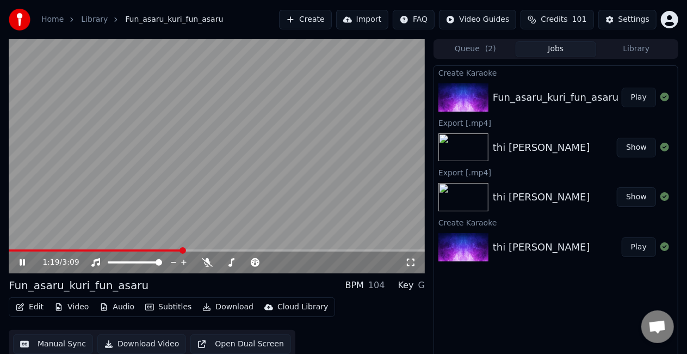
click at [182, 249] on span at bounding box center [95, 250] width 173 height 2
click at [183, 209] on video at bounding box center [217, 156] width 416 height 234
click at [171, 251] on span at bounding box center [90, 250] width 163 height 2
click at [153, 203] on video at bounding box center [217, 156] width 416 height 234
click at [129, 248] on video at bounding box center [217, 156] width 416 height 234
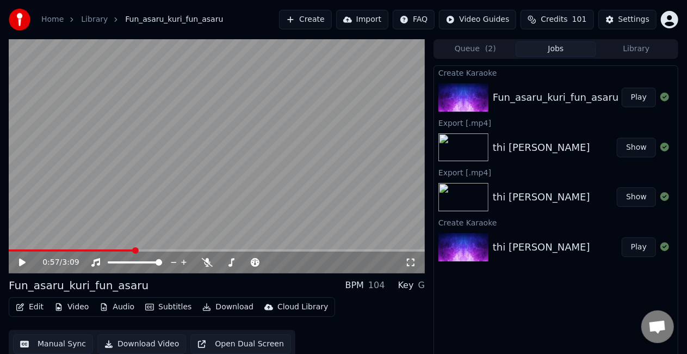
click at [133, 250] on span at bounding box center [71, 250] width 125 height 2
click at [184, 181] on video at bounding box center [217, 156] width 416 height 234
click at [20, 262] on icon at bounding box center [29, 262] width 25 height 9
click at [45, 338] on button "Manual Sync" at bounding box center [53, 344] width 80 height 20
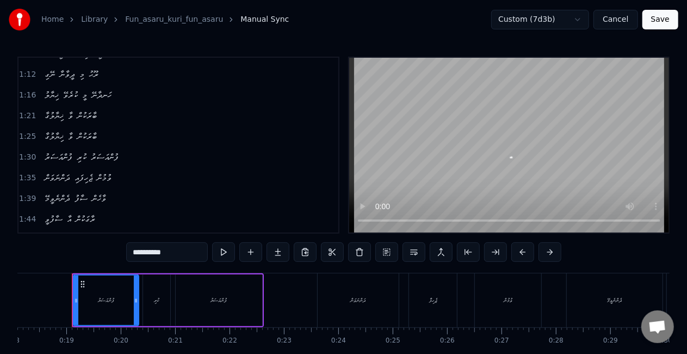
scroll to position [163, 0]
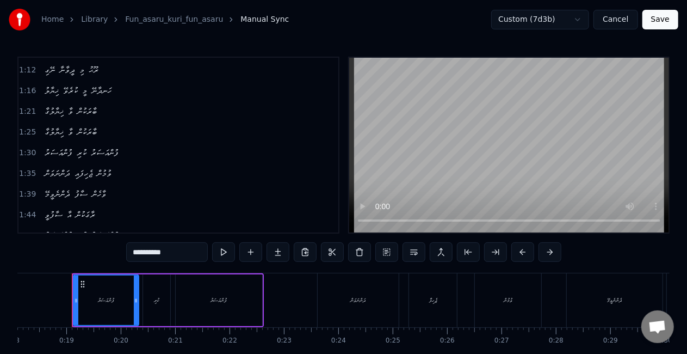
click at [94, 170] on span "ޖެހިފައި" at bounding box center [83, 173] width 20 height 13
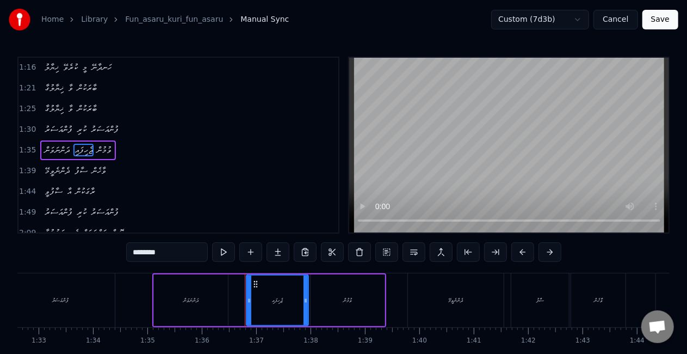
scroll to position [0, 5210]
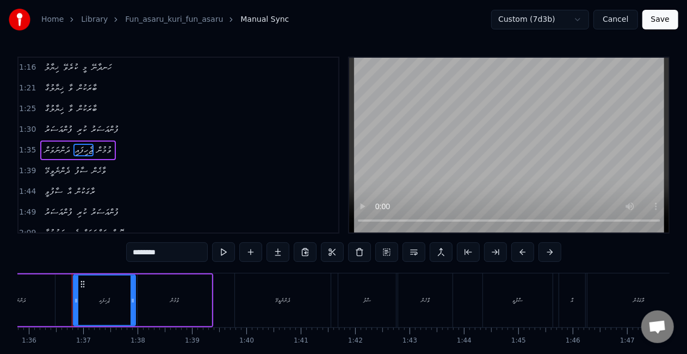
drag, startPoint x: 154, startPoint y: 255, endPoint x: 134, endPoint y: 254, distance: 20.1
click at [134, 254] on input "********" at bounding box center [167, 252] width 82 height 20
click at [144, 253] on input "********" at bounding box center [167, 252] width 82 height 20
drag, startPoint x: 139, startPoint y: 252, endPoint x: 133, endPoint y: 252, distance: 6.5
click at [133, 252] on input "********" at bounding box center [167, 252] width 82 height 20
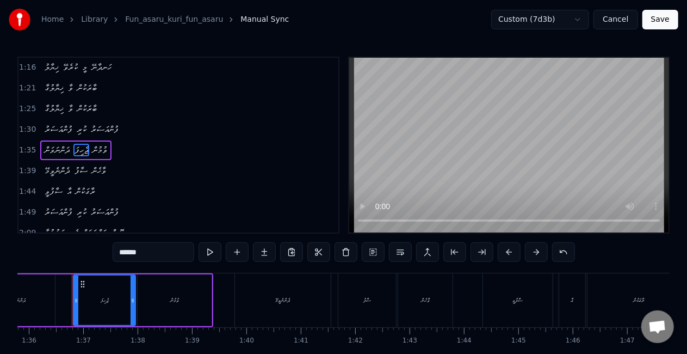
click at [123, 250] on input "******" at bounding box center [154, 252] width 82 height 20
click at [123, 252] on input "******" at bounding box center [154, 252] width 82 height 20
click at [123, 251] on input "*****" at bounding box center [154, 252] width 82 height 20
type input "******"
click at [212, 250] on button at bounding box center [210, 252] width 23 height 20
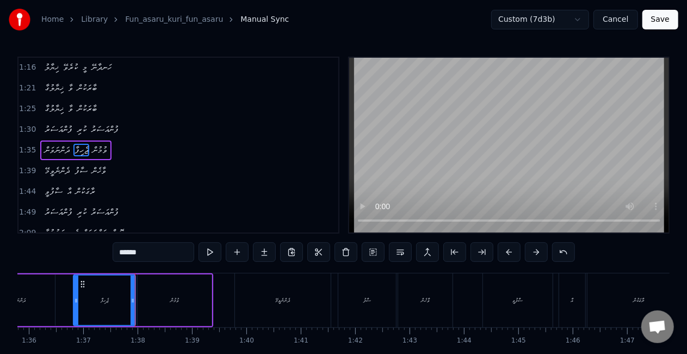
click at [212, 250] on button at bounding box center [210, 252] width 23 height 20
click at [199, 242] on button at bounding box center [210, 252] width 23 height 20
drag, startPoint x: 140, startPoint y: 255, endPoint x: 96, endPoint y: 253, distance: 44.1
click at [96, 253] on div "0:19 ފުންއަސަރު ކުރި ފުންއަސަރު 0:23 ދަންނަވަން ޖެހިފާ ވުމުން 0:28 ދެންނެވީމޭ ސ…" at bounding box center [343, 220] width 652 height 326
type input "******"
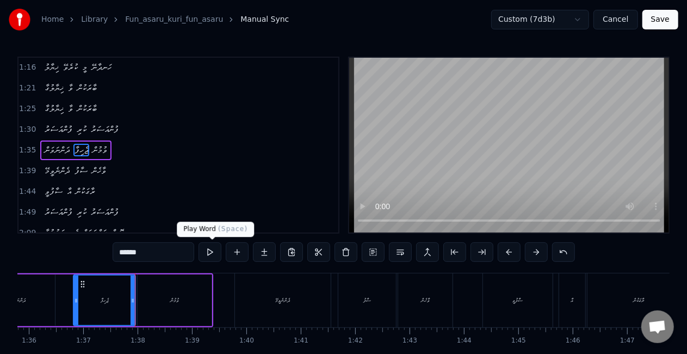
click at [202, 250] on button at bounding box center [210, 252] width 23 height 20
drag, startPoint x: 172, startPoint y: 256, endPoint x: 114, endPoint y: 258, distance: 58.8
click at [114, 258] on div "0:19 ފުންއަސަރު ކުރި ފުންއަސަރު 0:23 ދަންނަވަން ޖެހިފާ ވުމުން 0:28 ދެންނެވީމޭ ސ…" at bounding box center [343, 220] width 652 height 326
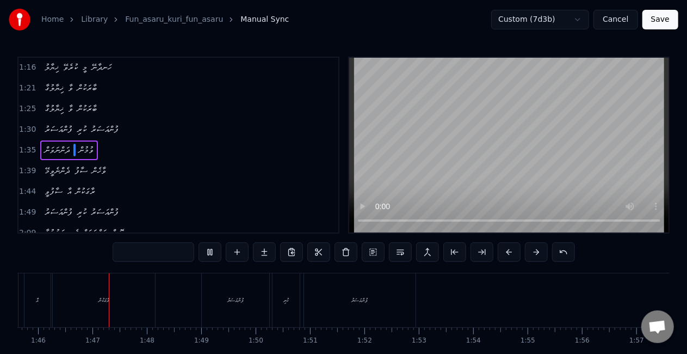
scroll to position [0, 5754]
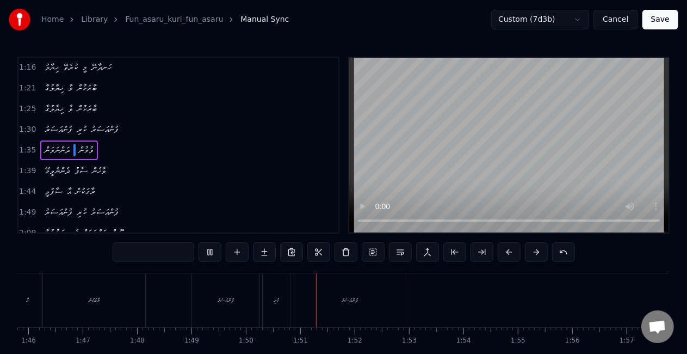
click at [155, 253] on input "text" at bounding box center [154, 252] width 82 height 20
paste input "******"
type input "******"
click at [237, 212] on div "1:49 ފުންއަސަރު ކުރި ފުންއަސަރު" at bounding box center [178, 212] width 320 height 21
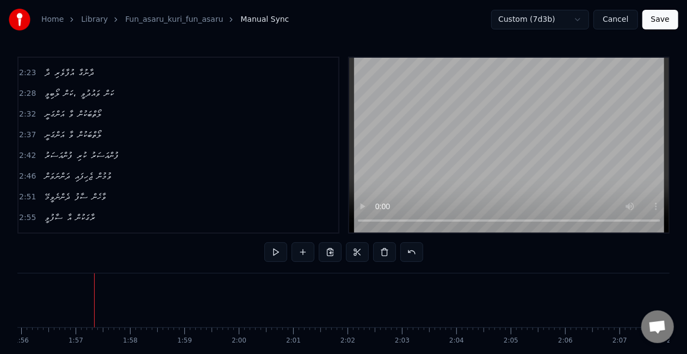
scroll to position [414, 0]
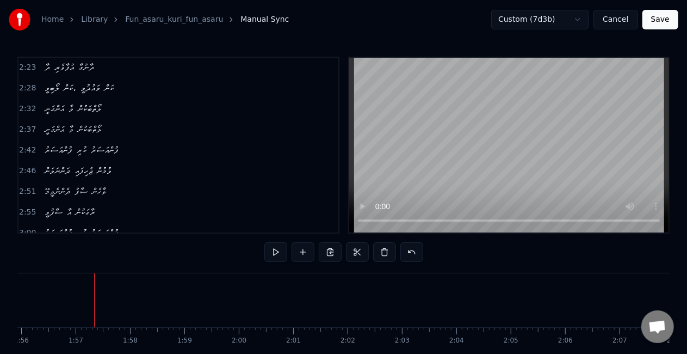
click at [92, 164] on span "ޖެހިފައި" at bounding box center [83, 170] width 20 height 13
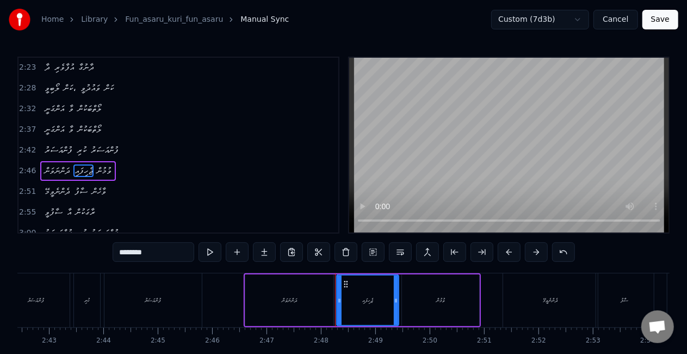
scroll to position [0, 9096]
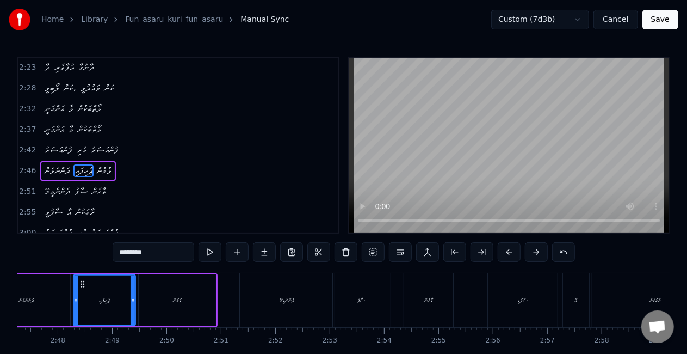
drag, startPoint x: 145, startPoint y: 253, endPoint x: 98, endPoint y: 251, distance: 46.8
click at [98, 251] on div "0:19 ފުންއަސަރު ކުރި ފުންއަސަރު 0:23 ދަންނަވަން ޖެހިފާ ވުމުން 0:28 ދެންނެވީމޭ ސ…" at bounding box center [343, 220] width 652 height 326
paste input "text"
type input "******"
click at [213, 202] on div "2:55 ސާފުވީ އާ ރާގަކުން" at bounding box center [178, 212] width 320 height 21
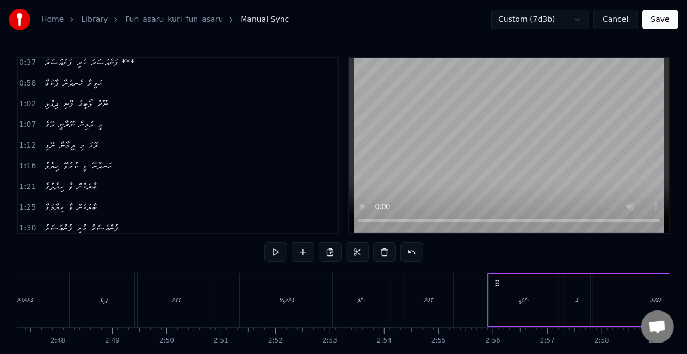
scroll to position [0, 0]
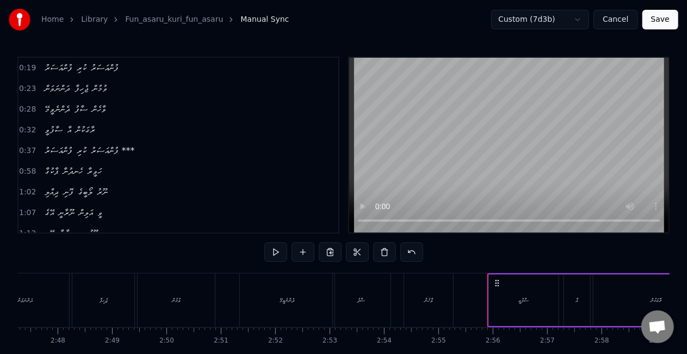
click at [131, 150] on span "ފުންއަސަރު ***" at bounding box center [113, 150] width 46 height 13
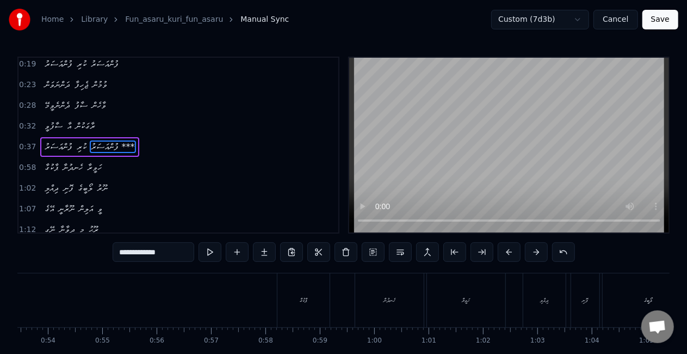
scroll to position [0, 2086]
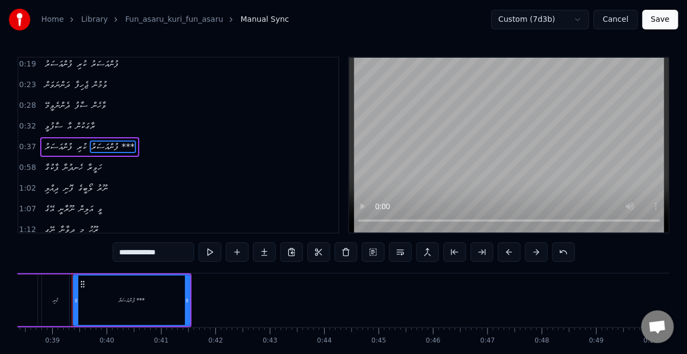
drag, startPoint x: 149, startPoint y: 252, endPoint x: 169, endPoint y: 252, distance: 19.6
click at [169, 252] on input "**********" at bounding box center [154, 252] width 82 height 20
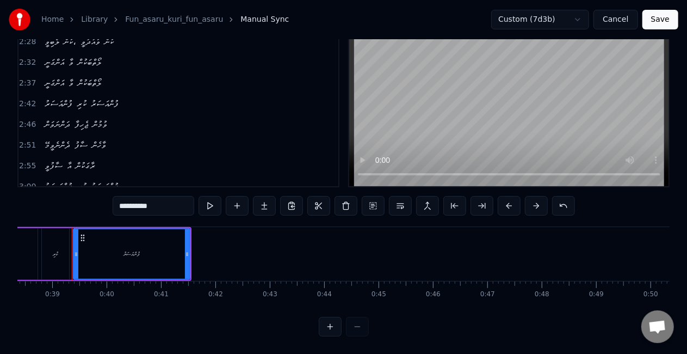
scroll to position [55, 0]
type input "**********"
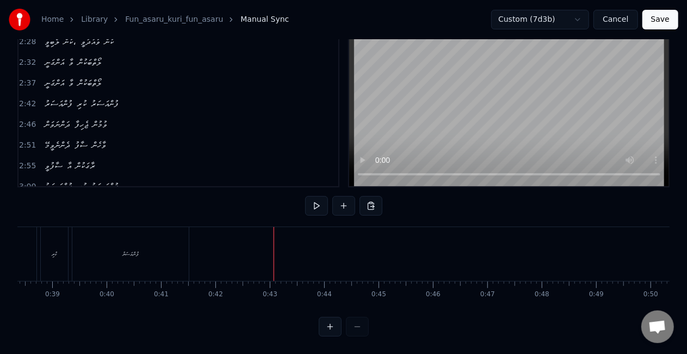
click at [442, 135] on video at bounding box center [509, 98] width 320 height 175
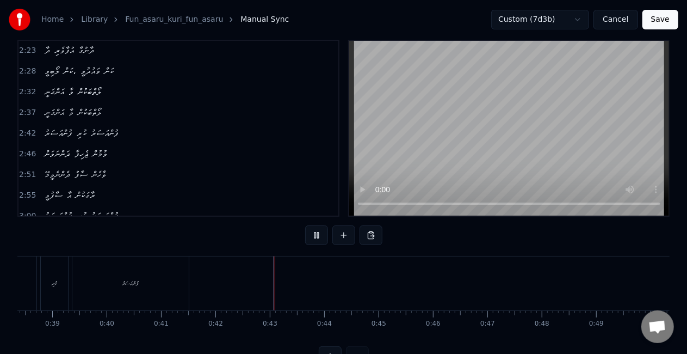
scroll to position [0, 0]
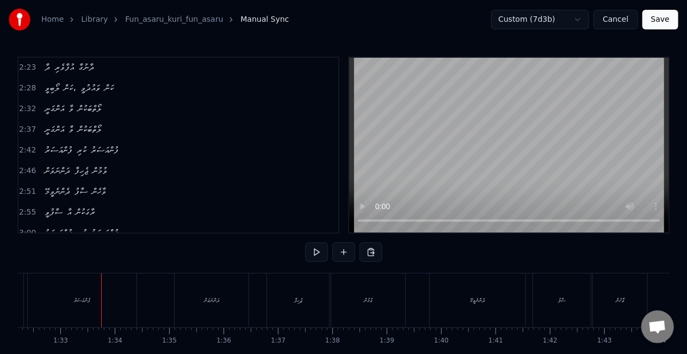
click at [490, 158] on video at bounding box center [509, 145] width 320 height 175
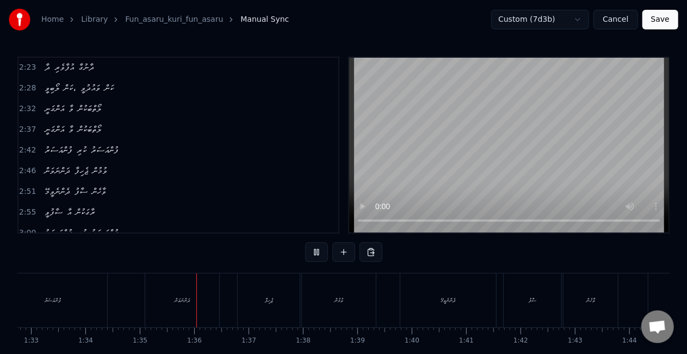
click at [481, 127] on video at bounding box center [509, 145] width 320 height 175
click at [183, 300] on div "ދަންނަވަން" at bounding box center [182, 300] width 15 height 8
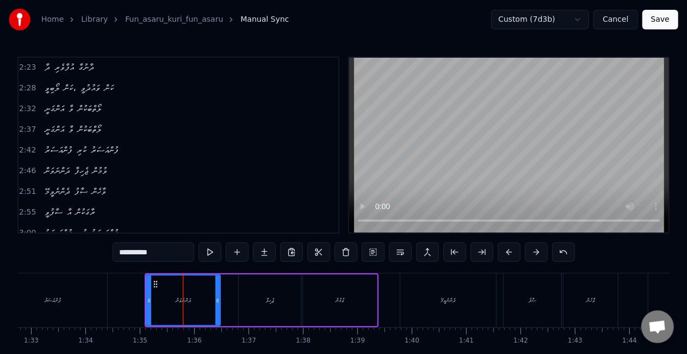
scroll to position [187, 0]
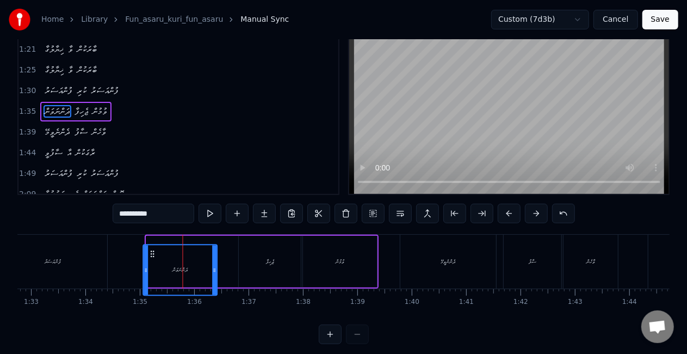
click at [153, 254] on circle at bounding box center [153, 253] width 1 height 1
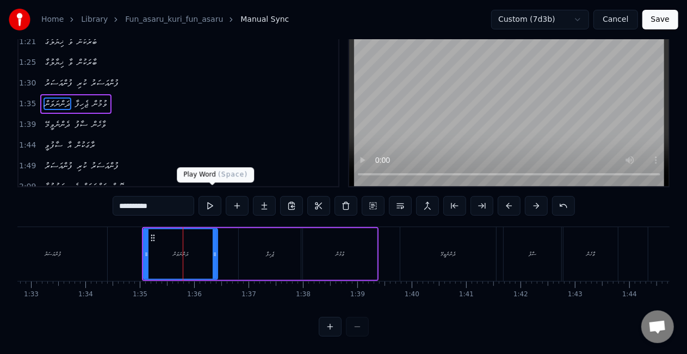
click at [211, 196] on button at bounding box center [210, 206] width 23 height 20
click at [275, 240] on div "0:19 ފުންއަސަރު ކުރި ފުންއަސަރު 0:23 ދަންނަވަން ޖެހިފާ ވުމުން 0:28 ދެންނެވީމޭ ސ…" at bounding box center [343, 173] width 652 height 326
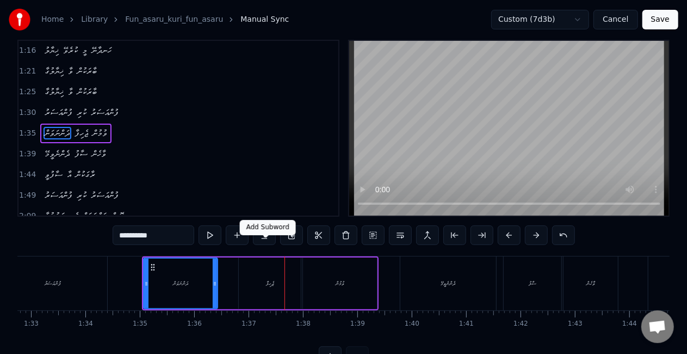
scroll to position [0, 0]
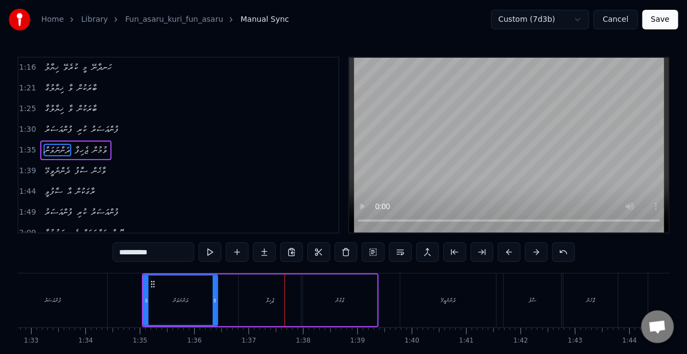
click at [242, 290] on div "ޖެހިފާ" at bounding box center [270, 300] width 62 height 52
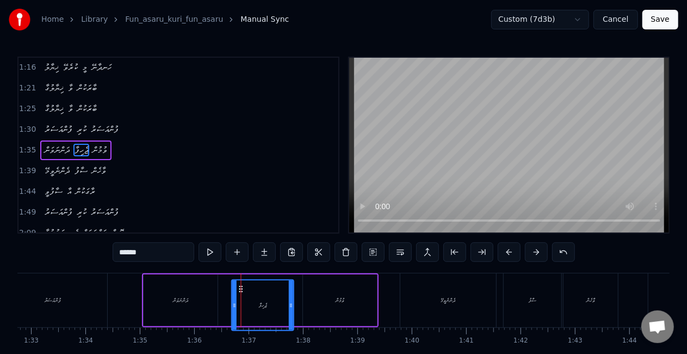
drag, startPoint x: 249, startPoint y: 284, endPoint x: 243, endPoint y: 281, distance: 7.3
click at [243, 284] on icon at bounding box center [241, 288] width 9 height 9
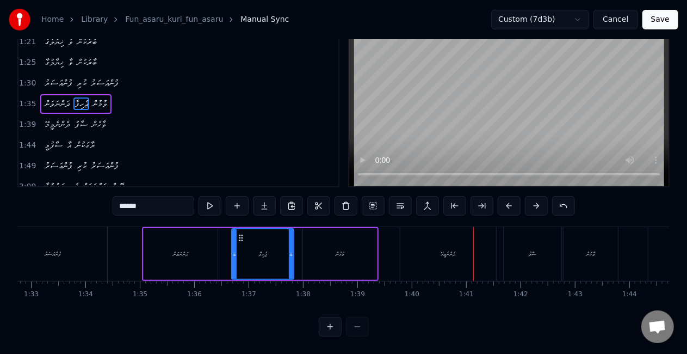
scroll to position [55, 0]
click at [408, 241] on div "ދެންނެވީމޭ" at bounding box center [448, 254] width 96 height 54
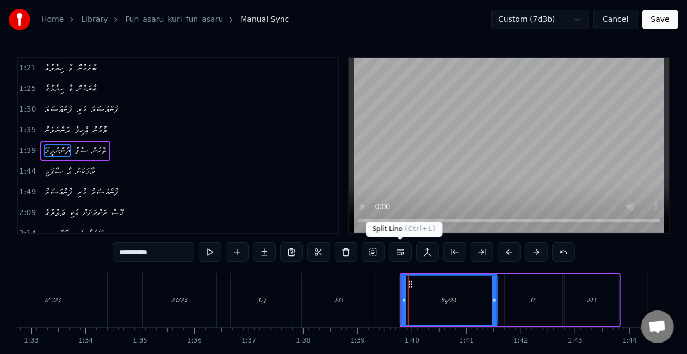
scroll to position [207, 0]
click at [406, 297] on icon at bounding box center [405, 300] width 4 height 9
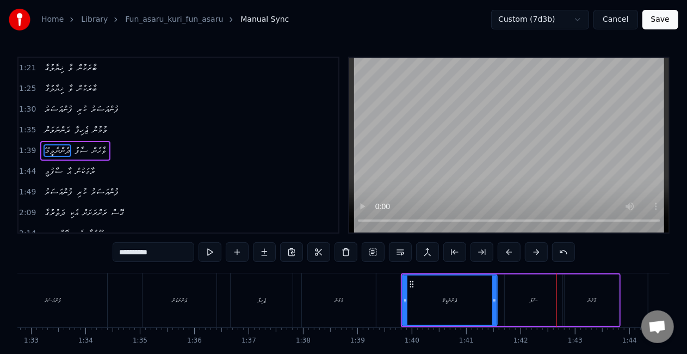
click at [528, 309] on div "ސާފު" at bounding box center [534, 300] width 58 height 52
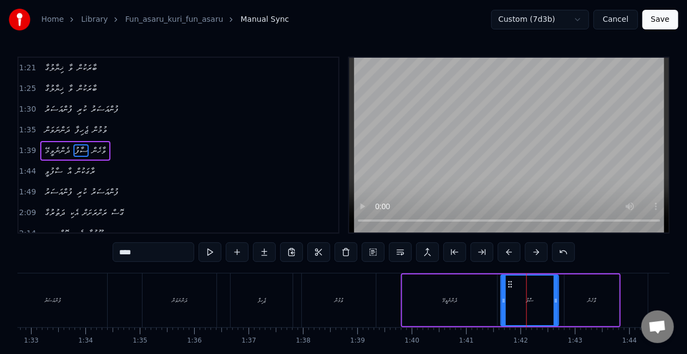
click at [513, 283] on icon at bounding box center [510, 284] width 9 height 9
click at [480, 292] on div "ދެންނެވީމޭ" at bounding box center [449, 300] width 95 height 52
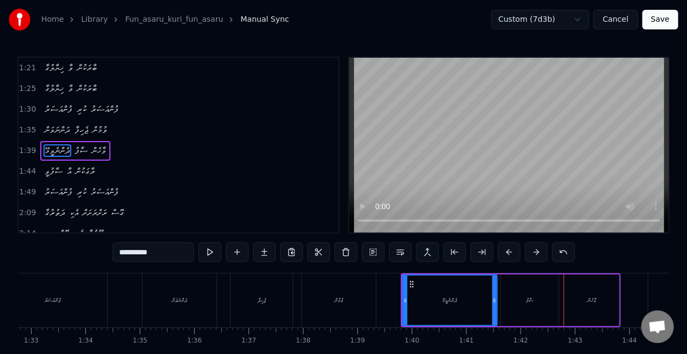
click at [537, 307] on div "ސާފު" at bounding box center [530, 300] width 58 height 52
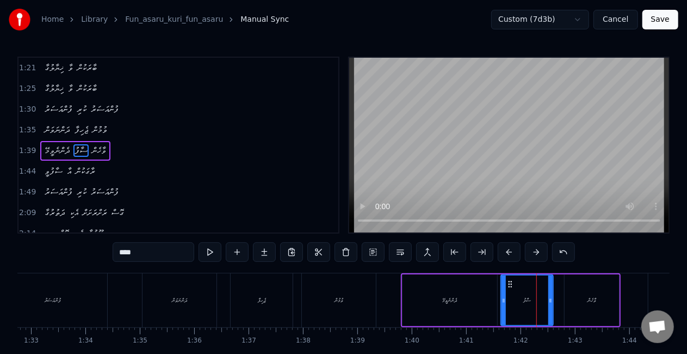
drag, startPoint x: 554, startPoint y: 303, endPoint x: 548, endPoint y: 300, distance: 6.3
click at [548, 300] on icon at bounding box center [550, 300] width 4 height 9
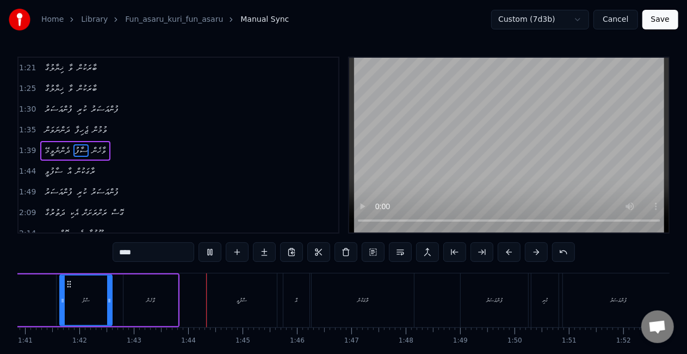
scroll to position [0, 5590]
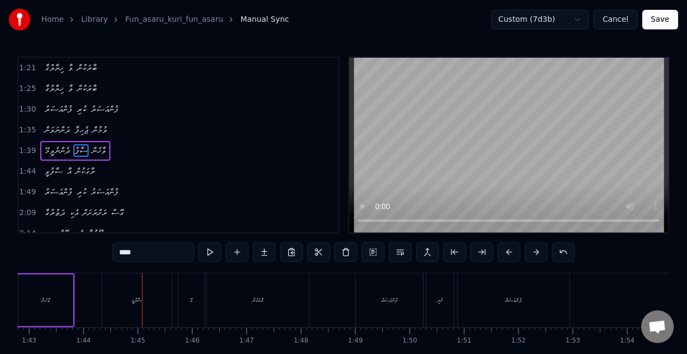
click at [144, 295] on div "ސާފުވީ" at bounding box center [137, 300] width 70 height 54
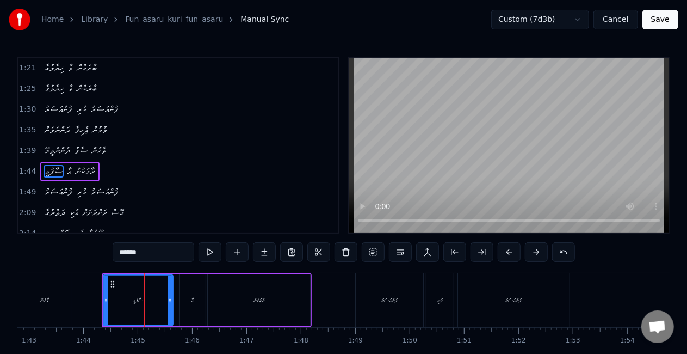
scroll to position [227, 0]
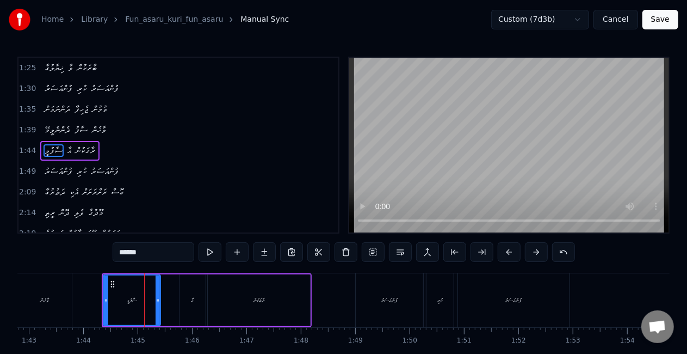
drag, startPoint x: 171, startPoint y: 299, endPoint x: 158, endPoint y: 294, distance: 13.2
click at [158, 294] on div at bounding box center [158, 299] width 4 height 49
click at [209, 252] on button at bounding box center [210, 252] width 23 height 20
click at [201, 305] on div "އާ" at bounding box center [192, 300] width 26 height 52
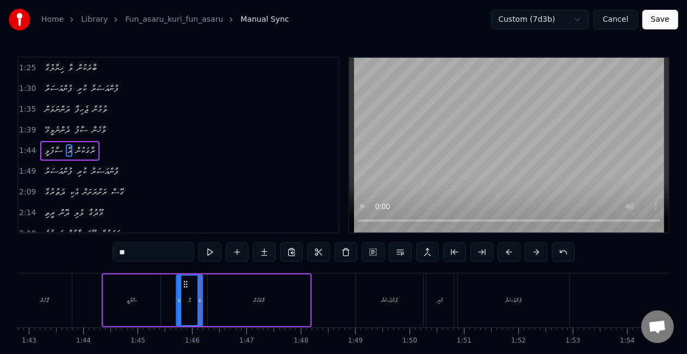
click at [187, 284] on icon at bounding box center [185, 284] width 9 height 9
click at [207, 253] on button at bounding box center [210, 252] width 23 height 20
click at [370, 296] on div "ފުންއަސަރު" at bounding box center [389, 300] width 67 height 54
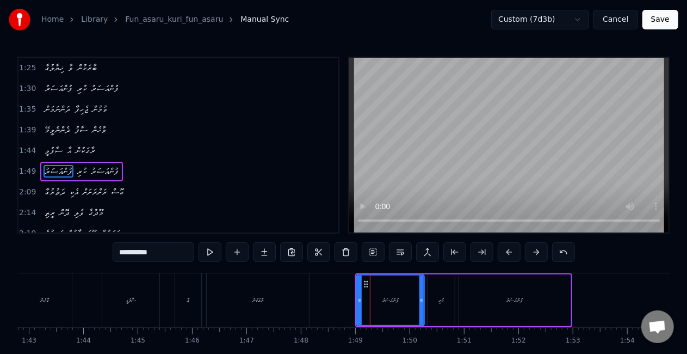
scroll to position [247, 0]
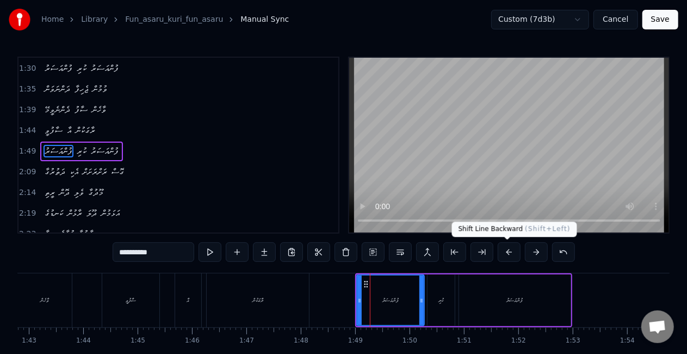
click at [505, 252] on button at bounding box center [509, 252] width 23 height 20
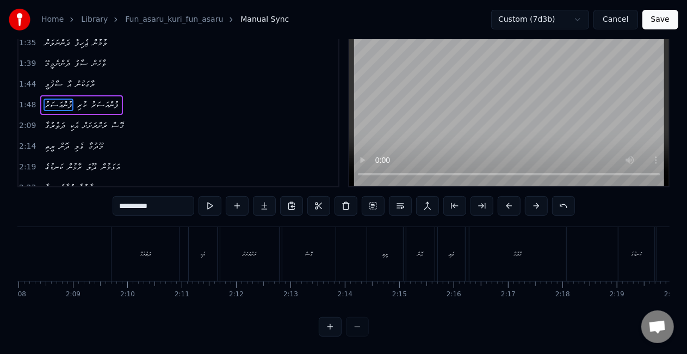
scroll to position [0, 6713]
click at [385, 256] on div "ދަތުރުގާ" at bounding box center [392, 254] width 67 height 54
type input "********"
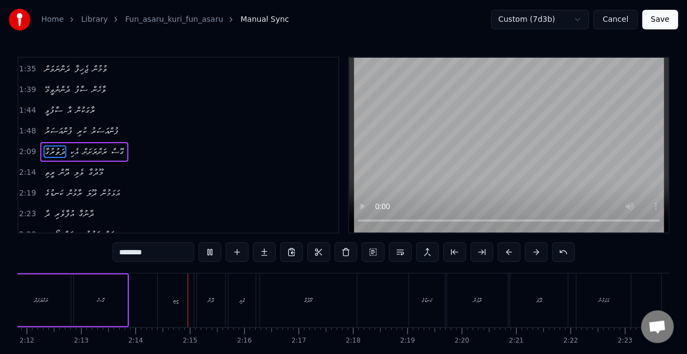
scroll to position [0, 7256]
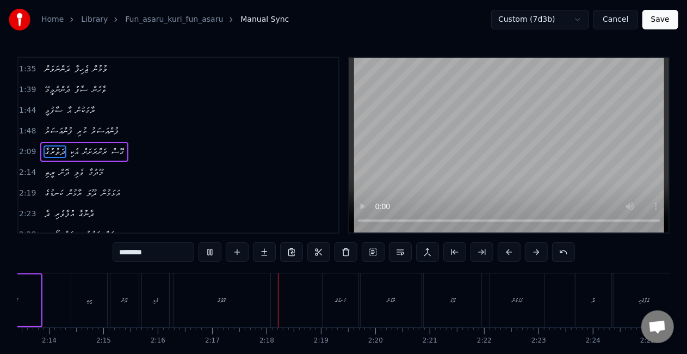
click at [661, 17] on button "Save" at bounding box center [660, 20] width 36 height 20
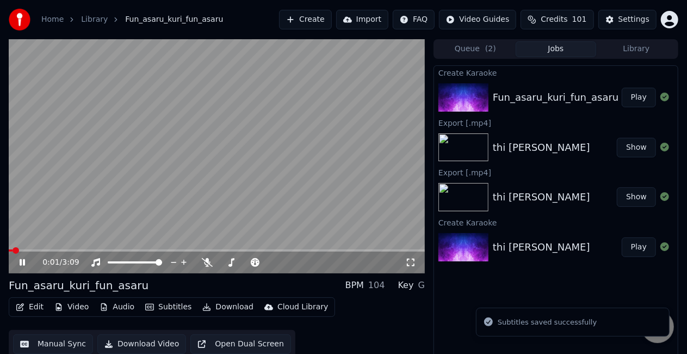
click at [26, 261] on icon at bounding box center [29, 262] width 25 height 9
click at [203, 308] on icon "button" at bounding box center [206, 307] width 9 height 8
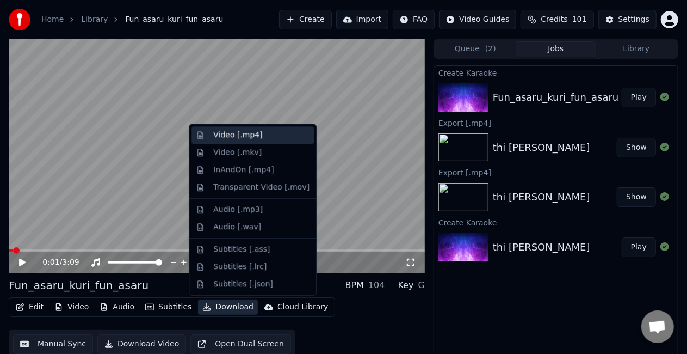
click at [231, 133] on div "Video [.mp4]" at bounding box center [237, 134] width 49 height 11
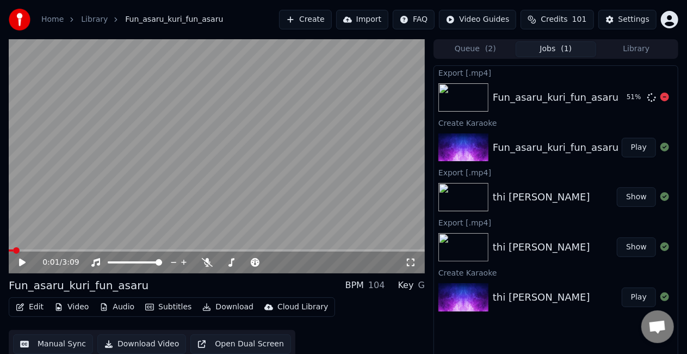
click at [660, 99] on div "51 %" at bounding box center [645, 97] width 47 height 13
click at [665, 97] on icon at bounding box center [664, 96] width 9 height 9
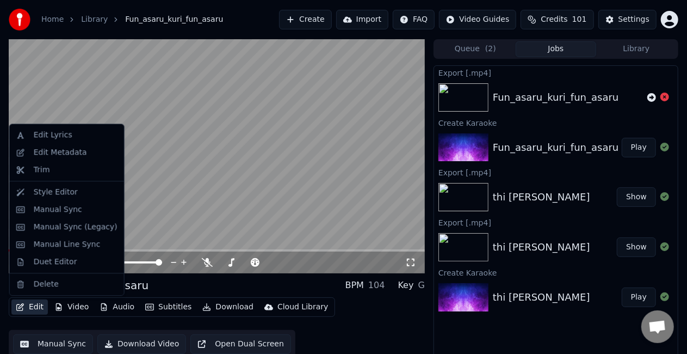
click at [30, 309] on button "Edit" at bounding box center [29, 306] width 36 height 15
click at [46, 264] on div "Duet Editor" at bounding box center [56, 261] width 44 height 11
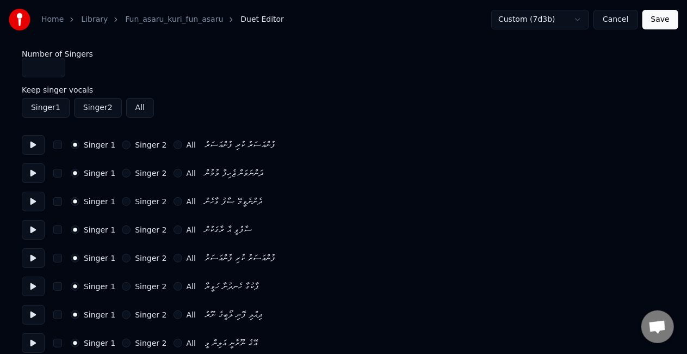
click at [122, 148] on div "Singer 2" at bounding box center [144, 144] width 45 height 9
click at [122, 145] on button "Singer 2" at bounding box center [126, 144] width 9 height 9
click at [122, 169] on button "Singer 2" at bounding box center [126, 173] width 9 height 9
click at [122, 199] on button "Singer 2" at bounding box center [126, 201] width 9 height 9
click at [119, 225] on div "Singer 1 Singer 2 All ސާފުވީ އާ ރާގަކުން" at bounding box center [343, 230] width 643 height 20
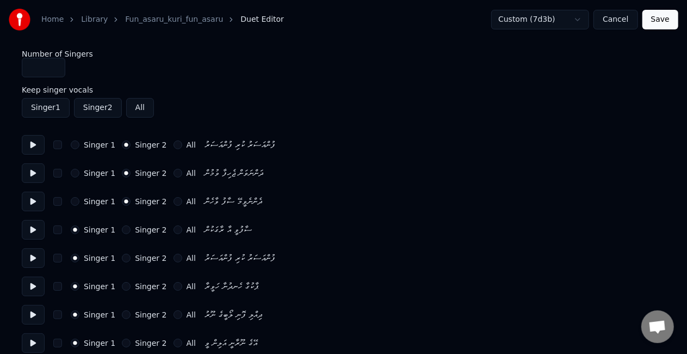
click at [123, 227] on button "Singer 2" at bounding box center [126, 229] width 9 height 9
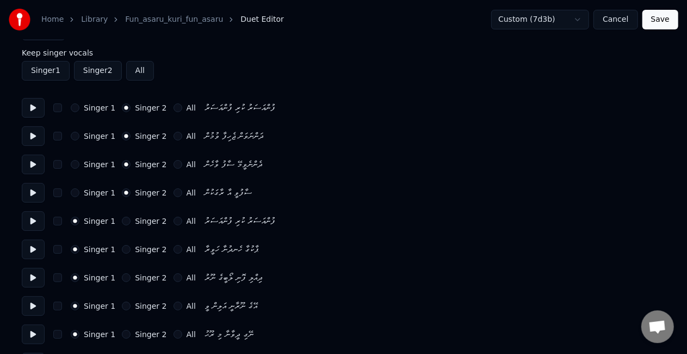
scroll to position [54, 0]
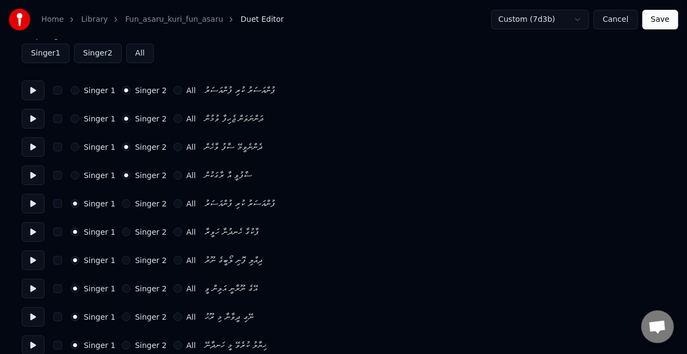
click at [122, 201] on button "Singer 2" at bounding box center [126, 203] width 9 height 9
click at [173, 200] on button "All" at bounding box center [177, 203] width 9 height 9
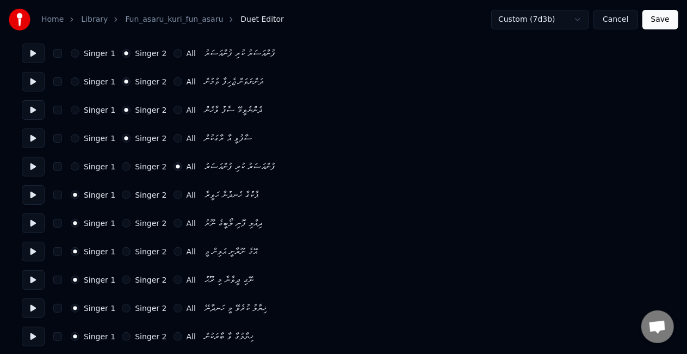
scroll to position [109, 0]
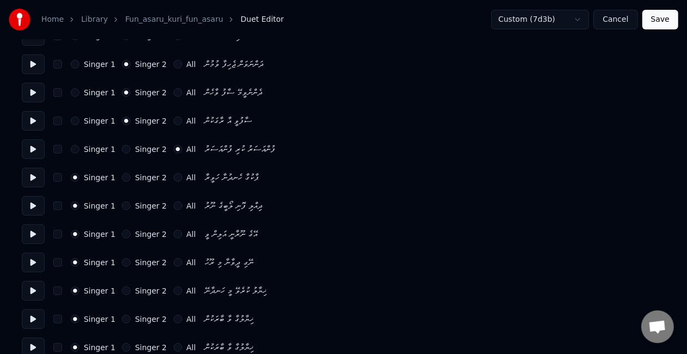
click at [122, 178] on button "Singer 2" at bounding box center [126, 177] width 9 height 9
click at [122, 205] on button "Singer 2" at bounding box center [126, 205] width 9 height 9
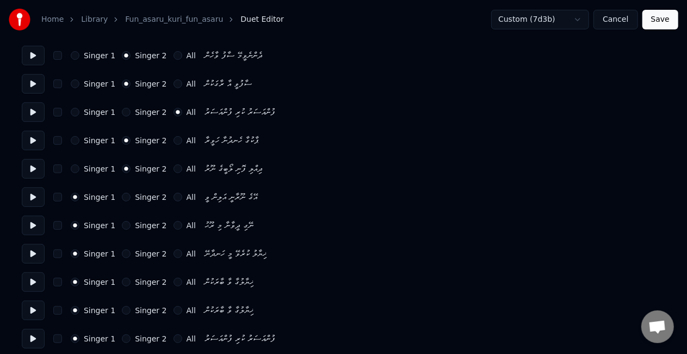
scroll to position [163, 0]
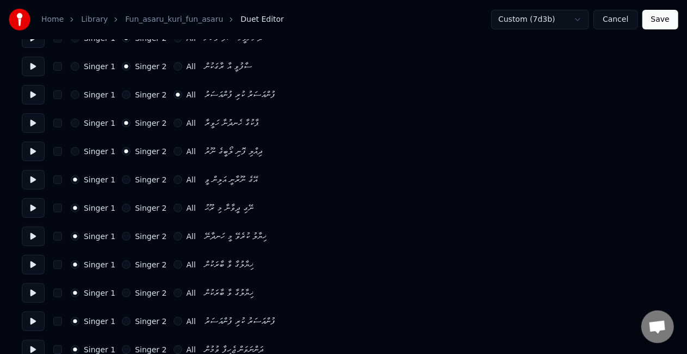
click at [173, 234] on button "All" at bounding box center [177, 236] width 9 height 9
click at [173, 263] on button "All" at bounding box center [177, 264] width 9 height 9
click at [173, 292] on button "All" at bounding box center [177, 292] width 9 height 9
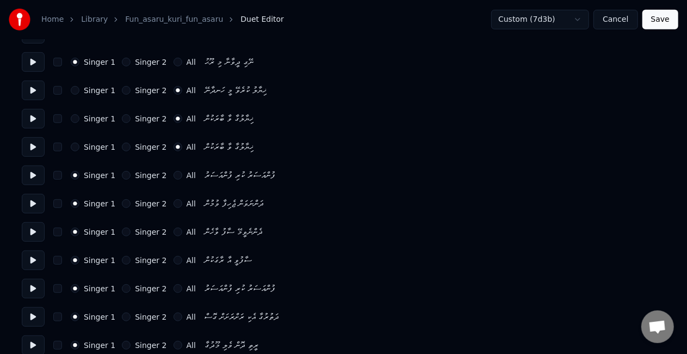
scroll to position [326, 0]
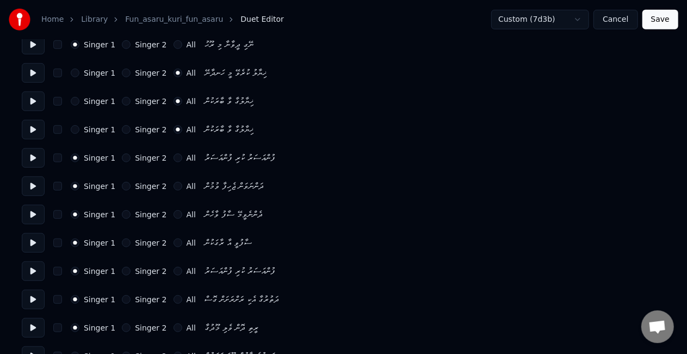
click at [173, 269] on button "All" at bounding box center [177, 270] width 9 height 9
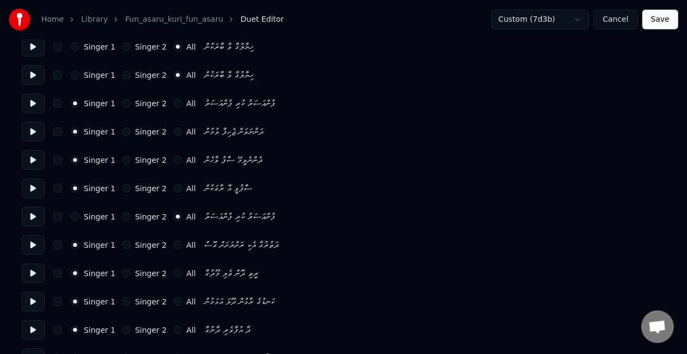
scroll to position [435, 0]
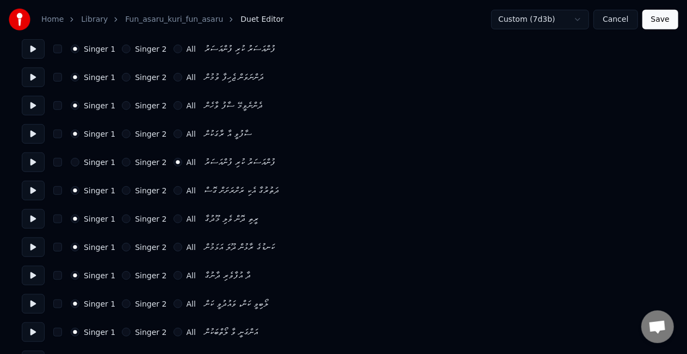
click at [122, 247] on button "Singer 2" at bounding box center [126, 247] width 9 height 9
click at [122, 272] on button "Singer 2" at bounding box center [126, 275] width 9 height 9
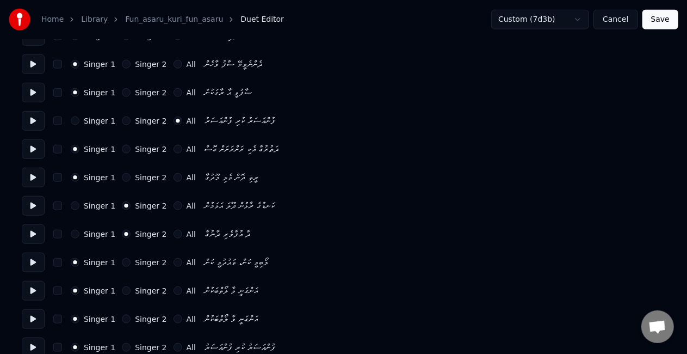
scroll to position [489, 0]
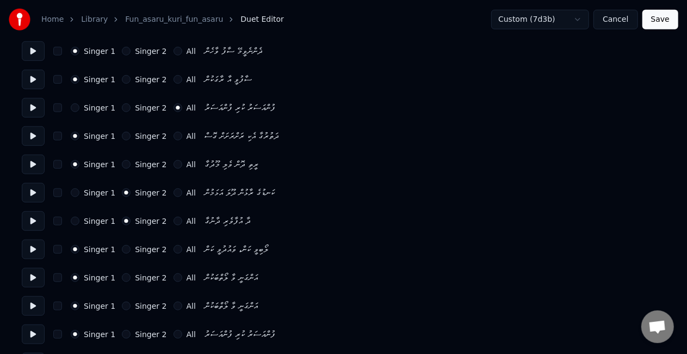
click at [122, 277] on button "Singer 2" at bounding box center [126, 277] width 9 height 9
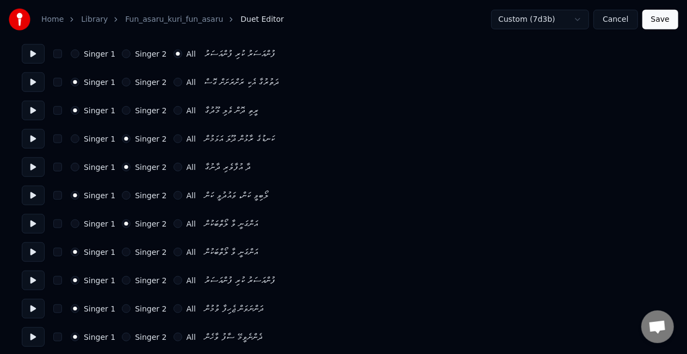
scroll to position [545, 0]
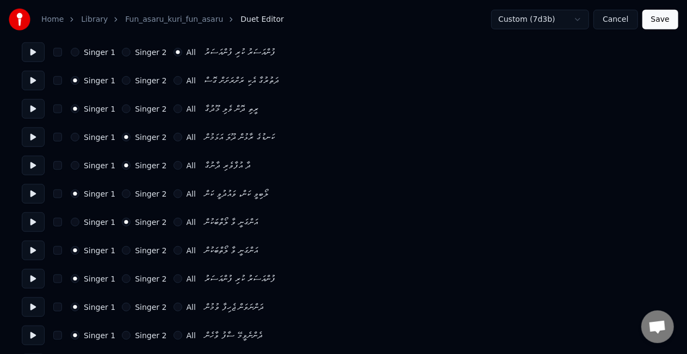
click at [122, 277] on button "Singer 2" at bounding box center [126, 278] width 9 height 9
click at [127, 307] on div "Singer 2" at bounding box center [144, 306] width 45 height 9
click at [122, 302] on button "Singer 2" at bounding box center [126, 306] width 9 height 9
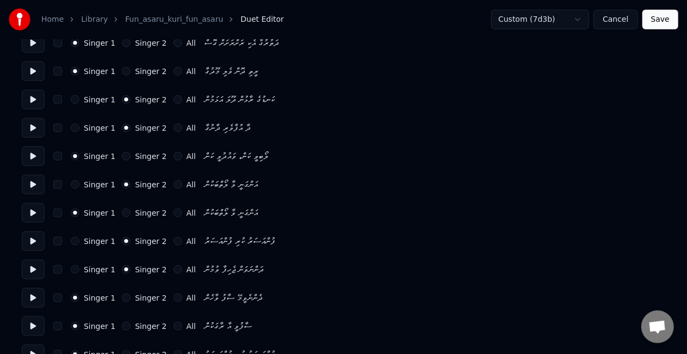
scroll to position [599, 0]
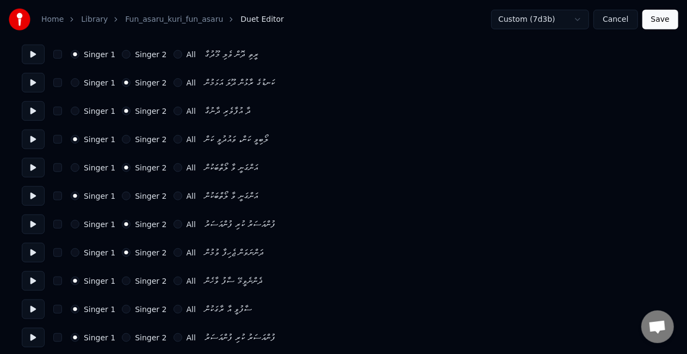
click at [122, 278] on button "Singer 2" at bounding box center [126, 280] width 9 height 9
click at [122, 306] on button "Singer 2" at bounding box center [126, 309] width 9 height 9
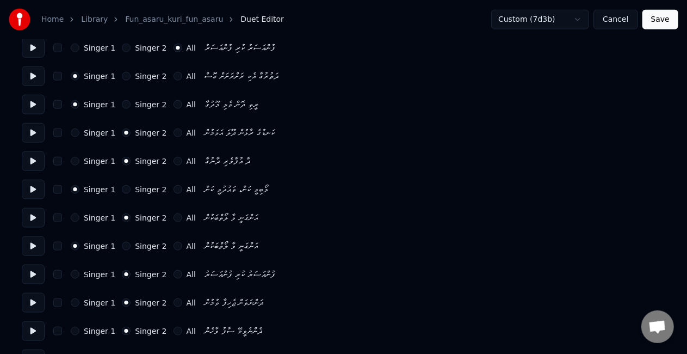
scroll to position [604, 0]
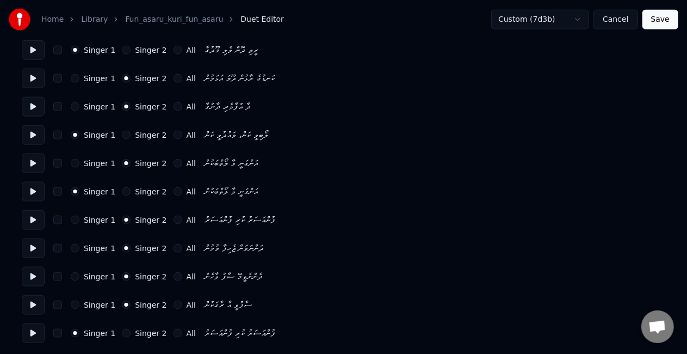
click at [173, 330] on button "All" at bounding box center [177, 332] width 9 height 9
click at [652, 21] on button "Save" at bounding box center [660, 20] width 36 height 20
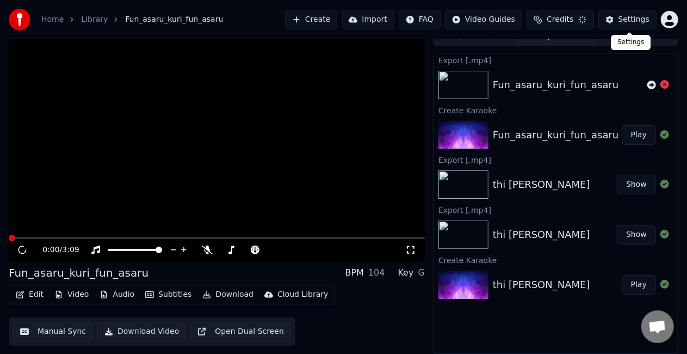
scroll to position [12, 0]
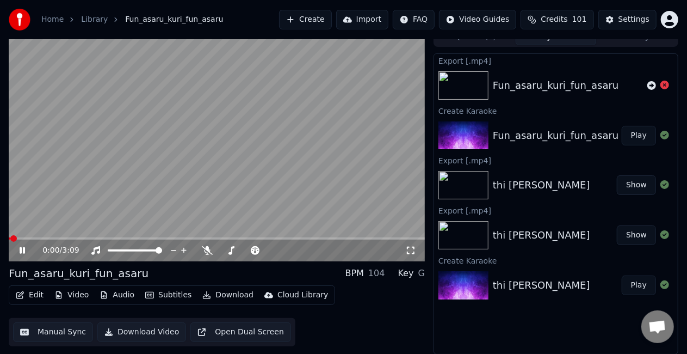
click at [345, 235] on video at bounding box center [217, 144] width 416 height 234
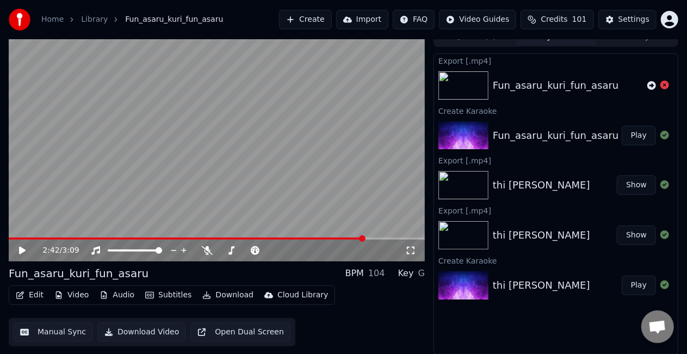
click at [365, 237] on span at bounding box center [217, 238] width 416 height 2
click at [349, 193] on video at bounding box center [217, 144] width 416 height 234
click at [272, 126] on video at bounding box center [217, 144] width 416 height 234
click at [263, 127] on video at bounding box center [217, 144] width 416 height 234
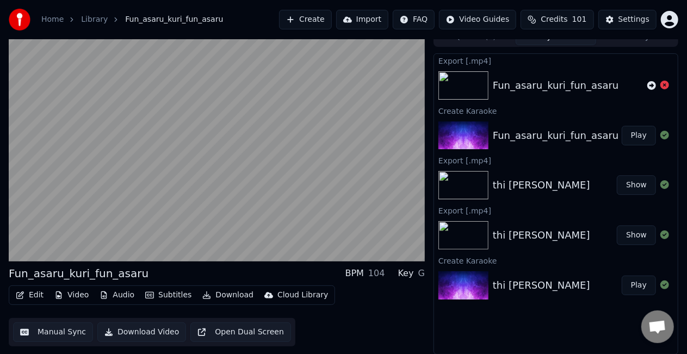
click at [263, 127] on video at bounding box center [217, 144] width 416 height 234
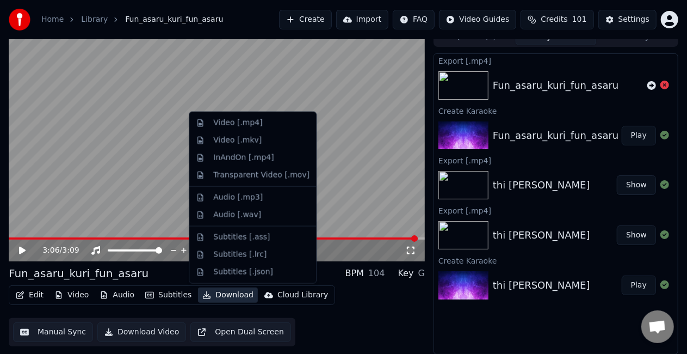
click at [203, 294] on icon "button" at bounding box center [207, 295] width 8 height 8
click at [246, 128] on div "Video [.mp4]" at bounding box center [252, 122] width 122 height 17
